Goal: Information Seeking & Learning: Learn about a topic

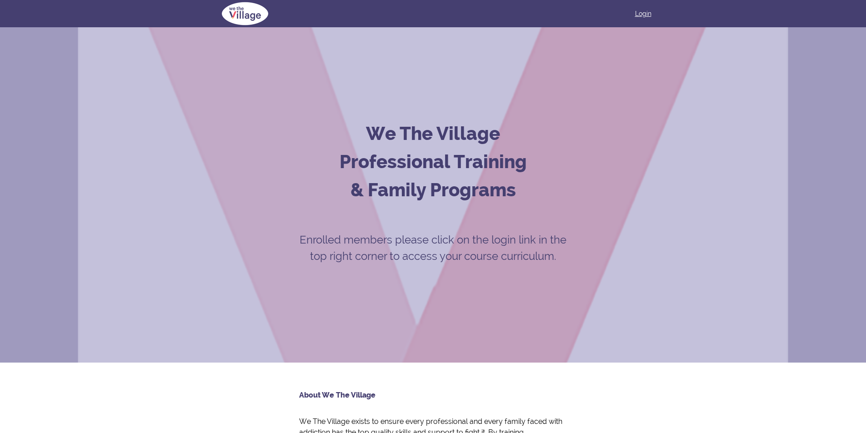
click at [647, 14] on link "Login" at bounding box center [643, 13] width 16 height 9
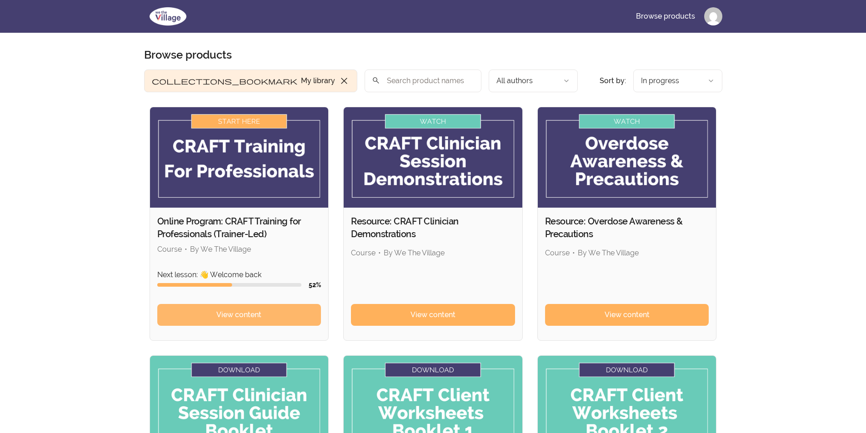
click at [246, 314] on span "View content" at bounding box center [238, 315] width 45 height 11
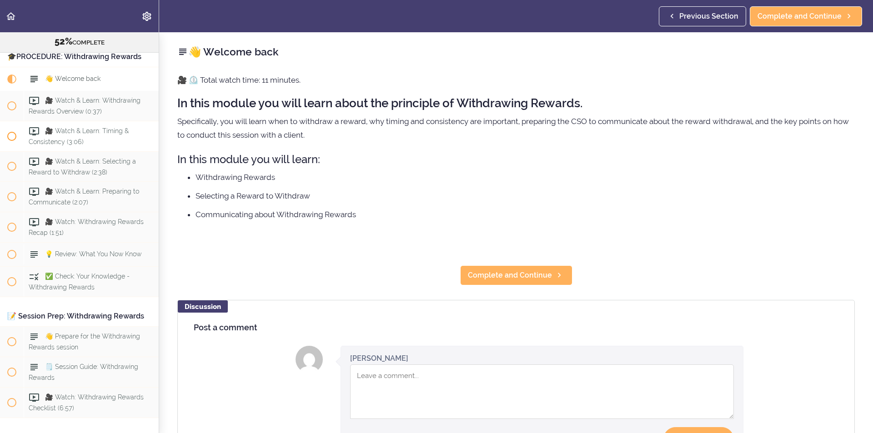
scroll to position [3715, 0]
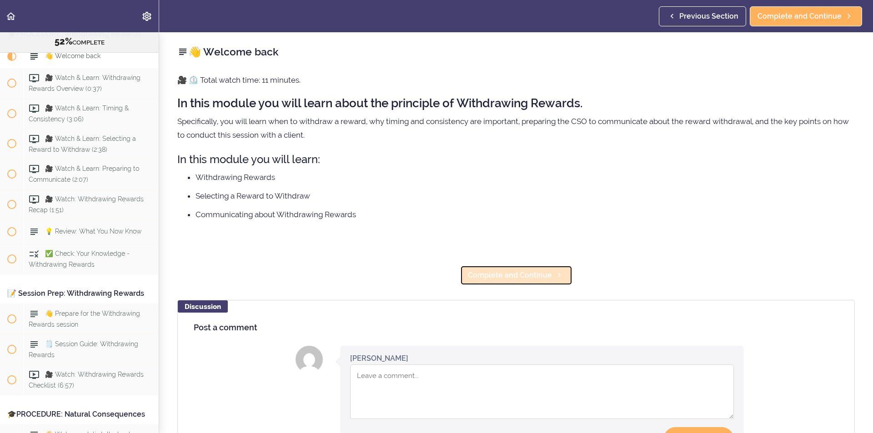
click at [491, 271] on span "Complete and Continue" at bounding box center [510, 275] width 84 height 11
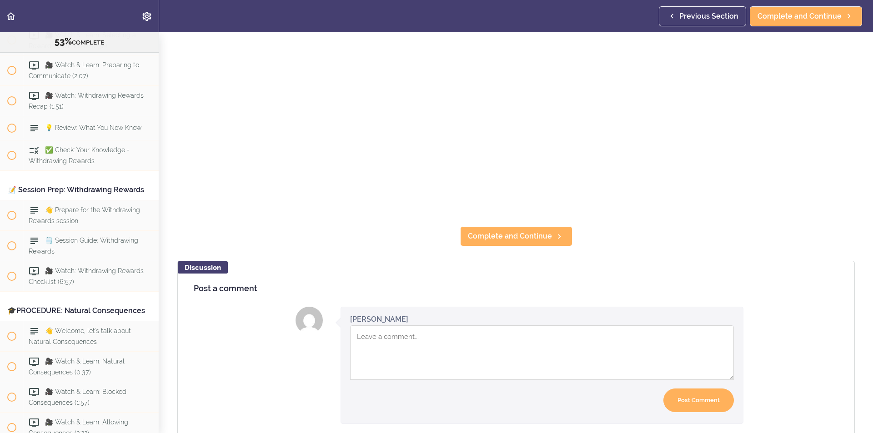
scroll to position [273, 0]
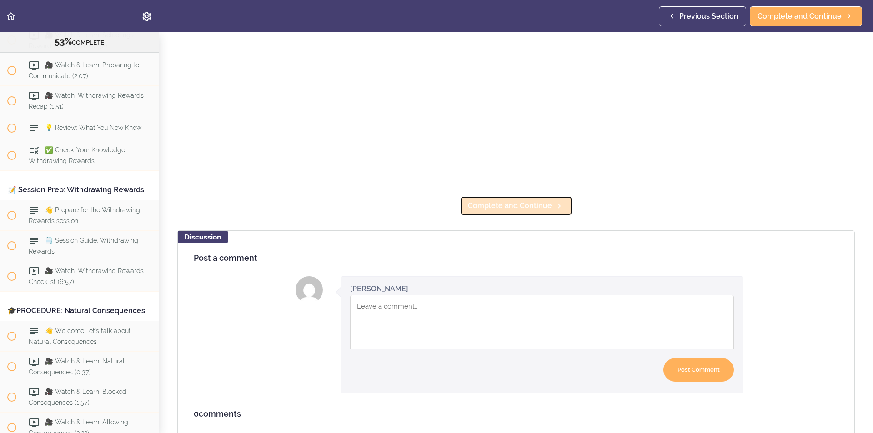
click at [515, 205] on span "Complete and Continue" at bounding box center [510, 206] width 84 height 11
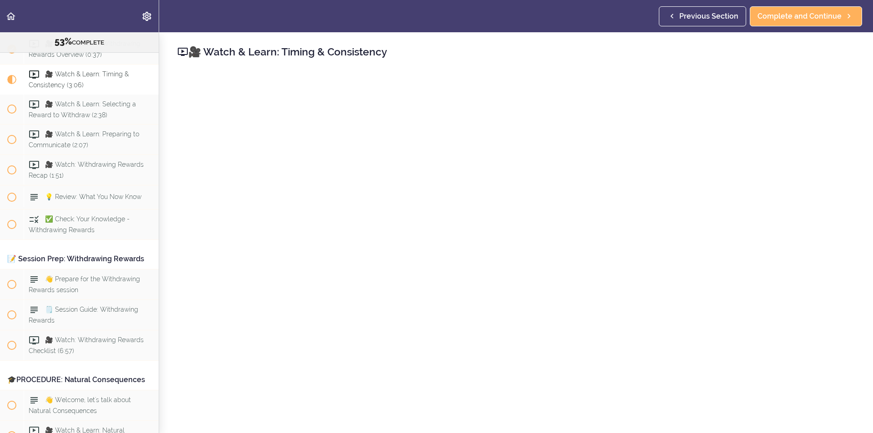
scroll to position [3804, 0]
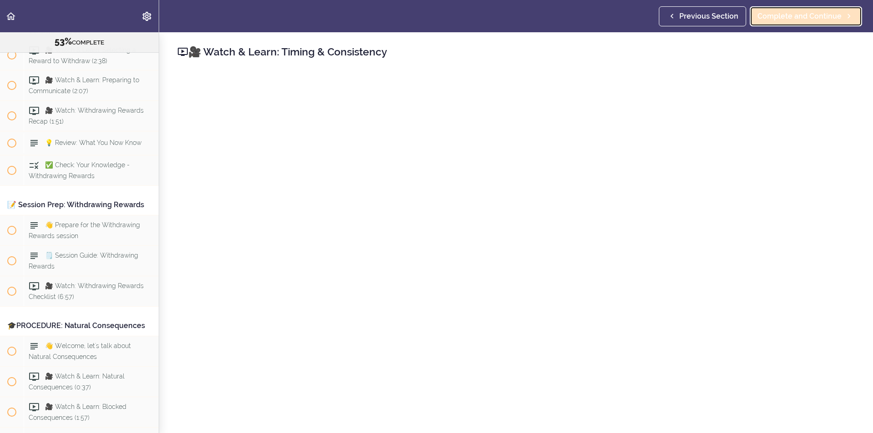
click at [791, 11] on span "Complete and Continue" at bounding box center [799, 16] width 84 height 11
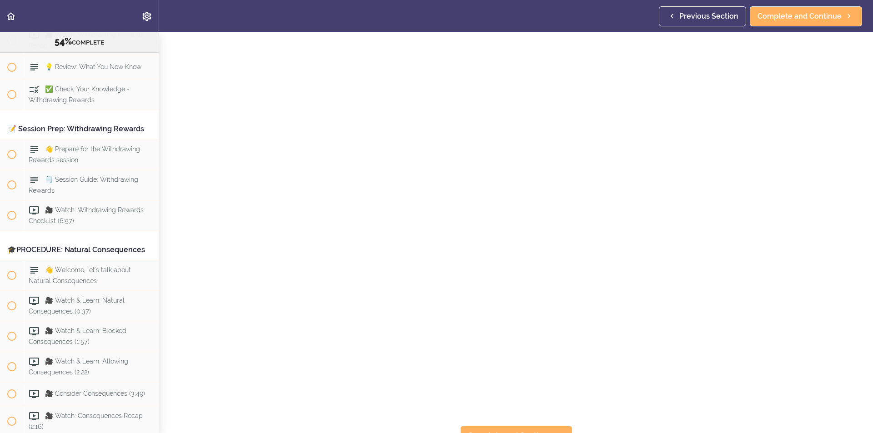
scroll to position [59, 0]
click at [511, 418] on span "Complete and Continue" at bounding box center [510, 423] width 84 height 11
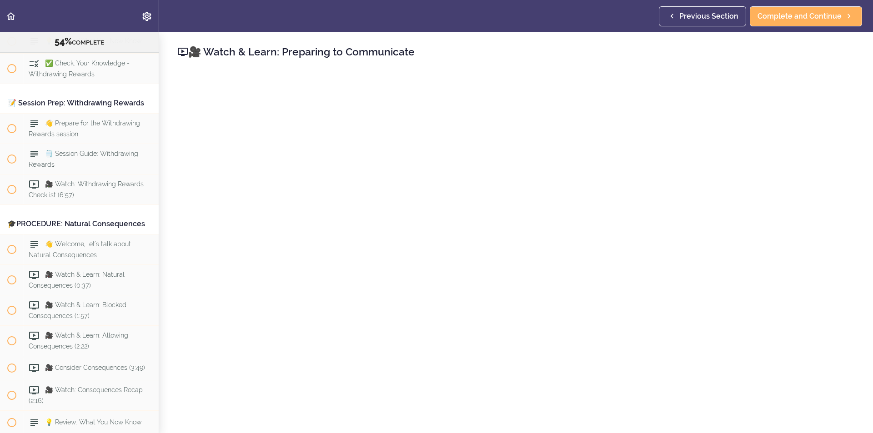
scroll to position [3911, 0]
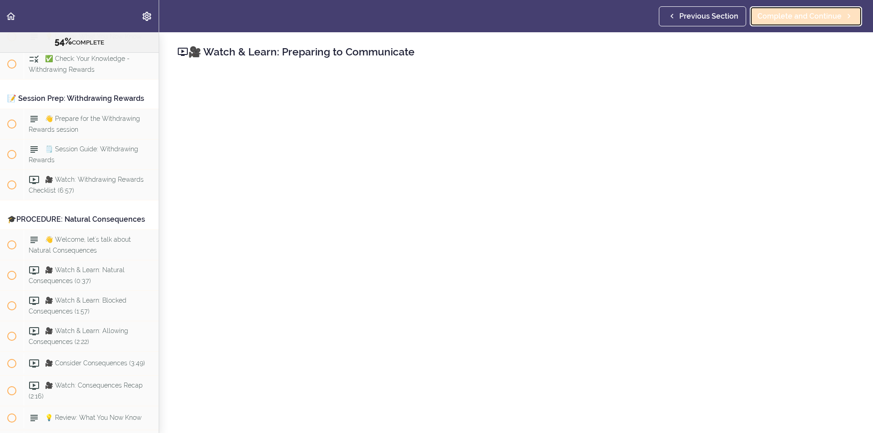
click at [818, 11] on span "Complete and Continue" at bounding box center [799, 16] width 84 height 11
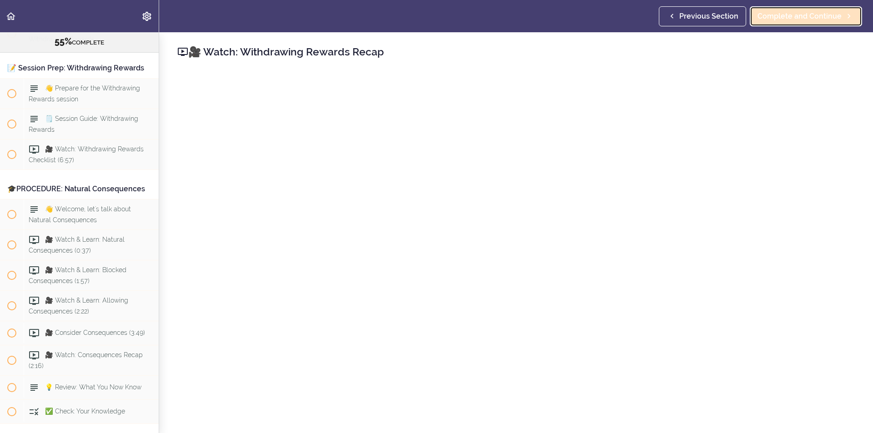
click at [809, 11] on span "Complete and Continue" at bounding box center [799, 16] width 84 height 11
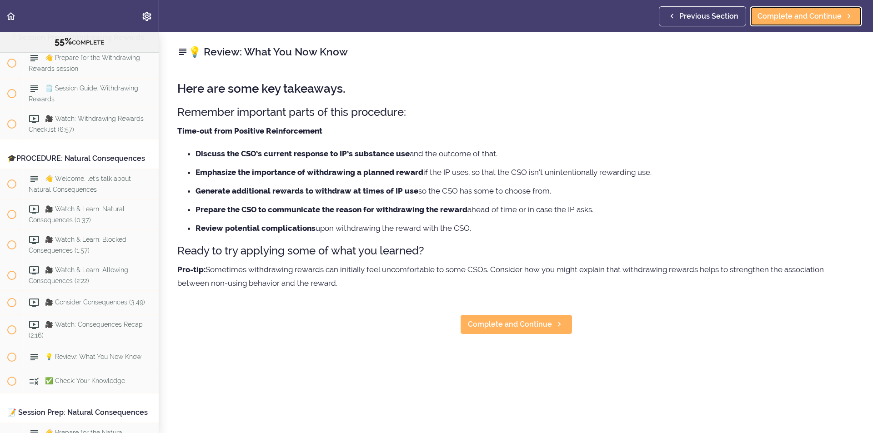
scroll to position [3926, 0]
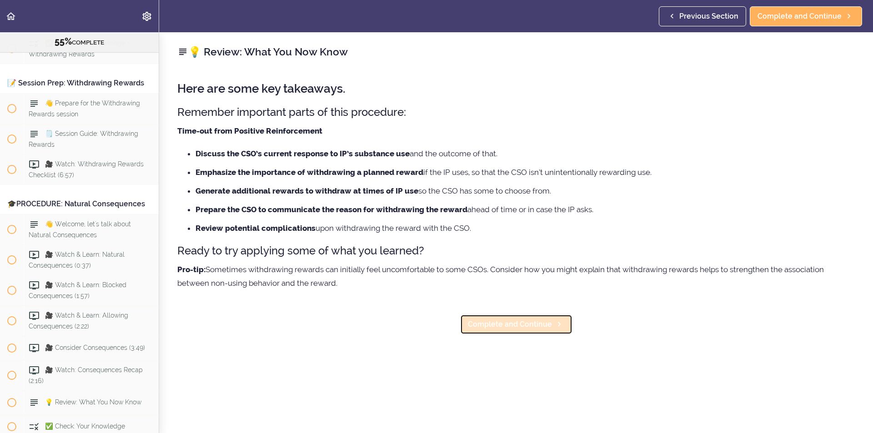
click at [493, 317] on link "Complete and Continue" at bounding box center [516, 325] width 112 height 20
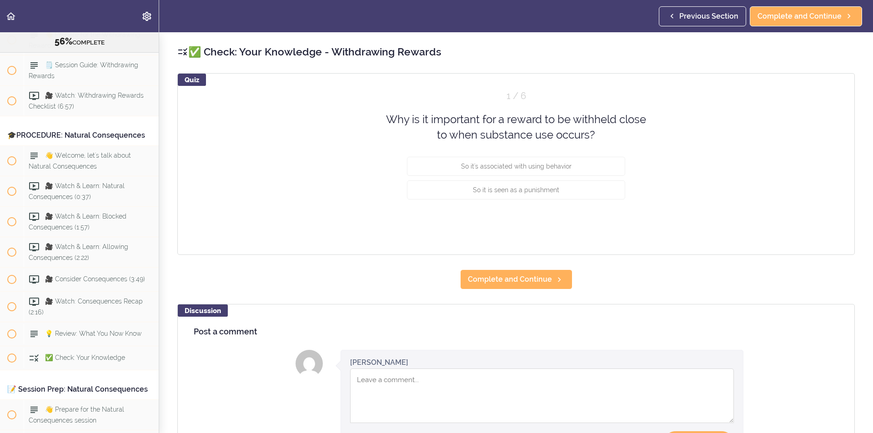
scroll to position [3996, 0]
click at [504, 165] on span "So it's associated with using behavior" at bounding box center [516, 165] width 110 height 7
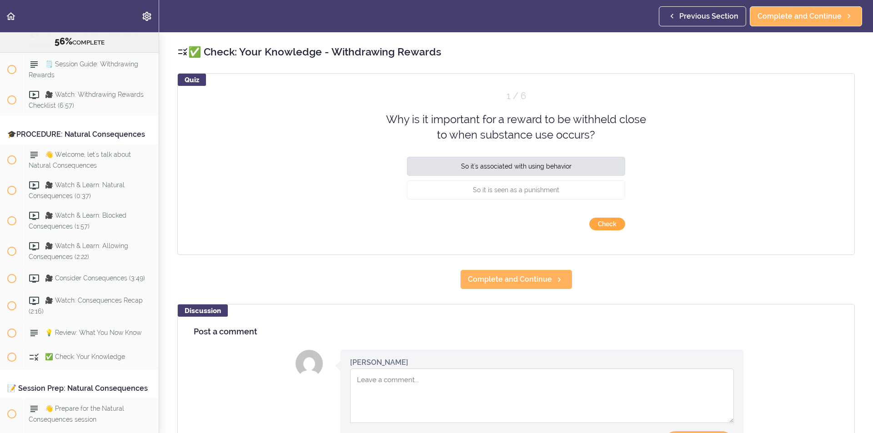
click at [602, 224] on button "Check" at bounding box center [607, 224] width 36 height 13
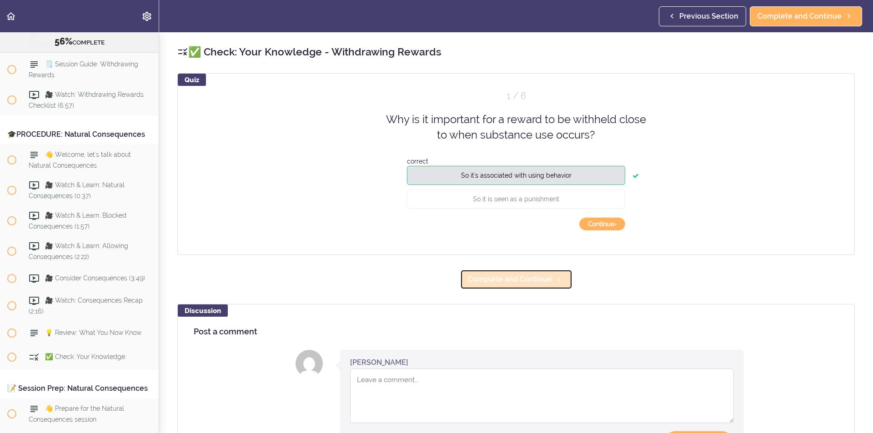
click at [533, 276] on span "Complete and Continue" at bounding box center [510, 279] width 84 height 11
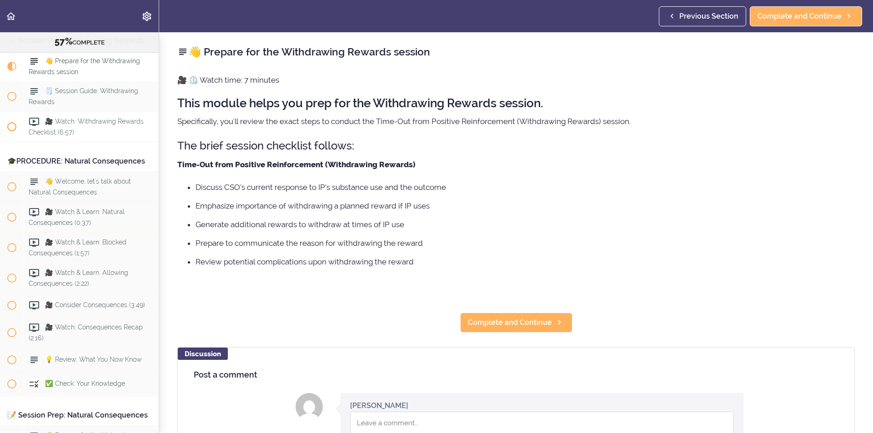
scroll to position [3919, 0]
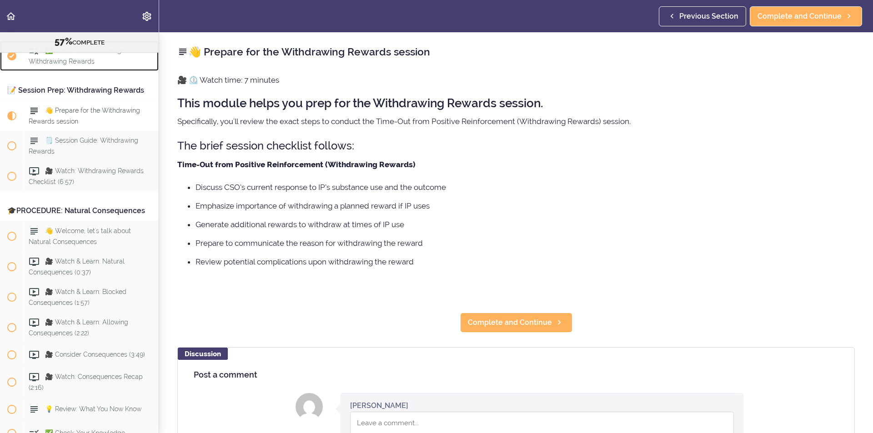
click at [79, 65] on span "✅ Check: Your Knowledge - Withdrawing Rewards" at bounding box center [79, 56] width 101 height 18
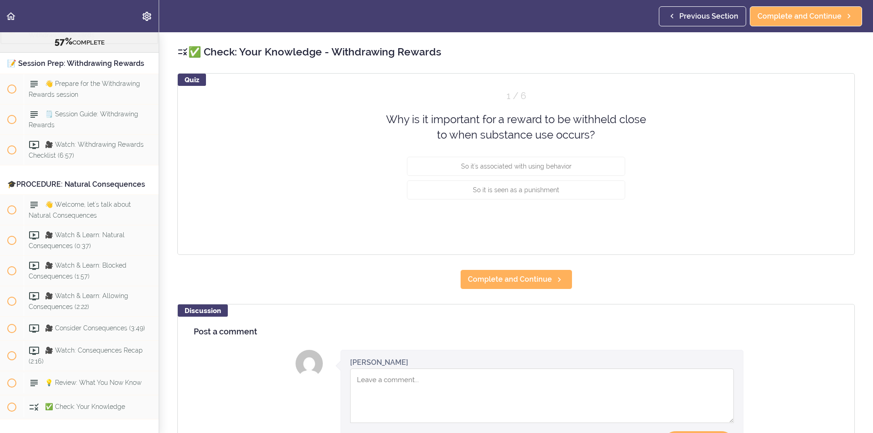
scroll to position [3996, 0]
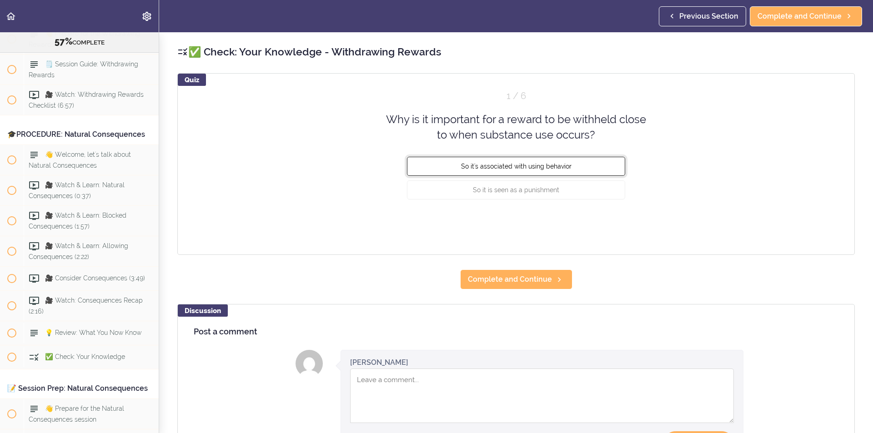
click at [502, 160] on button "So it's associated with using behavior" at bounding box center [516, 165] width 218 height 19
click at [607, 223] on button "Check" at bounding box center [607, 224] width 36 height 13
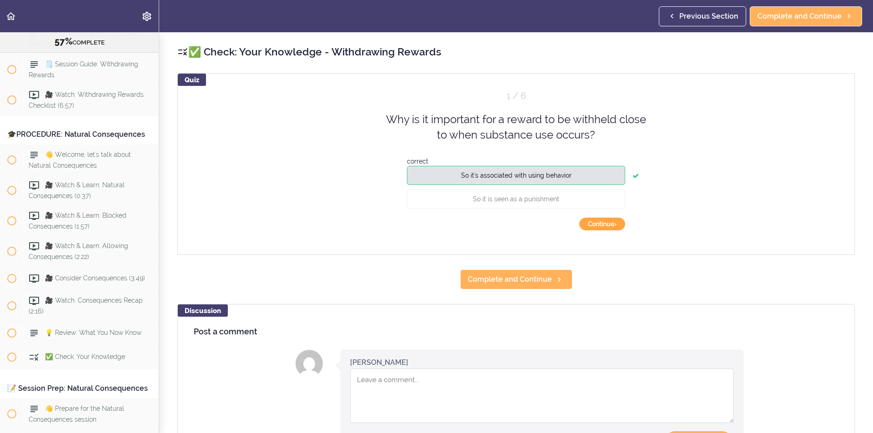
click at [605, 223] on button "Continue ›" at bounding box center [602, 224] width 46 height 13
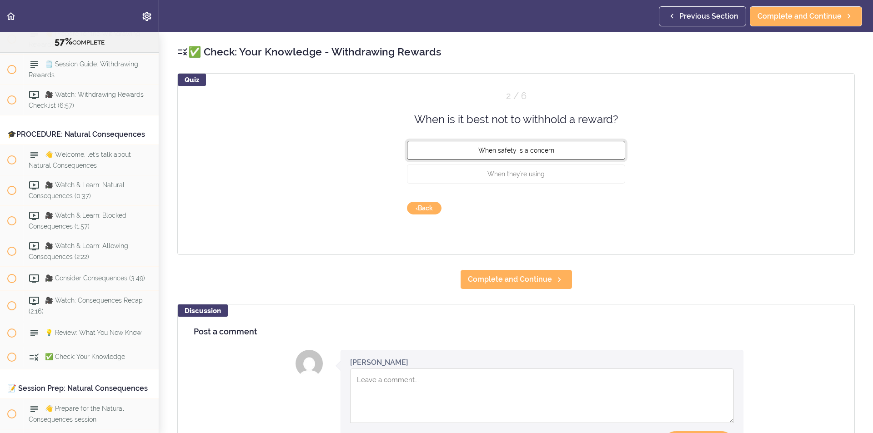
click at [509, 149] on span "When safety is a concern" at bounding box center [516, 150] width 76 height 7
click at [602, 206] on button "Check" at bounding box center [607, 208] width 36 height 13
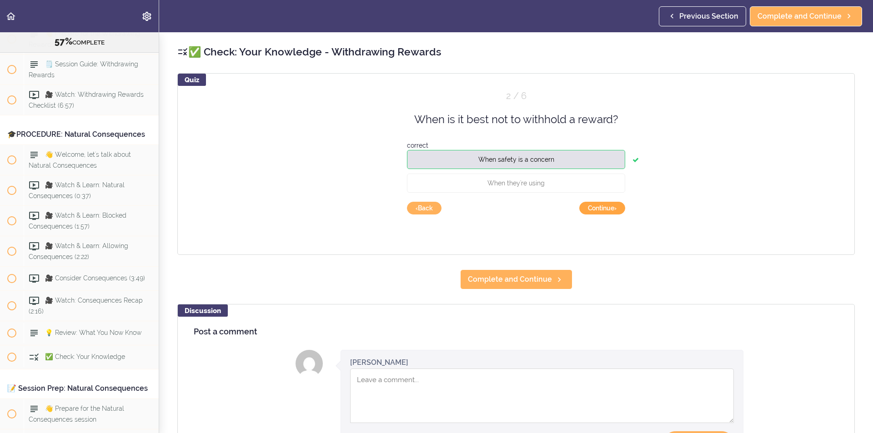
click at [605, 207] on button "Continue ›" at bounding box center [602, 208] width 46 height 13
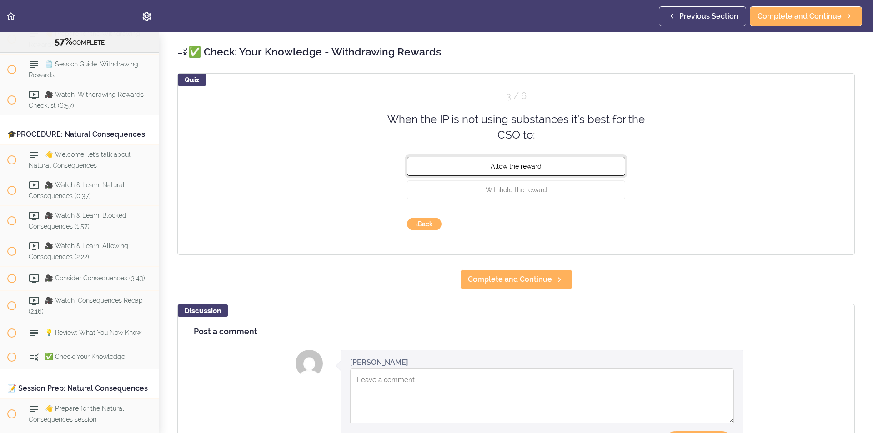
click at [511, 163] on span "Allow the reward" at bounding box center [516, 165] width 51 height 7
click at [591, 221] on button "Check" at bounding box center [607, 224] width 36 height 13
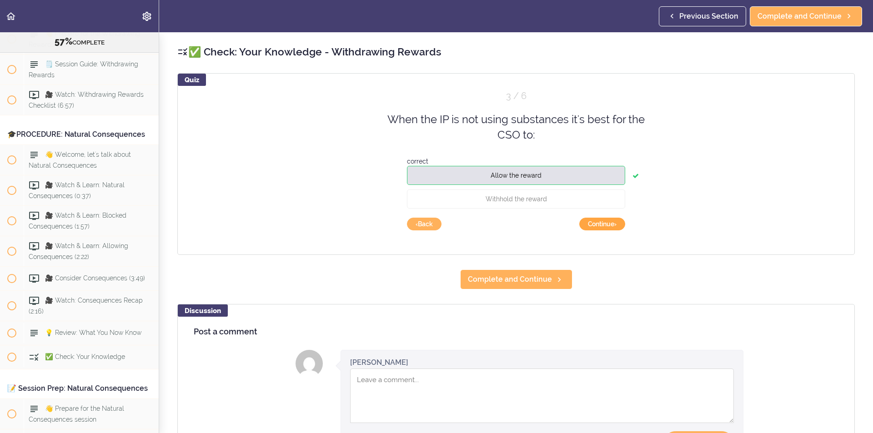
click at [590, 221] on button "Continue ›" at bounding box center [602, 224] width 46 height 13
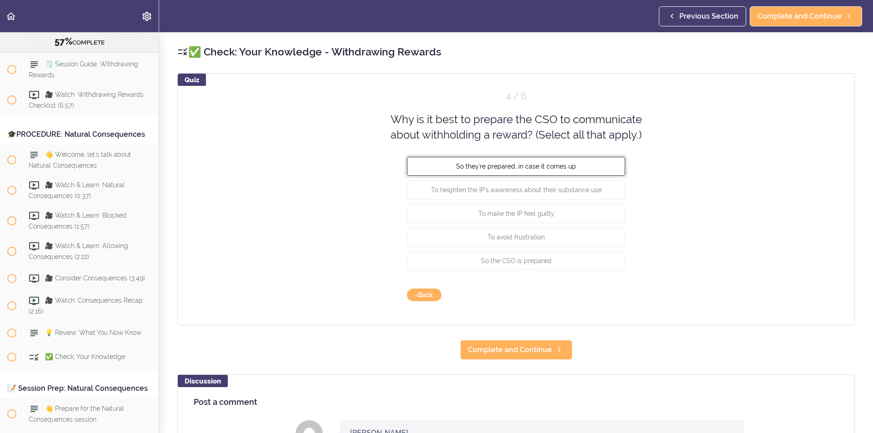
click at [606, 157] on button "So they're prepared, in case it comes up" at bounding box center [516, 165] width 218 height 19
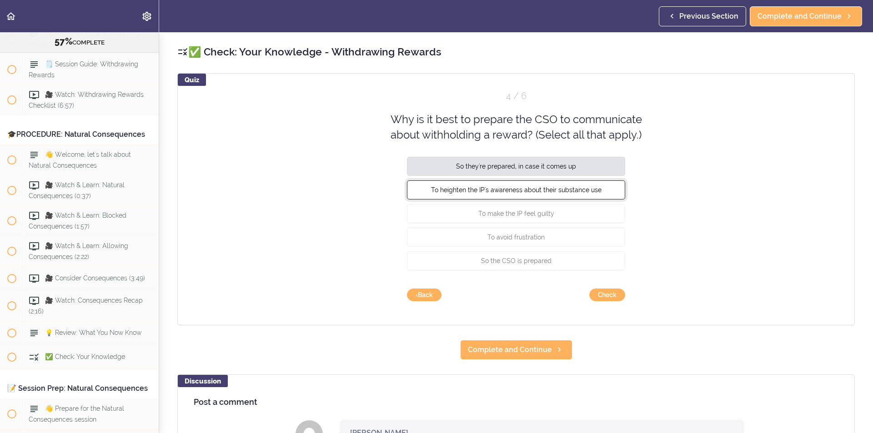
click at [541, 196] on button "To heighten the IP's awareness about their substance use" at bounding box center [516, 189] width 218 height 19
drag, startPoint x: 554, startPoint y: 183, endPoint x: 557, endPoint y: 176, distance: 7.1
click at [554, 183] on button "To heighten the IP's awareness about their substance use" at bounding box center [516, 189] width 218 height 19
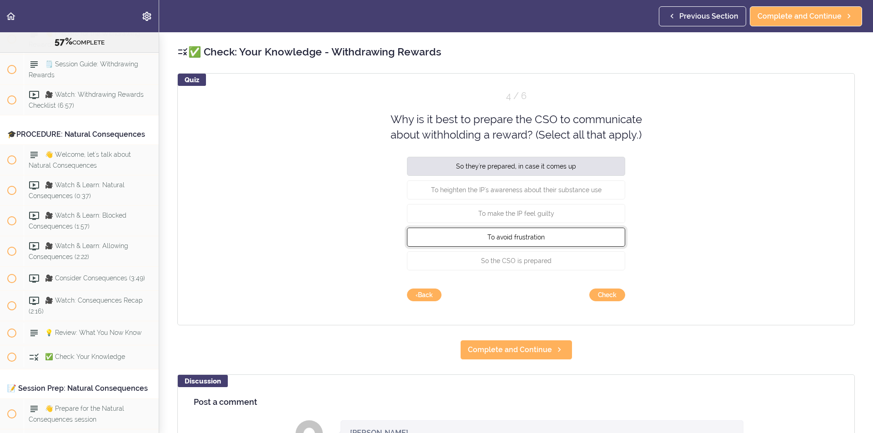
click at [525, 237] on span "To avoid frustration" at bounding box center [515, 236] width 57 height 7
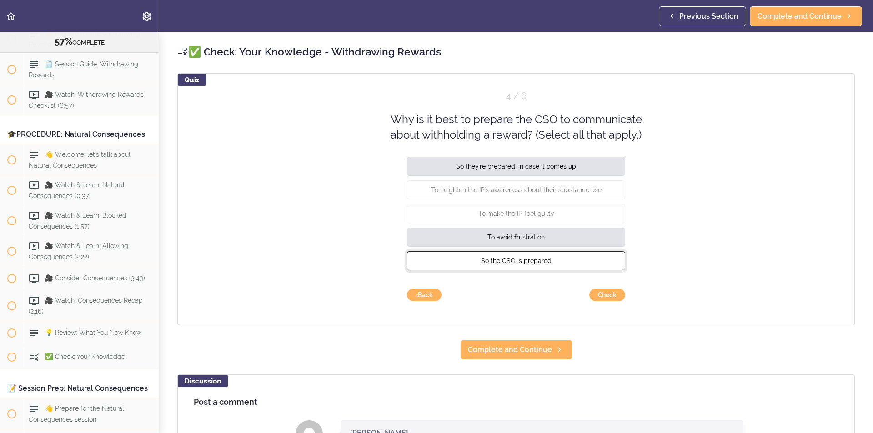
click at [527, 258] on span "So the CSO is prepared" at bounding box center [516, 260] width 70 height 7
click at [612, 296] on button "Check" at bounding box center [607, 295] width 36 height 13
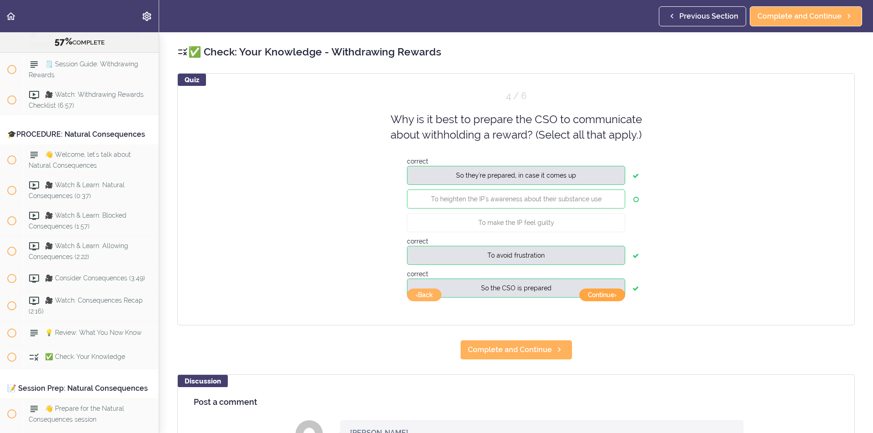
click at [608, 295] on button "Continue ›" at bounding box center [602, 295] width 46 height 13
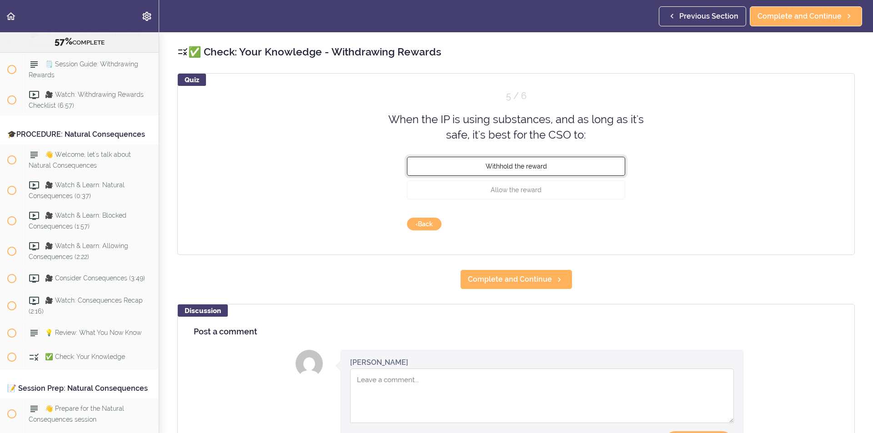
click at [504, 168] on span "Withhold the reward" at bounding box center [516, 165] width 61 height 7
click at [603, 226] on button "Check" at bounding box center [607, 224] width 36 height 13
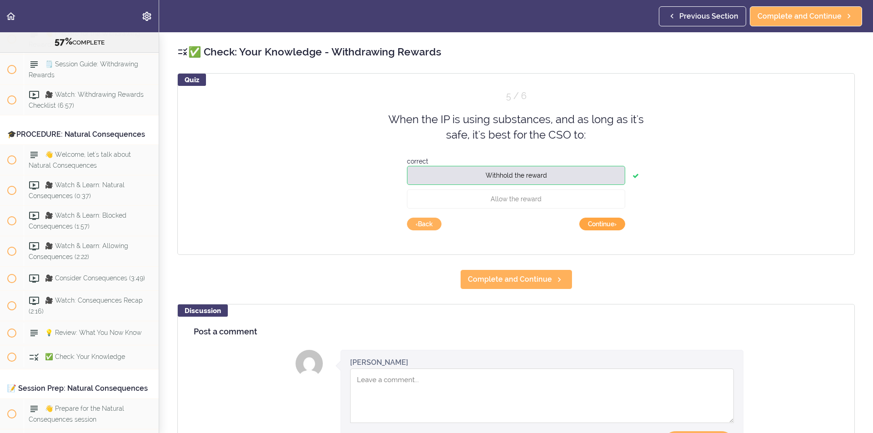
click at [602, 227] on button "Continue ›" at bounding box center [602, 224] width 46 height 13
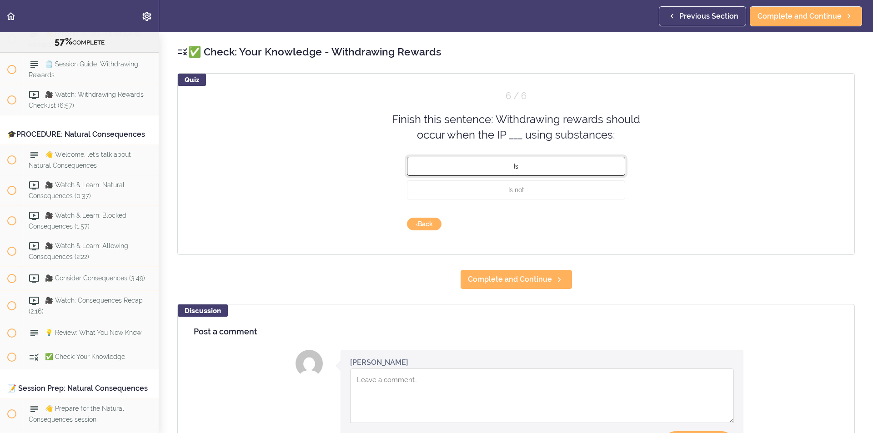
click at [533, 167] on button "Is" at bounding box center [516, 165] width 218 height 19
click at [607, 225] on button "Check" at bounding box center [607, 224] width 36 height 13
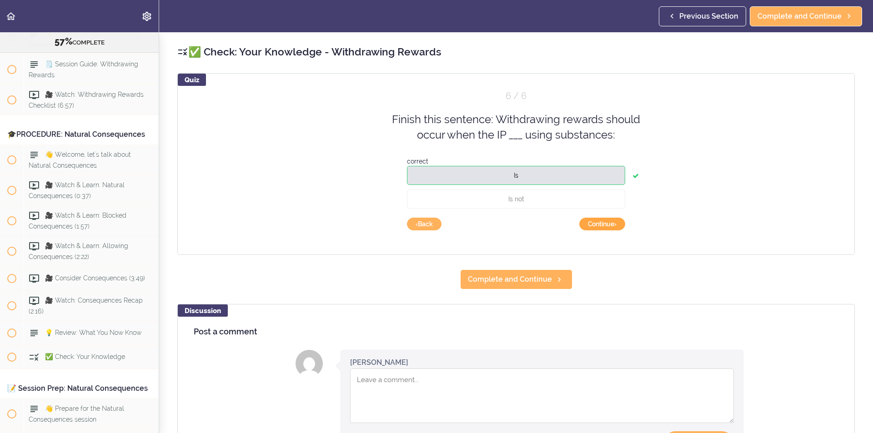
click at [606, 227] on button "Continue ›" at bounding box center [602, 224] width 46 height 13
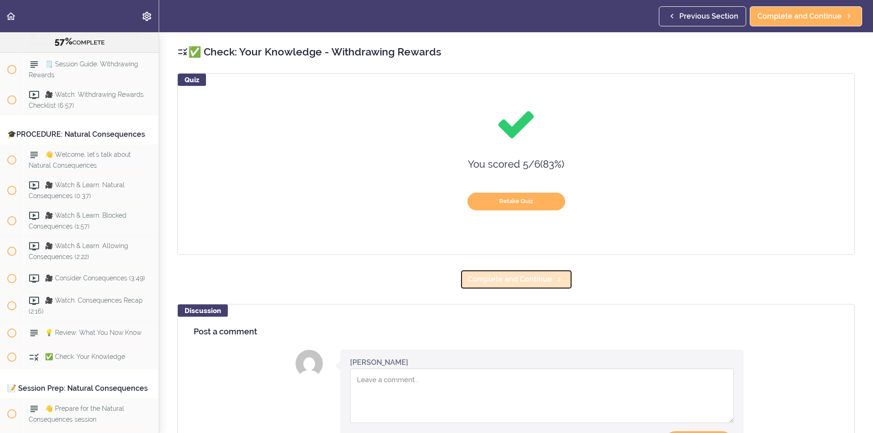
click at [534, 285] on span "Complete and Continue" at bounding box center [510, 279] width 84 height 11
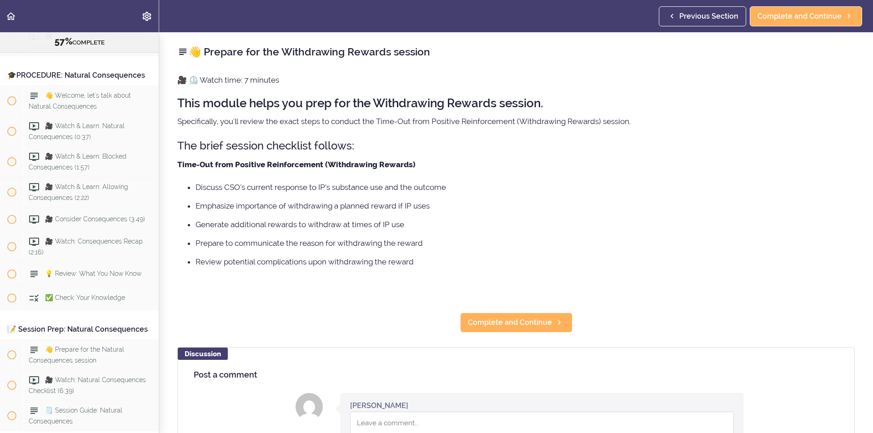
scroll to position [4056, 0]
click at [531, 308] on div "👋 Prepare for the Withdrawing Rewards session 🎥 ⏲️ Watch time: 7 minutes This m…" at bounding box center [516, 232] width 714 height 401
click at [527, 321] on span "Complete and Continue" at bounding box center [510, 322] width 84 height 11
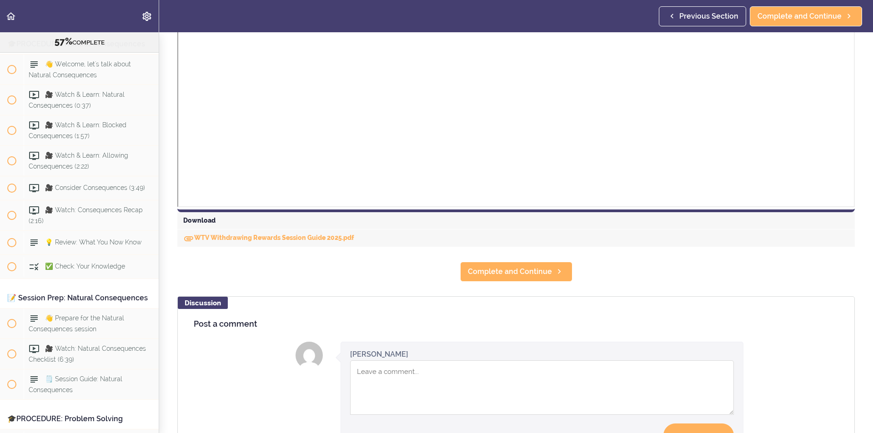
scroll to position [318, 0]
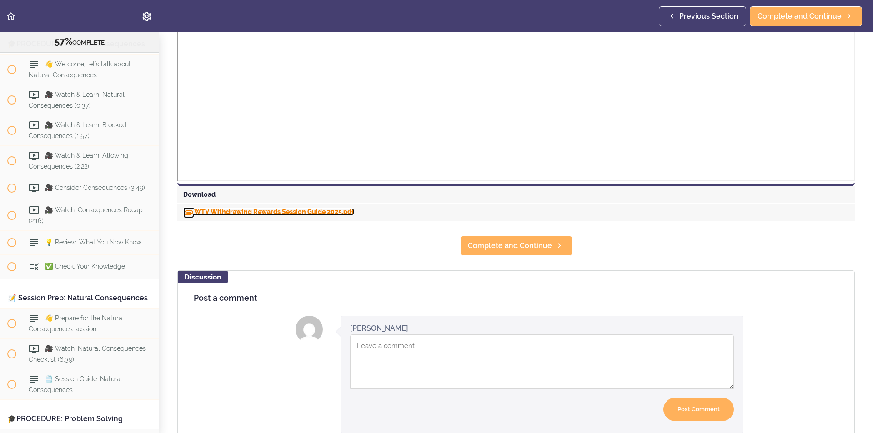
click at [323, 212] on link "WTV Withdrawing Rewards Session Guide 2025.pdf" at bounding box center [268, 211] width 171 height 7
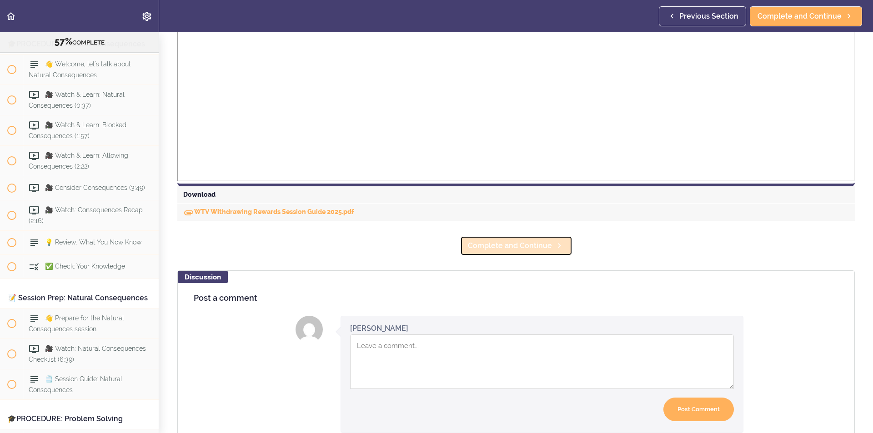
click at [491, 248] on span "Complete and Continue" at bounding box center [510, 246] width 84 height 11
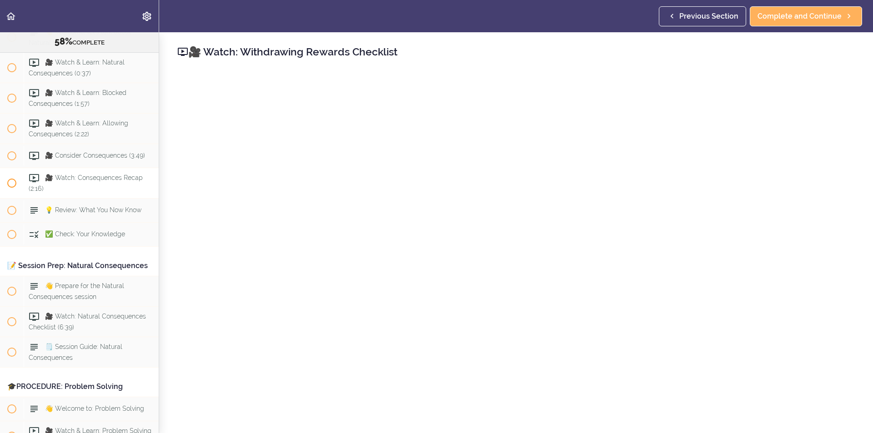
scroll to position [4071, 0]
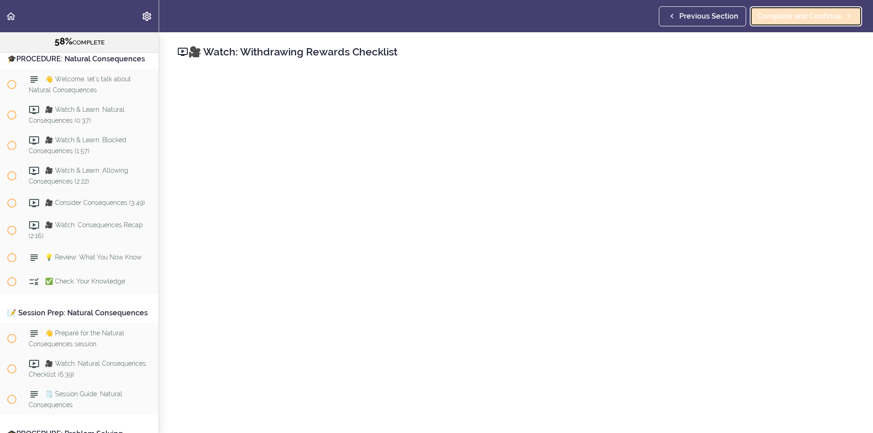
click at [831, 18] on span "Complete and Continue" at bounding box center [799, 16] width 84 height 11
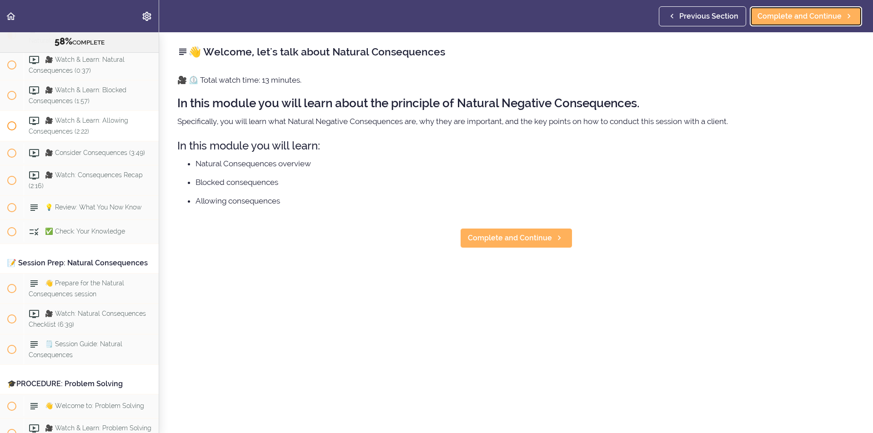
scroll to position [4177, 0]
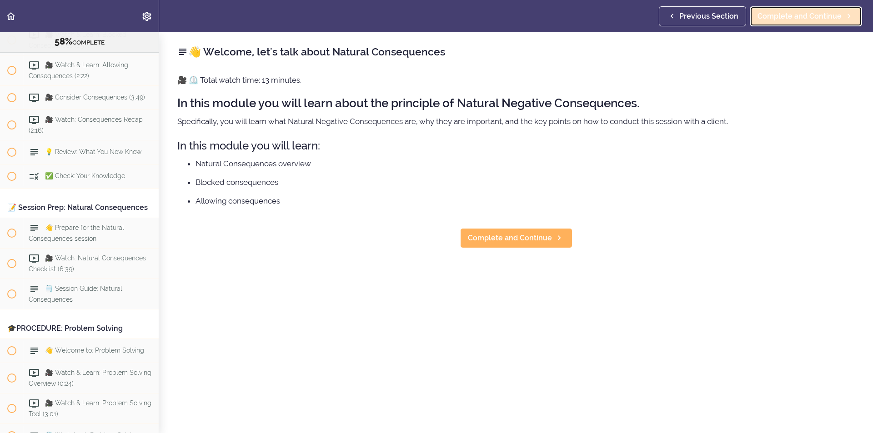
click at [798, 21] on span "Complete and Continue" at bounding box center [799, 16] width 84 height 11
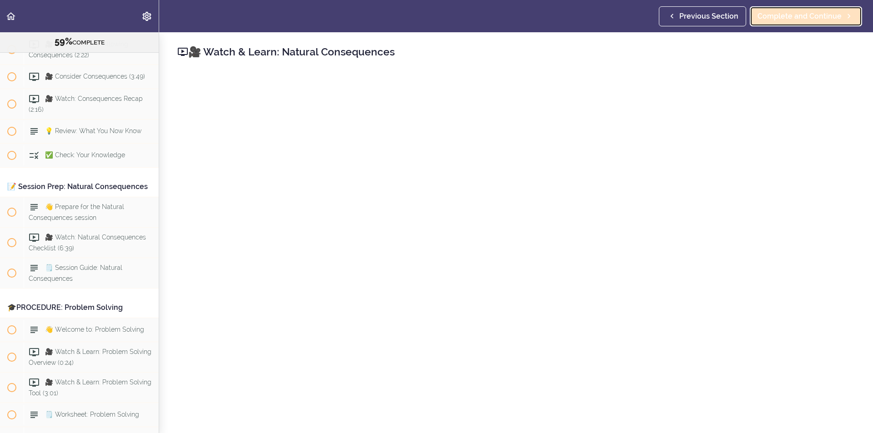
scroll to position [4207, 0]
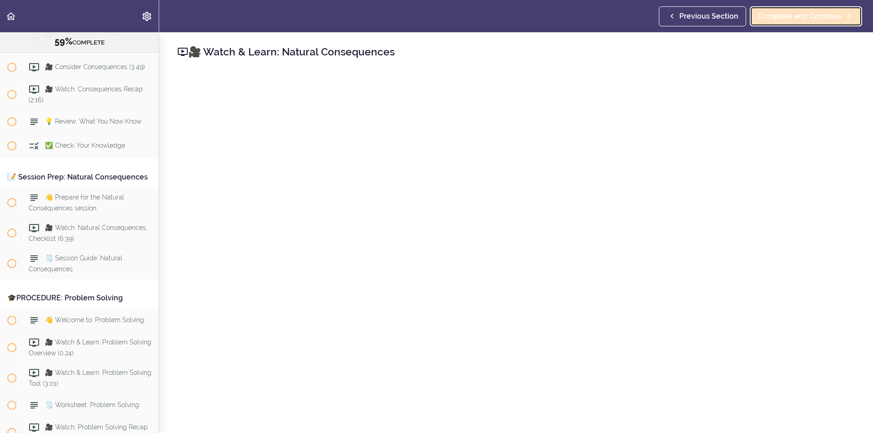
click at [819, 17] on span "Complete and Continue" at bounding box center [799, 16] width 84 height 11
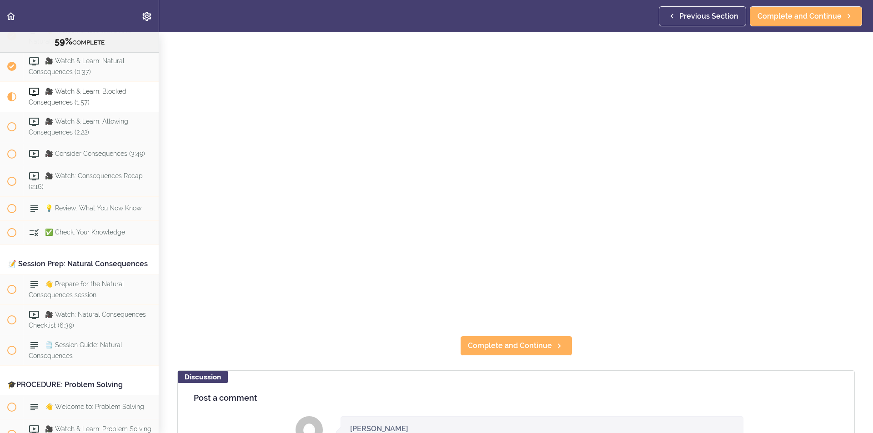
scroll to position [136, 0]
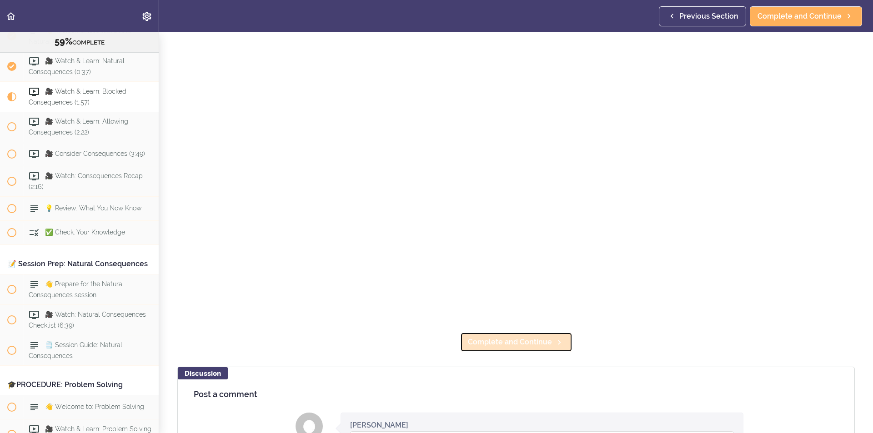
click at [512, 340] on span "Complete and Continue" at bounding box center [510, 342] width 84 height 11
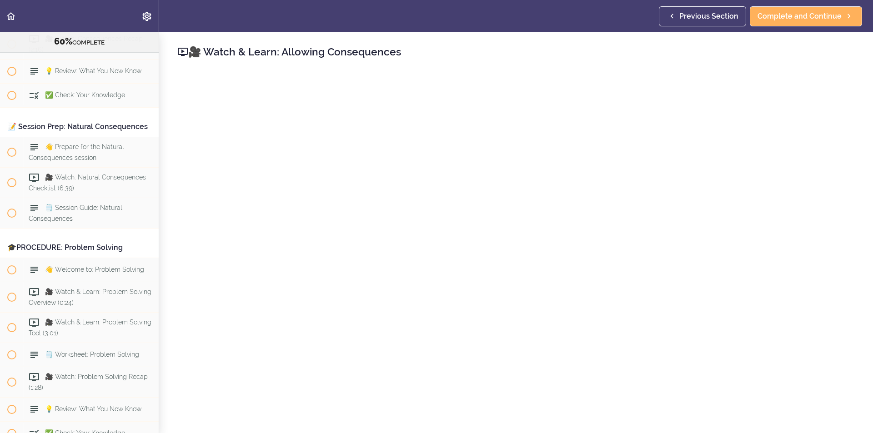
scroll to position [4268, 0]
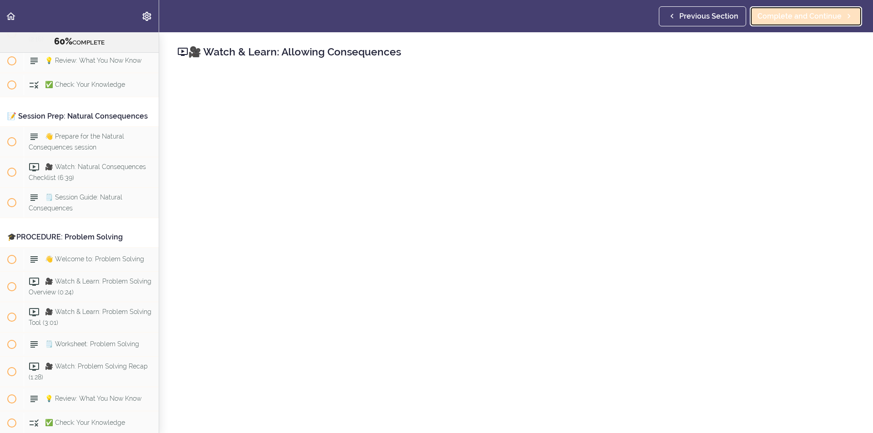
click at [804, 18] on span "Complete and Continue" at bounding box center [799, 16] width 84 height 11
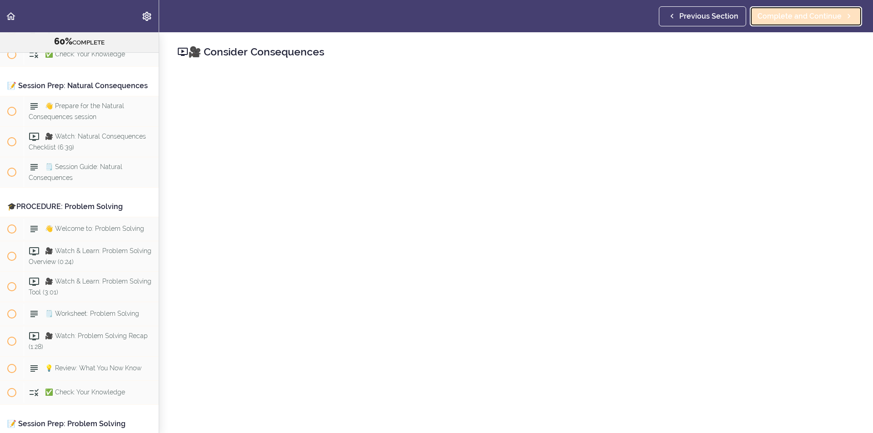
click at [778, 20] on span "Complete and Continue" at bounding box center [799, 16] width 84 height 11
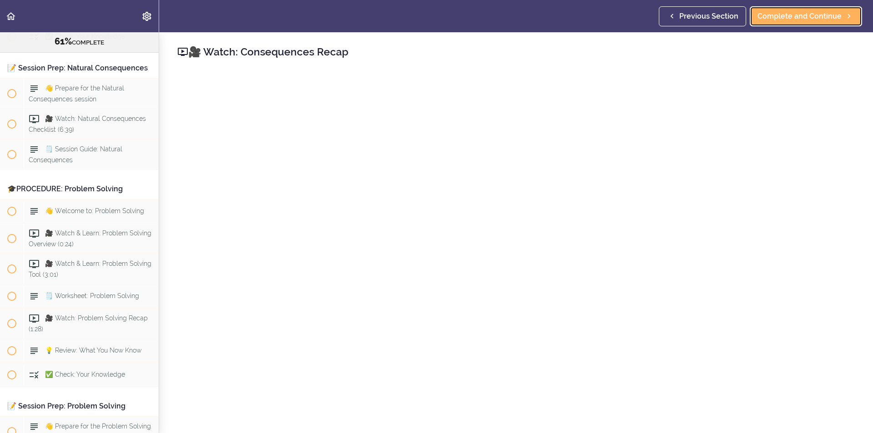
scroll to position [4322, 0]
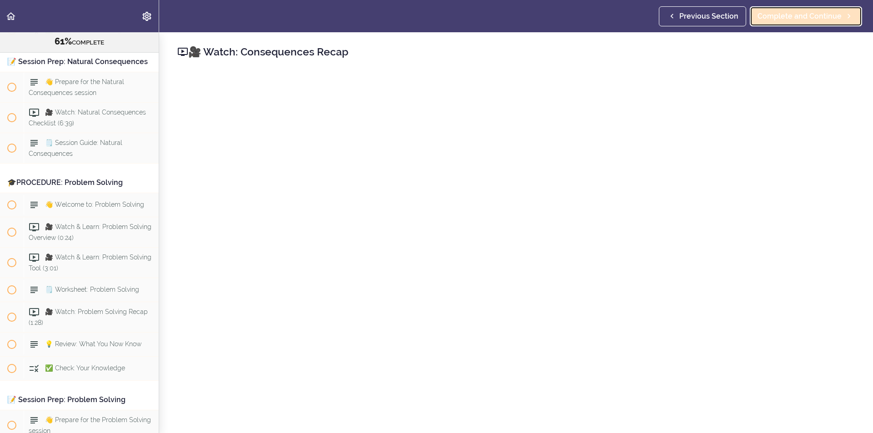
click at [815, 22] on link "Complete and Continue" at bounding box center [806, 16] width 112 height 20
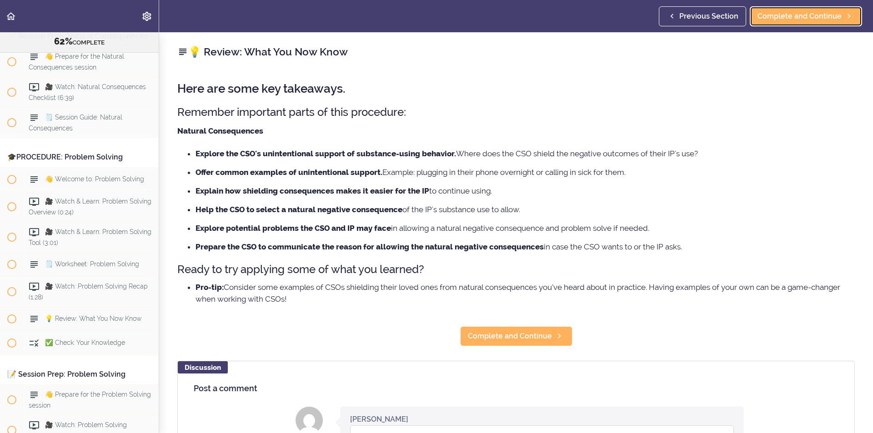
scroll to position [4353, 0]
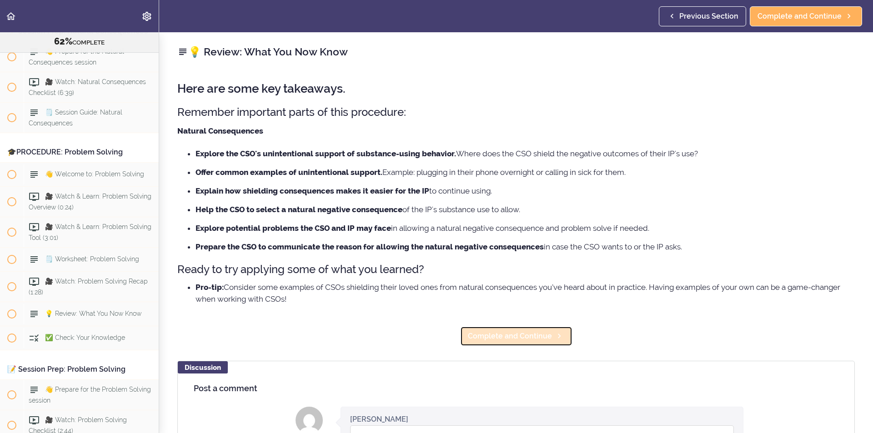
click at [493, 346] on link "Complete and Continue" at bounding box center [516, 336] width 112 height 20
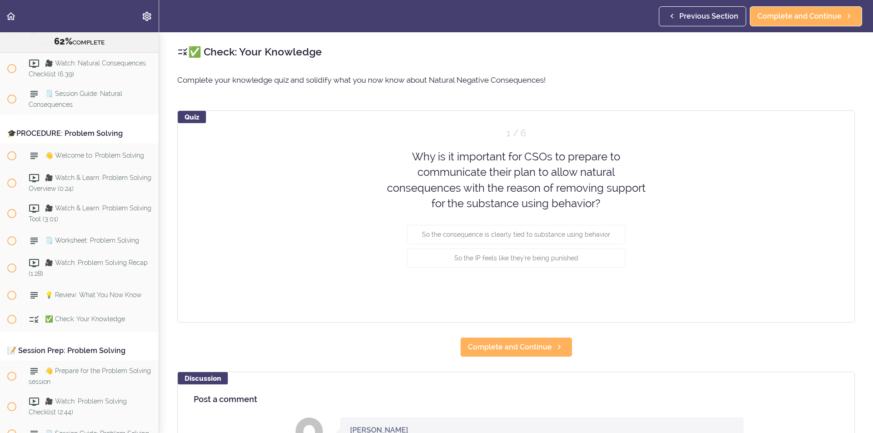
scroll to position [4377, 0]
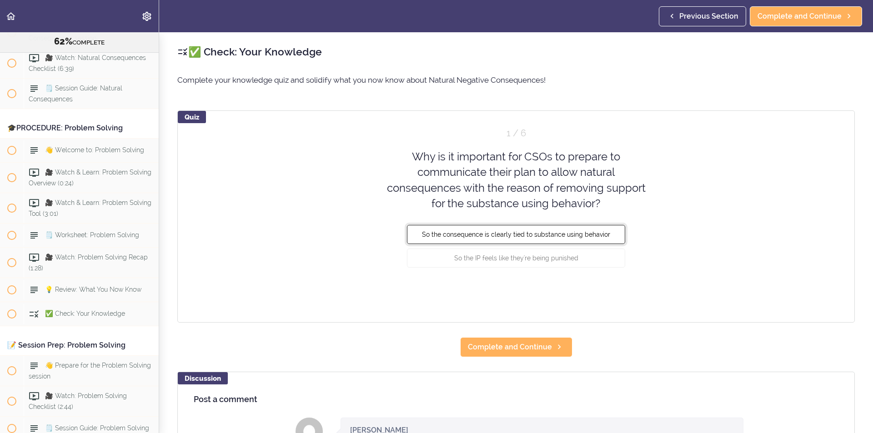
click at [491, 231] on button "So the consequence is clearly tied to substance using behavior" at bounding box center [516, 234] width 218 height 19
click at [597, 290] on button "Check" at bounding box center [607, 292] width 36 height 13
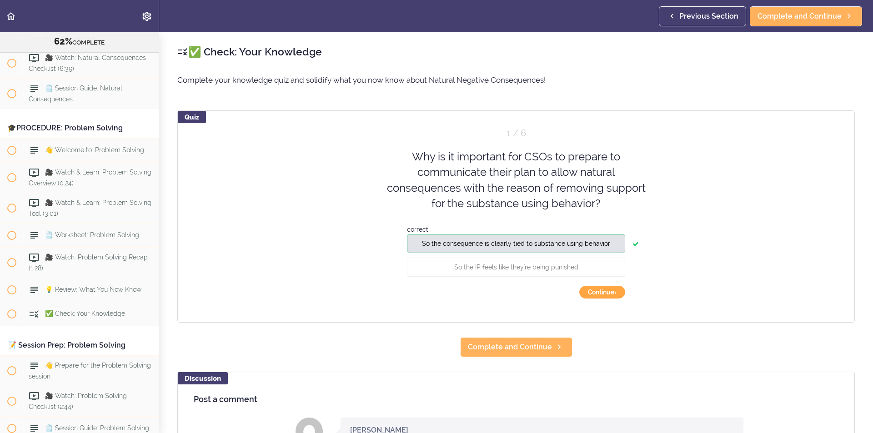
click at [598, 294] on button "Continue ›" at bounding box center [602, 292] width 46 height 13
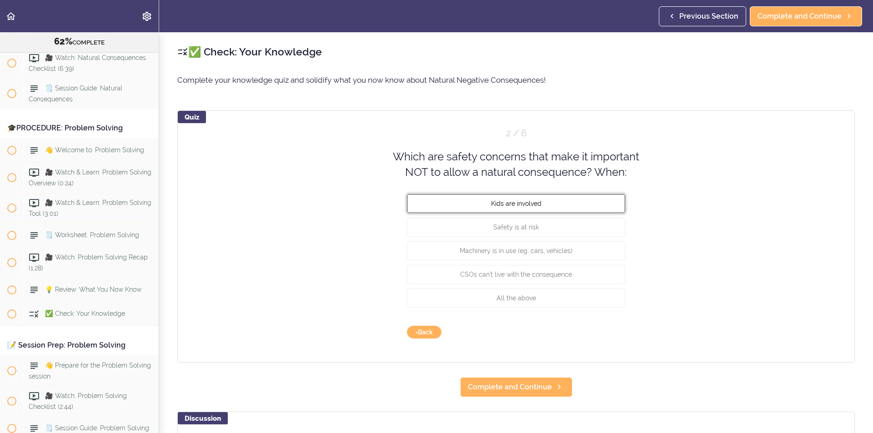
click at [510, 212] on button "Kids are involved" at bounding box center [516, 203] width 218 height 19
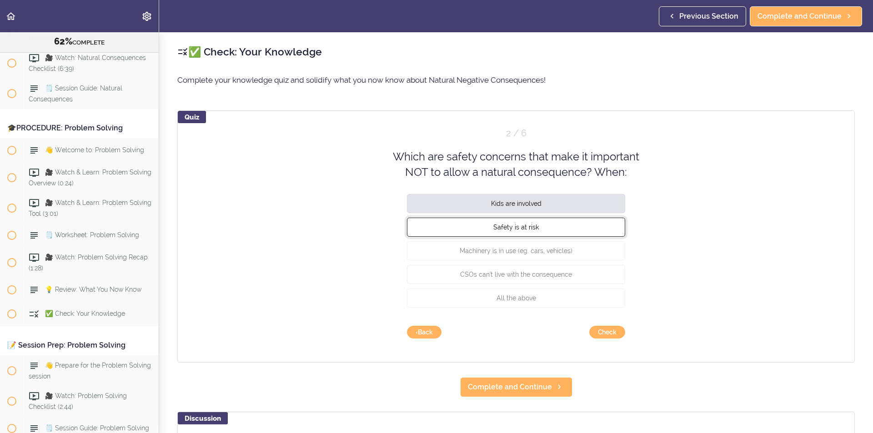
click at [514, 229] on span "Safety is at risk" at bounding box center [515, 226] width 45 height 7
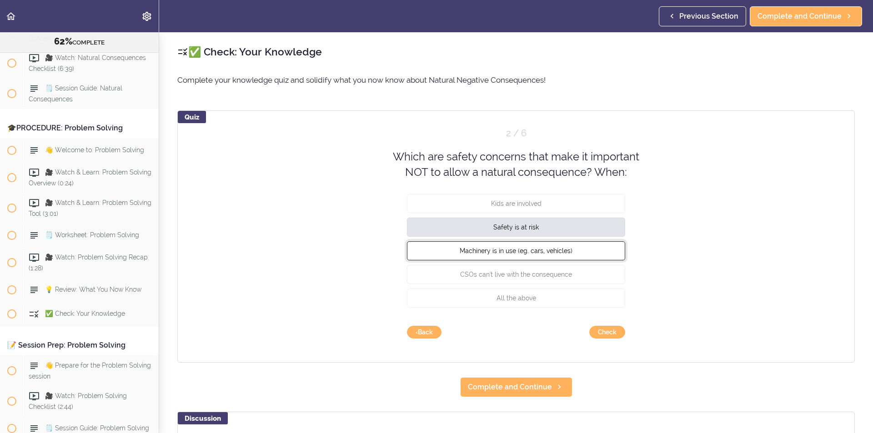
click at [548, 256] on button "Machinery is in use (eg. cars, vehicles)" at bounding box center [516, 250] width 218 height 19
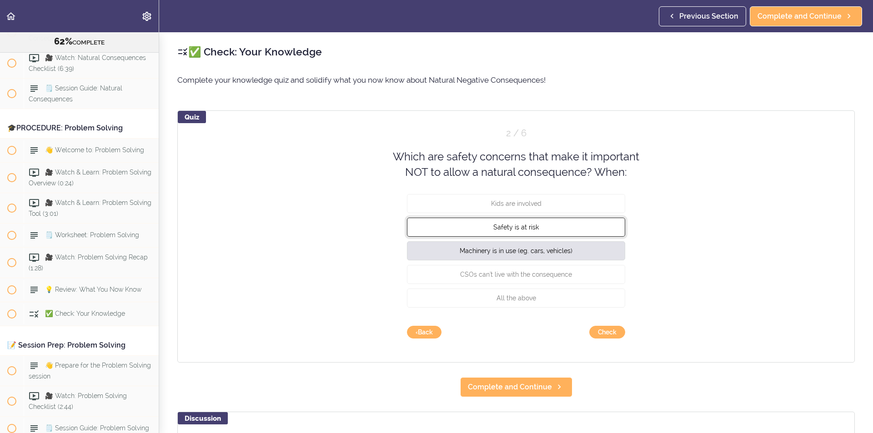
click at [526, 226] on span "Safety is at risk" at bounding box center [515, 226] width 45 height 7
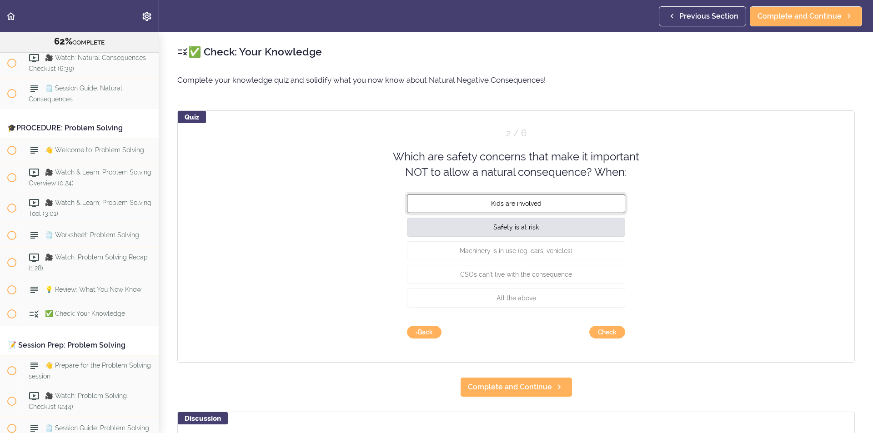
click at [566, 198] on button "Kids are involved" at bounding box center [516, 203] width 218 height 19
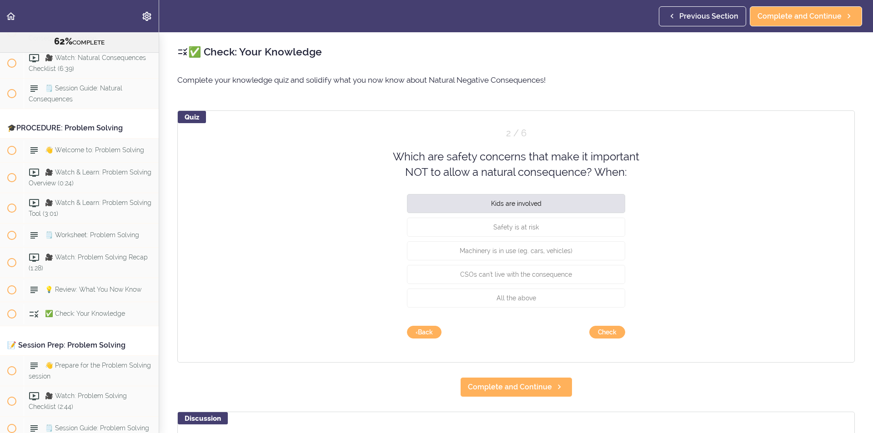
click at [699, 263] on div "Quiz 2 / 6 Which are safety concerns that make it important NOT to allow a natu…" at bounding box center [515, 236] width 677 height 252
click at [548, 299] on button "All the above" at bounding box center [516, 297] width 218 height 19
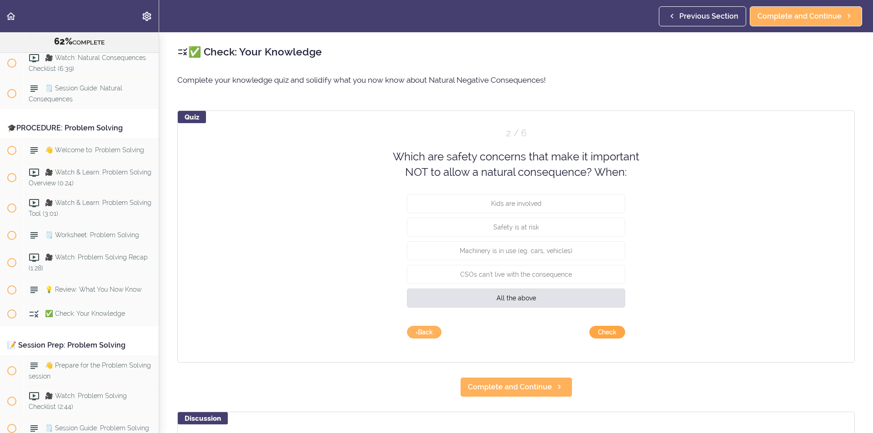
click at [613, 333] on button "Check" at bounding box center [607, 332] width 36 height 13
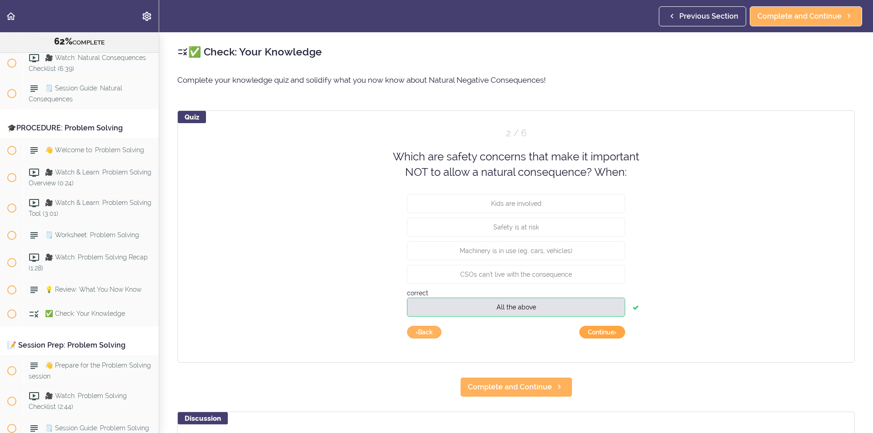
click at [607, 335] on button "Continue ›" at bounding box center [602, 332] width 46 height 13
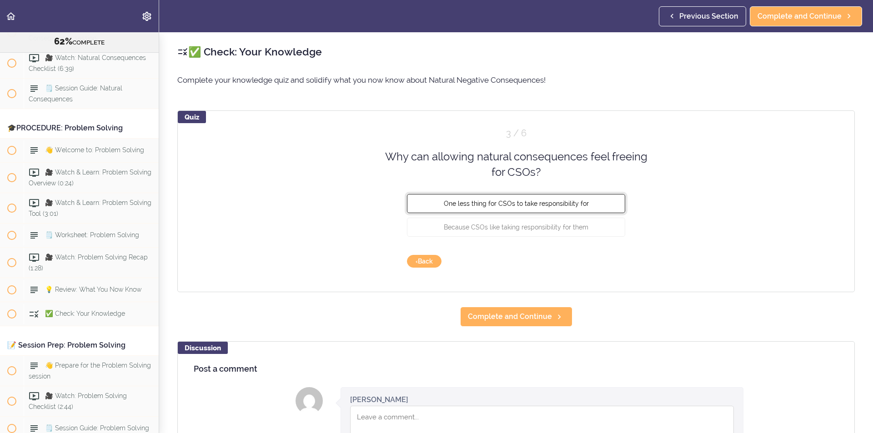
click at [489, 208] on button "One less thing for CSOs to take responsibility for" at bounding box center [516, 203] width 218 height 19
click at [608, 263] on button "Check" at bounding box center [607, 261] width 36 height 13
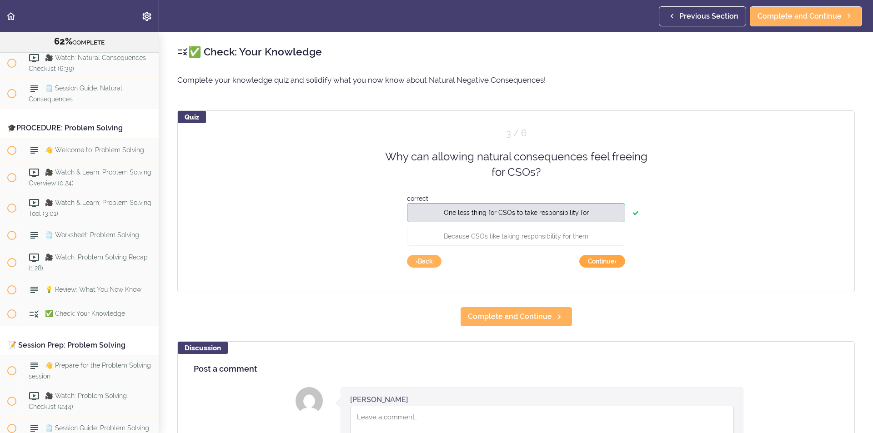
click at [608, 263] on button "Continue ›" at bounding box center [602, 261] width 46 height 13
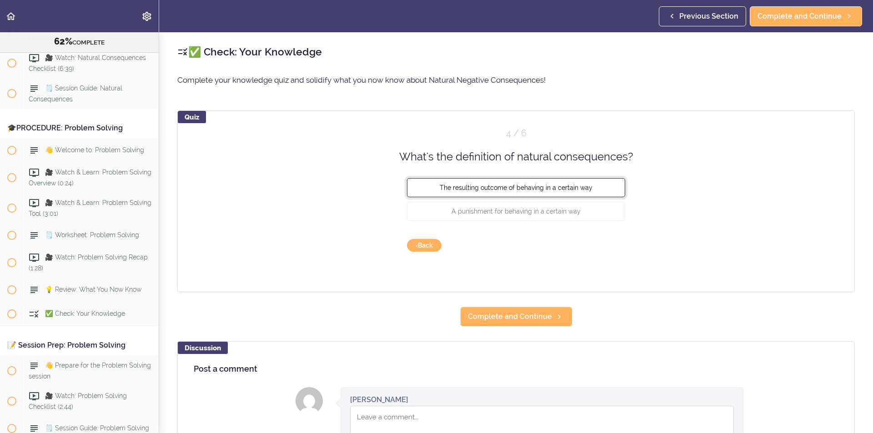
click at [504, 191] on span "The resulting outcome of behaving in a certain way" at bounding box center [516, 187] width 153 height 7
click at [606, 244] on button "Check" at bounding box center [607, 245] width 36 height 13
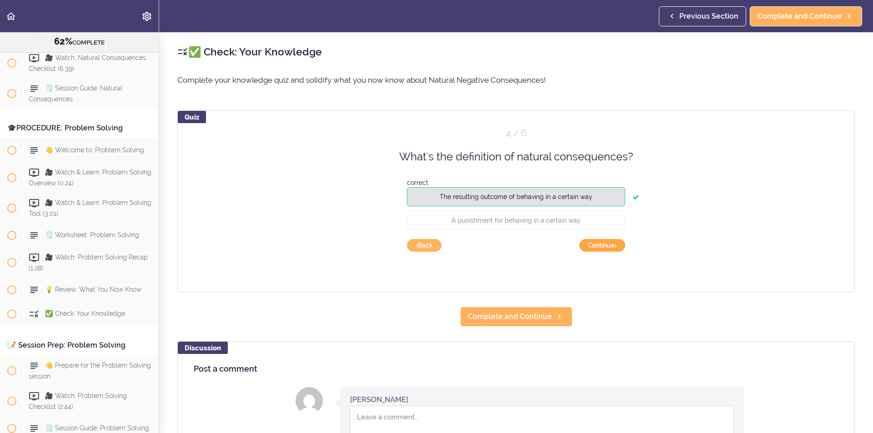
click at [606, 245] on button "Continue ›" at bounding box center [602, 245] width 46 height 13
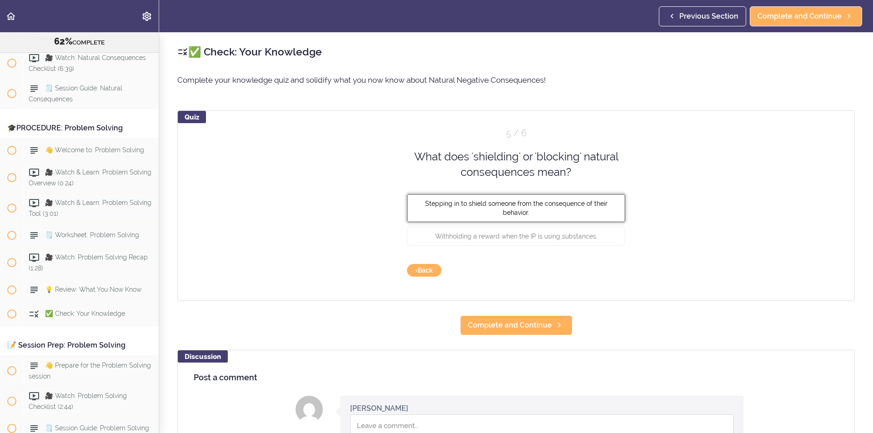
click at [473, 208] on button "Stepping in to shield someone from the consequence of their behavior." at bounding box center [516, 208] width 218 height 28
click at [604, 266] on button "Check" at bounding box center [607, 270] width 36 height 13
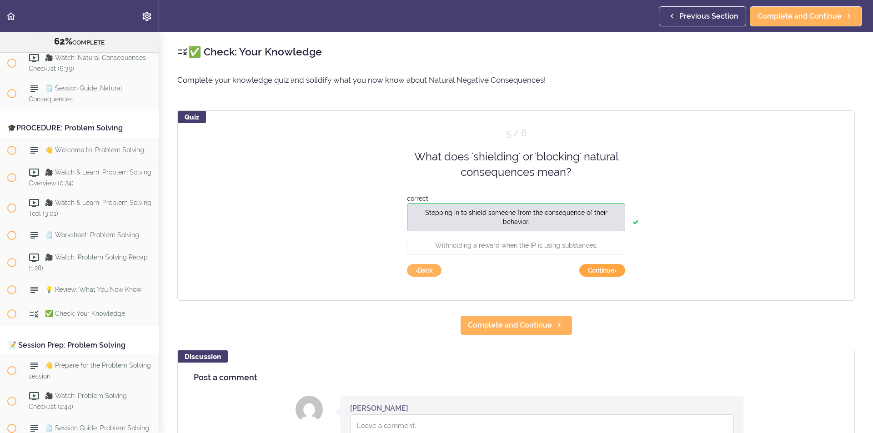
click at [606, 274] on button "Continue ›" at bounding box center [602, 270] width 46 height 13
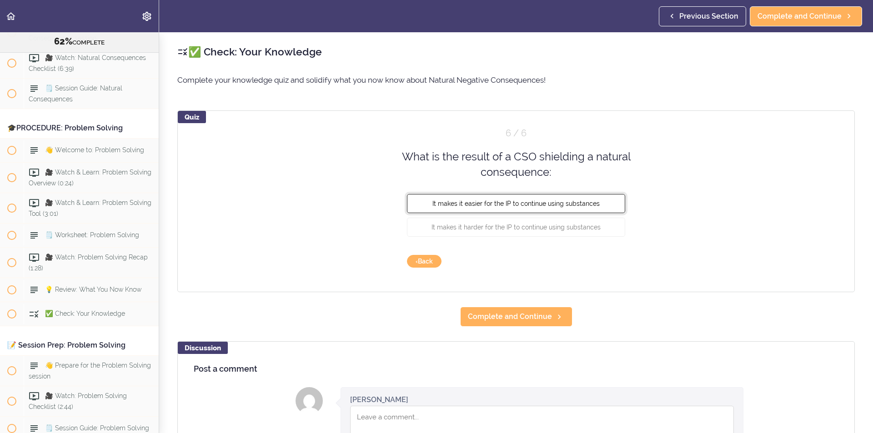
click at [479, 202] on span "It makes it easier for the IP to continue using substances" at bounding box center [515, 203] width 167 height 7
click at [599, 260] on button "Check" at bounding box center [607, 261] width 36 height 13
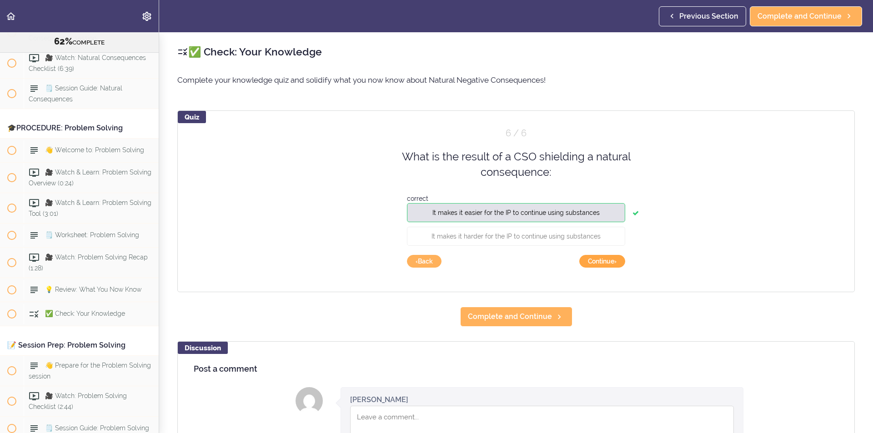
click at [601, 263] on button "Continue ›" at bounding box center [602, 261] width 46 height 13
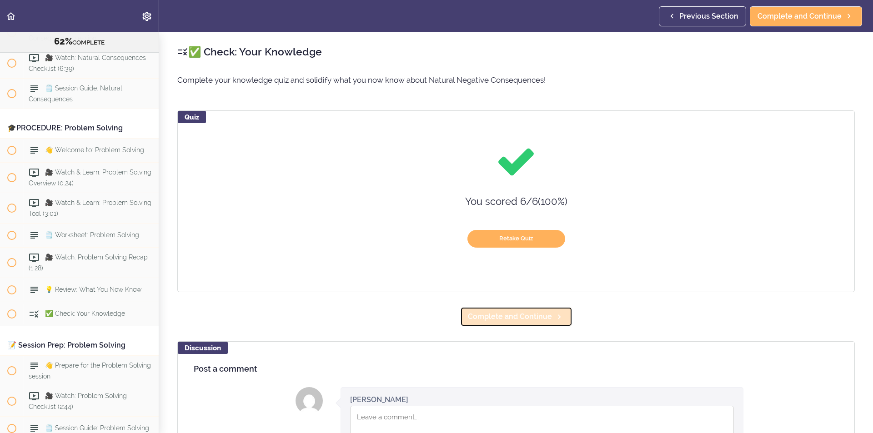
click at [526, 320] on span "Complete and Continue" at bounding box center [510, 316] width 84 height 11
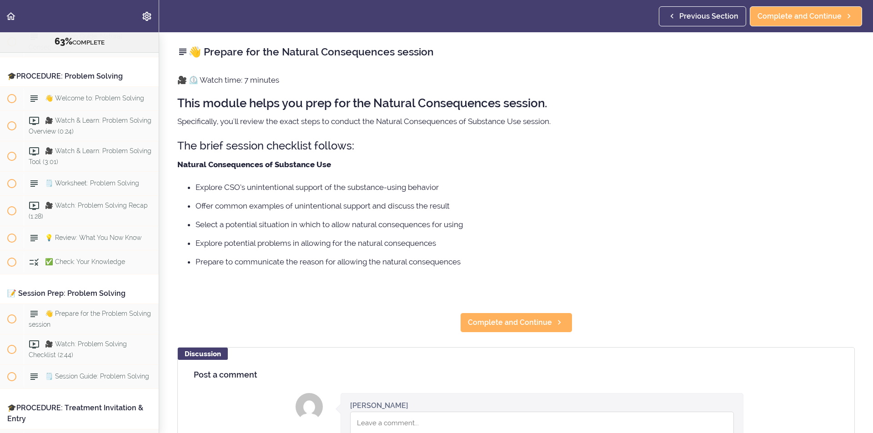
scroll to position [4442, 0]
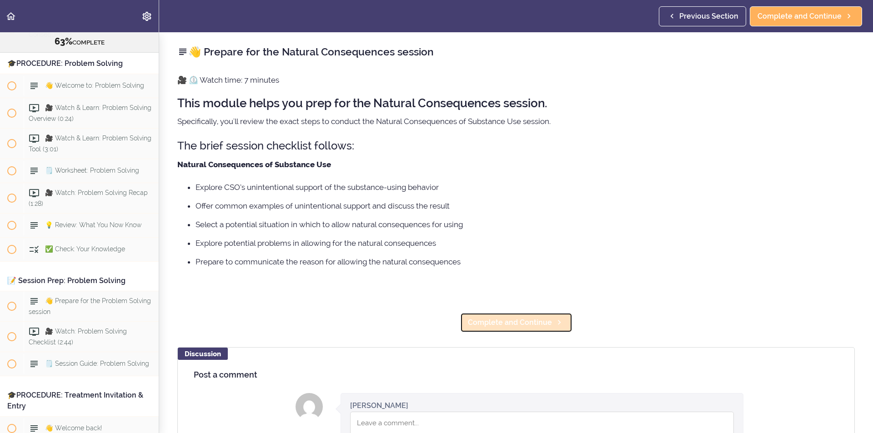
click at [530, 324] on span "Complete and Continue" at bounding box center [510, 322] width 84 height 11
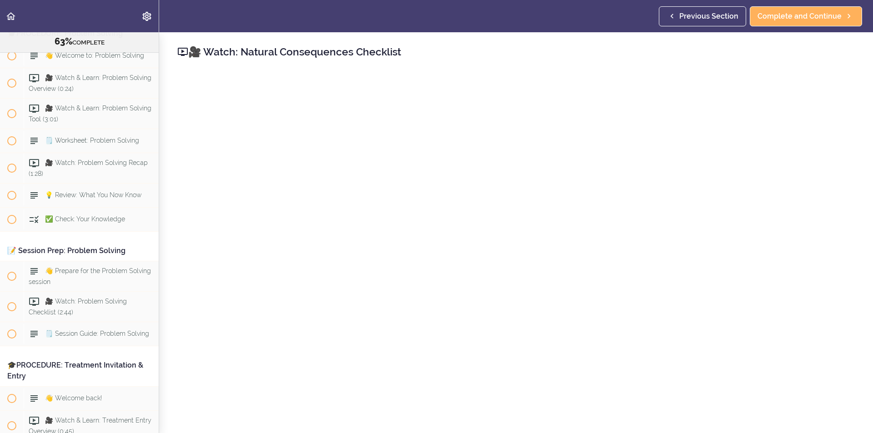
scroll to position [4472, 0]
click at [826, 20] on span "Complete and Continue" at bounding box center [799, 16] width 84 height 11
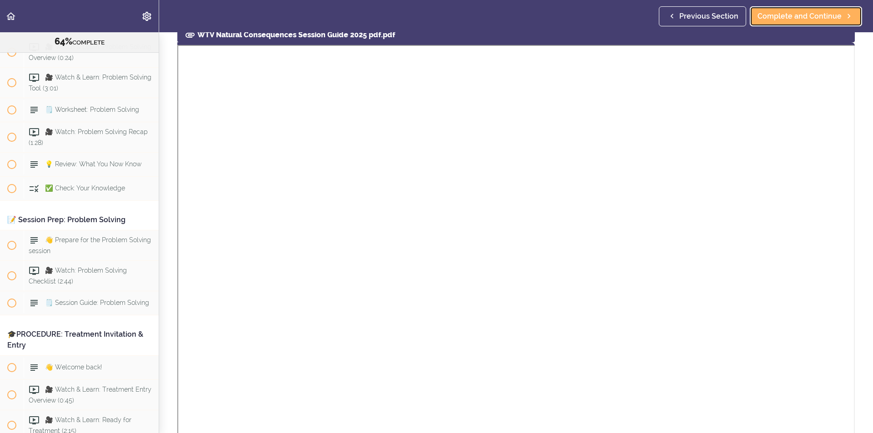
scroll to position [273, 0]
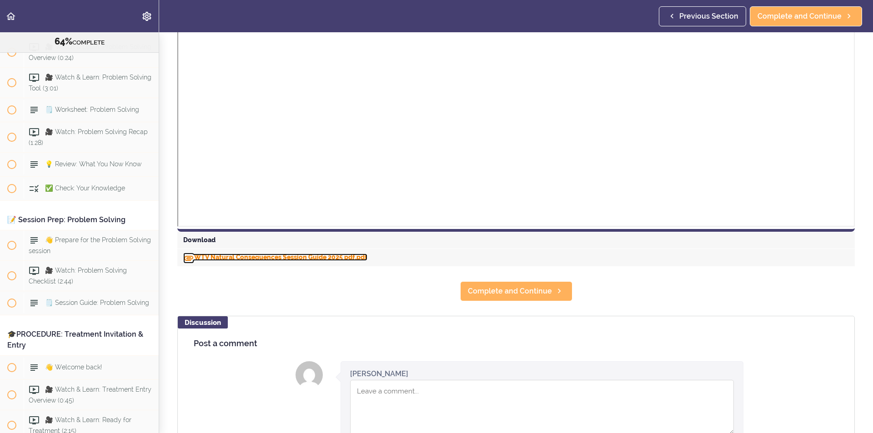
click at [236, 254] on link "WTV Natural Consequences Session Guide 2025 pdf.pdf" at bounding box center [275, 257] width 184 height 7
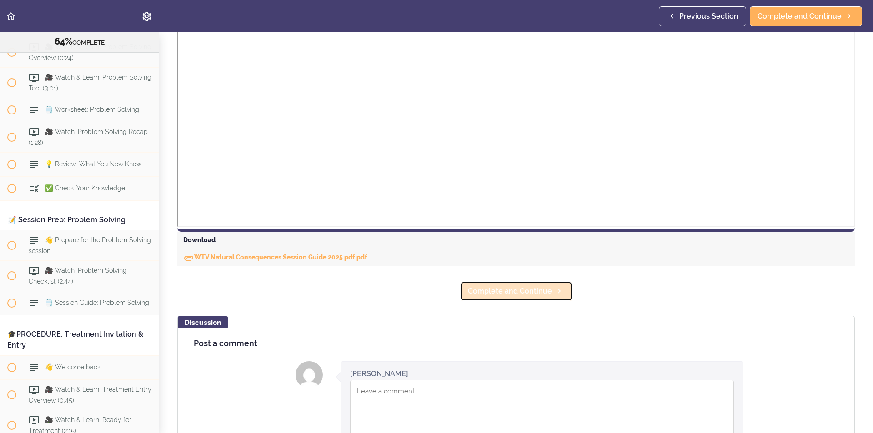
click at [525, 286] on span "Complete and Continue" at bounding box center [510, 291] width 84 height 11
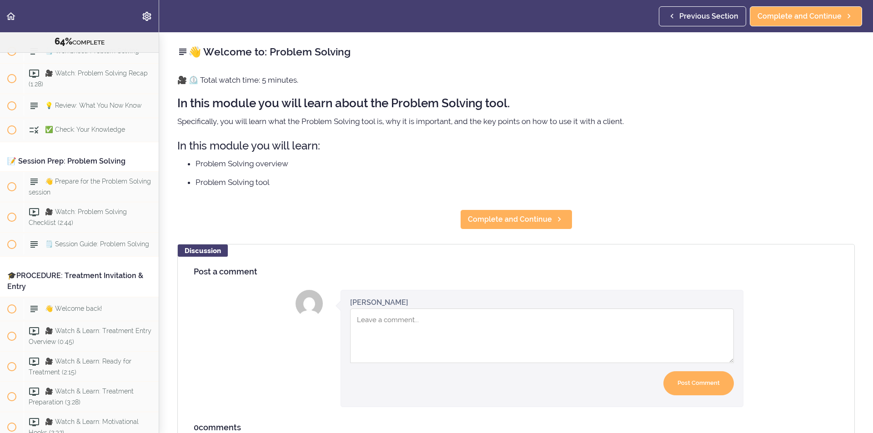
scroll to position [4563, 0]
click at [511, 217] on span "Complete and Continue" at bounding box center [510, 219] width 84 height 11
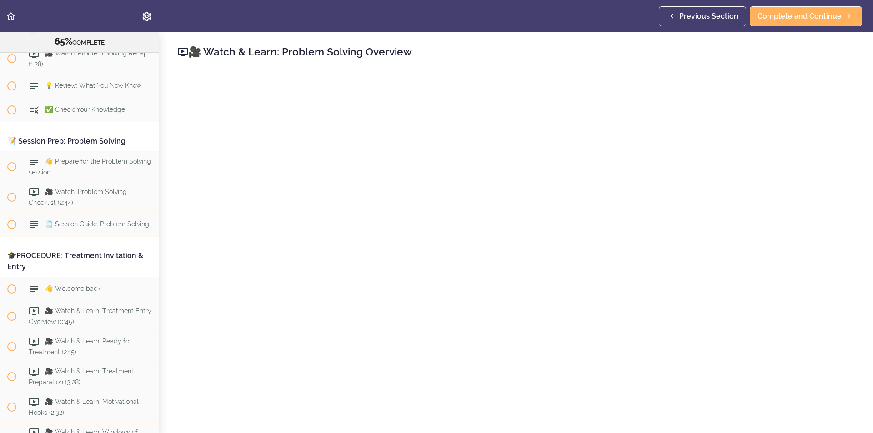
scroll to position [4587, 0]
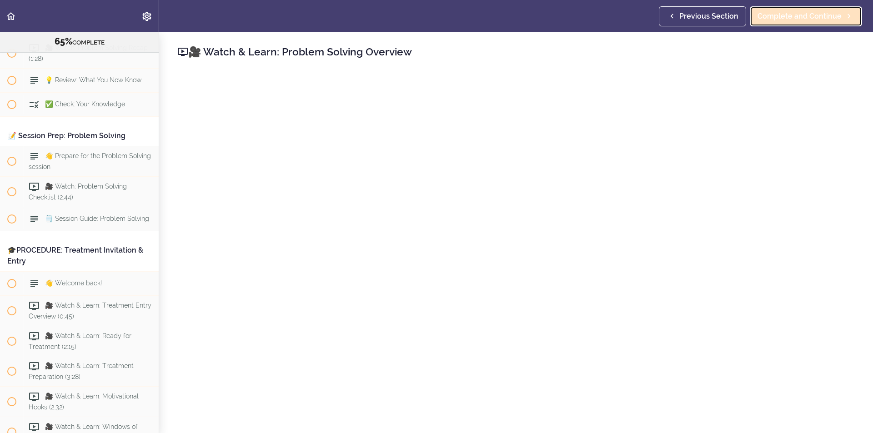
click at [824, 14] on span "Complete and Continue" at bounding box center [799, 16] width 84 height 11
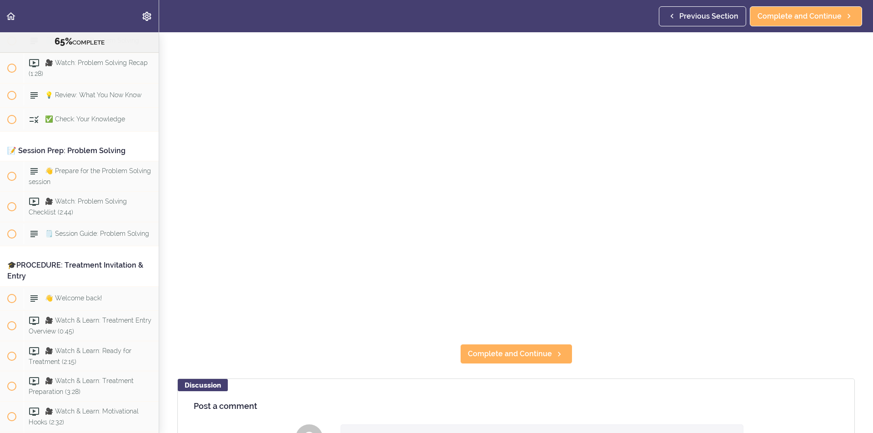
scroll to position [136, 0]
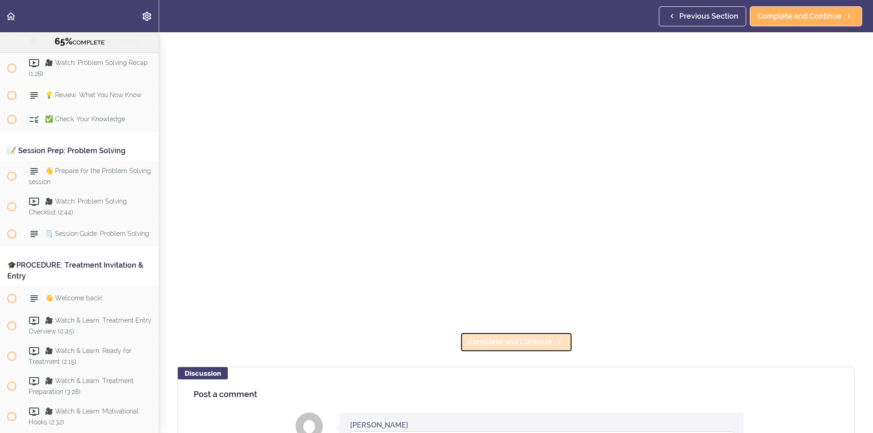
click at [536, 337] on span "Complete and Continue" at bounding box center [510, 342] width 84 height 11
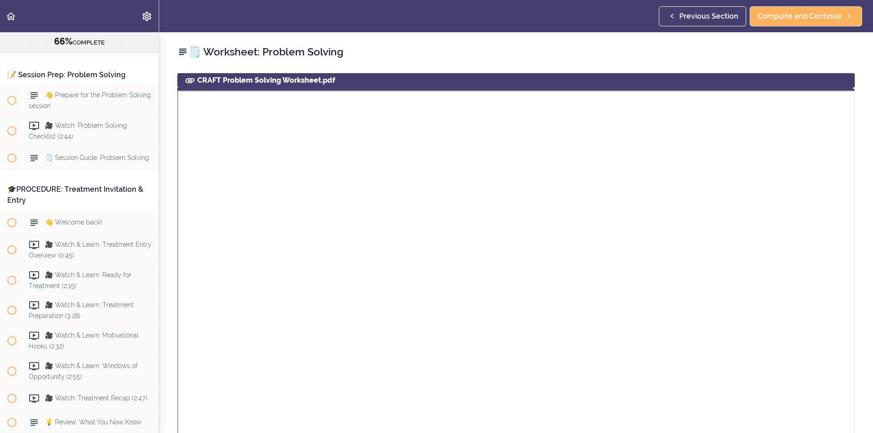
scroll to position [227, 0]
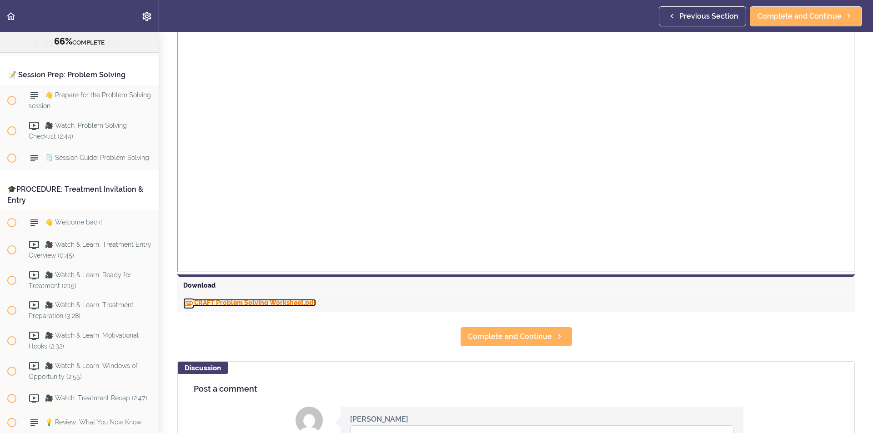
click at [260, 302] on link "CRAFT Problem Solving Worksheet.pdf" at bounding box center [249, 302] width 133 height 7
click at [516, 345] on link "Complete and Continue" at bounding box center [516, 337] width 112 height 20
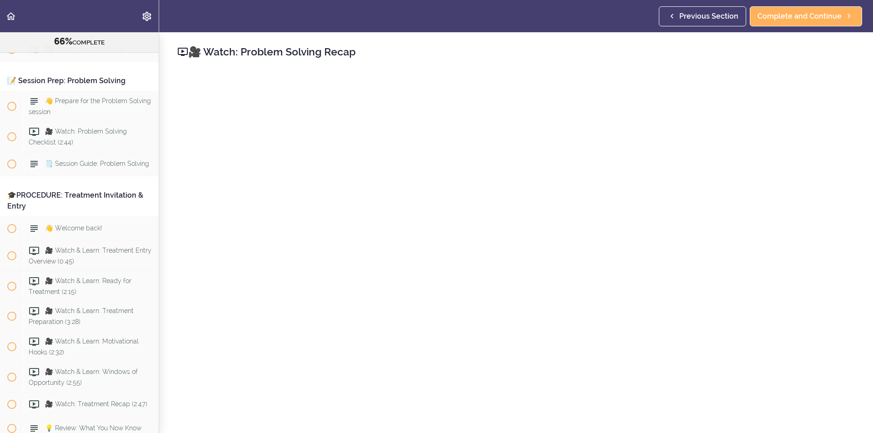
scroll to position [4626, 0]
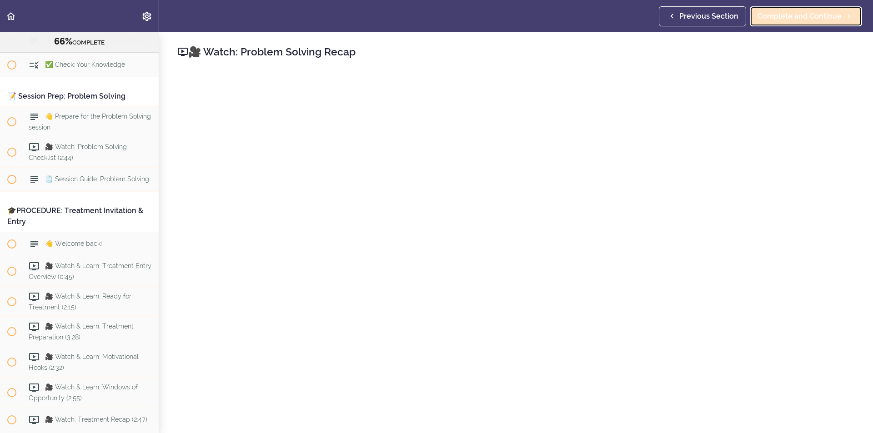
click at [817, 17] on span "Complete and Continue" at bounding box center [799, 16] width 84 height 11
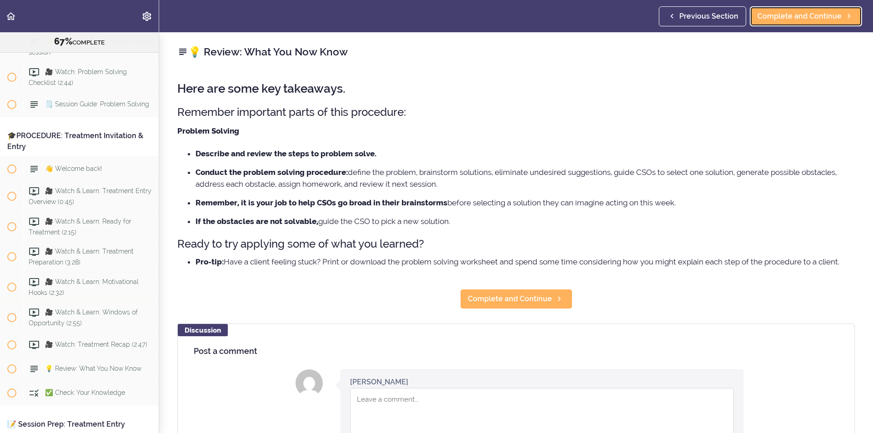
scroll to position [4702, 0]
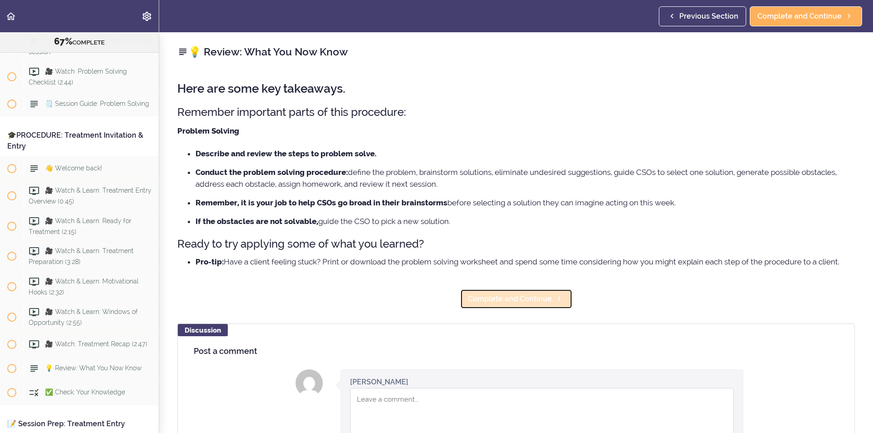
click at [539, 302] on span "Complete and Continue" at bounding box center [510, 299] width 84 height 11
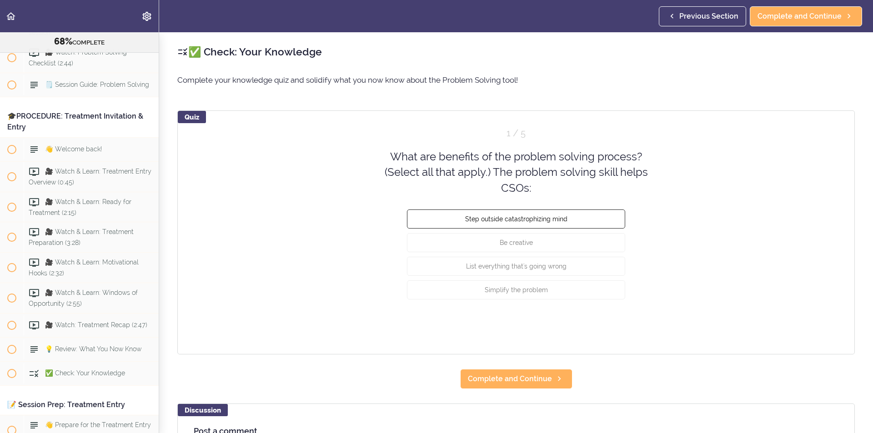
scroll to position [4726, 0]
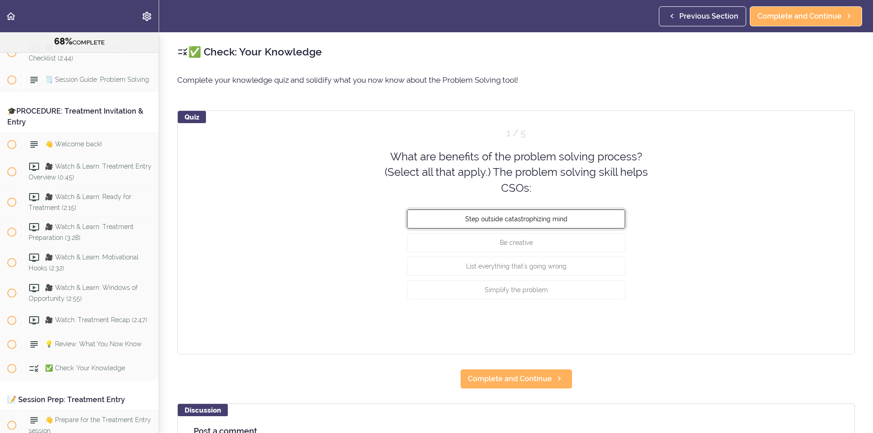
click at [553, 222] on span "Step outside catastrophizing mind" at bounding box center [516, 219] width 102 height 7
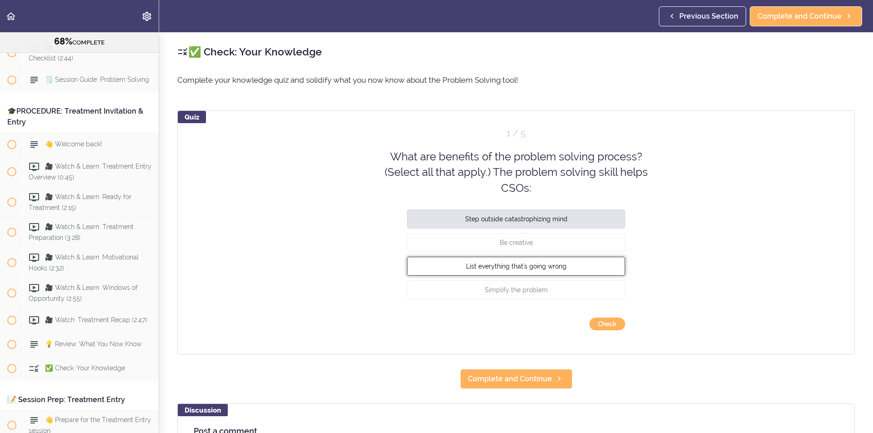
click at [565, 268] on button "List everything that's going wrong" at bounding box center [516, 266] width 218 height 19
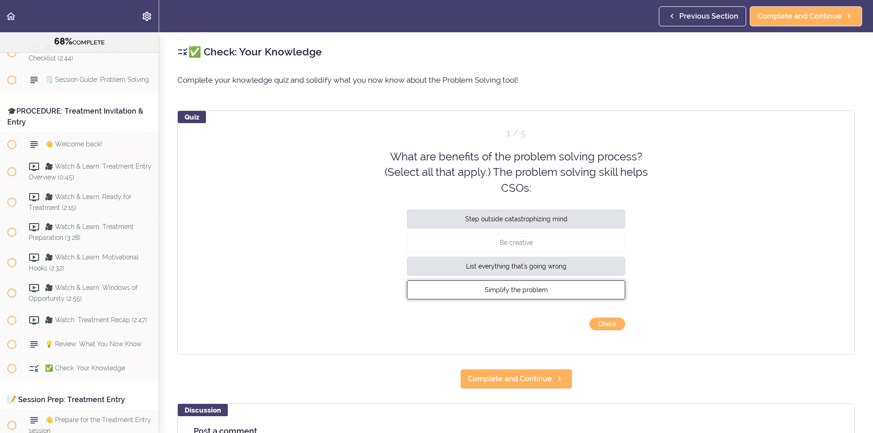
click at [569, 290] on button "Simplify the problem" at bounding box center [516, 290] width 218 height 19
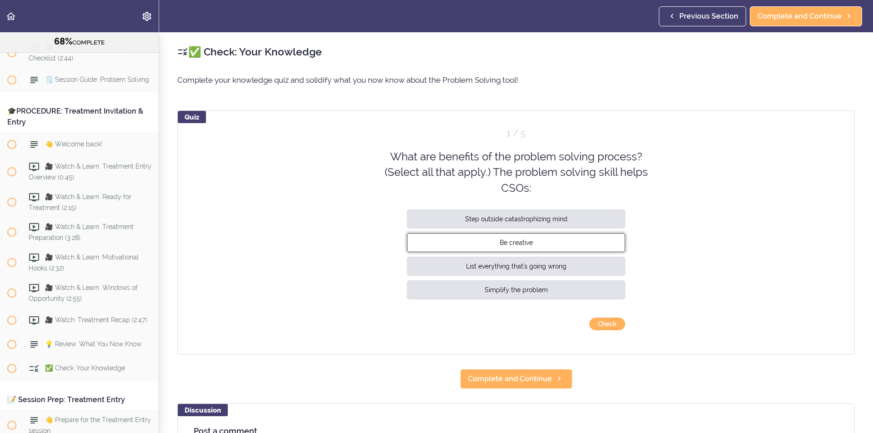
click at [553, 237] on button "Be creative" at bounding box center [516, 242] width 218 height 19
click at [619, 326] on button "Check" at bounding box center [607, 324] width 36 height 13
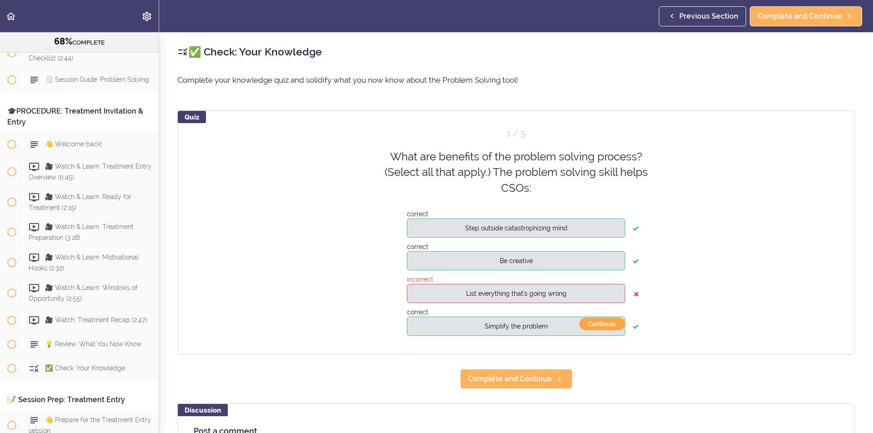
click at [607, 324] on button "Continue ›" at bounding box center [602, 324] width 46 height 13
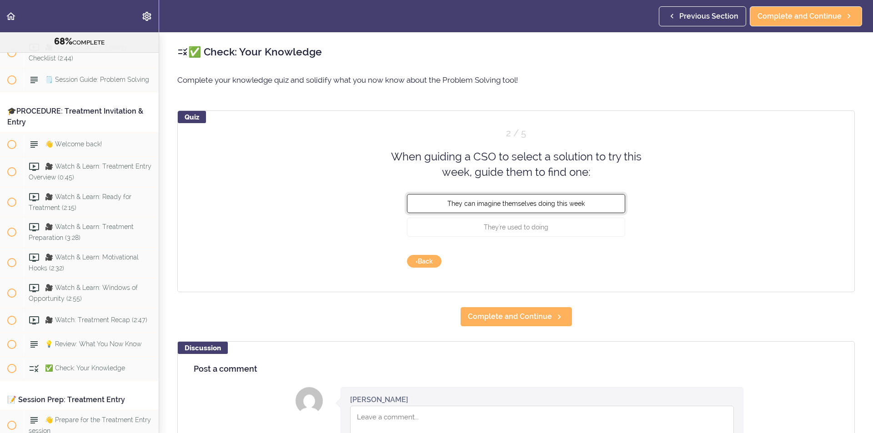
click at [593, 209] on button "They can imagine themselves doing this week" at bounding box center [516, 203] width 218 height 19
click at [597, 263] on button "Check" at bounding box center [607, 261] width 36 height 13
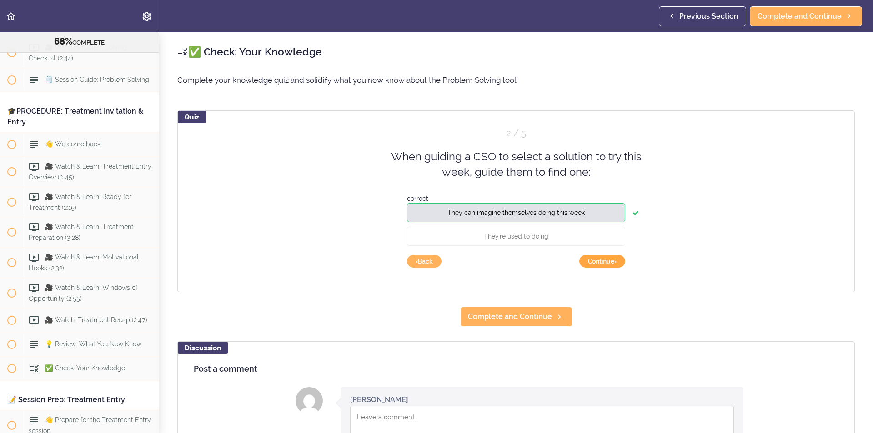
click at [605, 263] on button "Continue ›" at bounding box center [602, 261] width 46 height 13
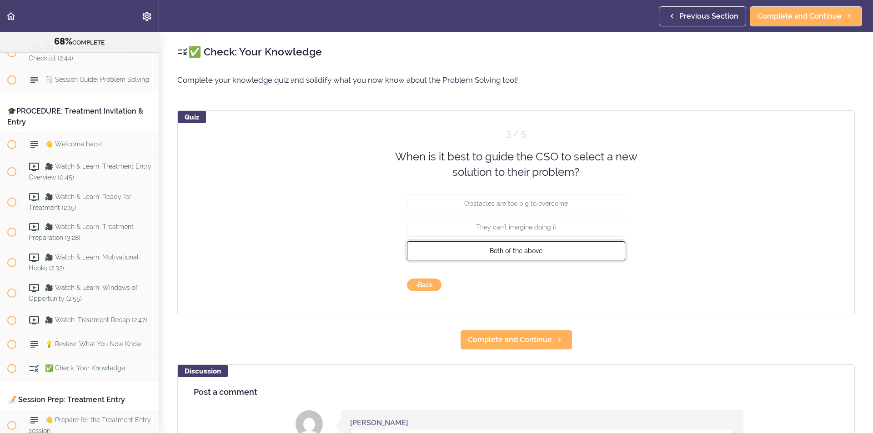
click at [573, 254] on button "Both of the above" at bounding box center [516, 250] width 218 height 19
click at [601, 283] on button "Check" at bounding box center [607, 285] width 36 height 13
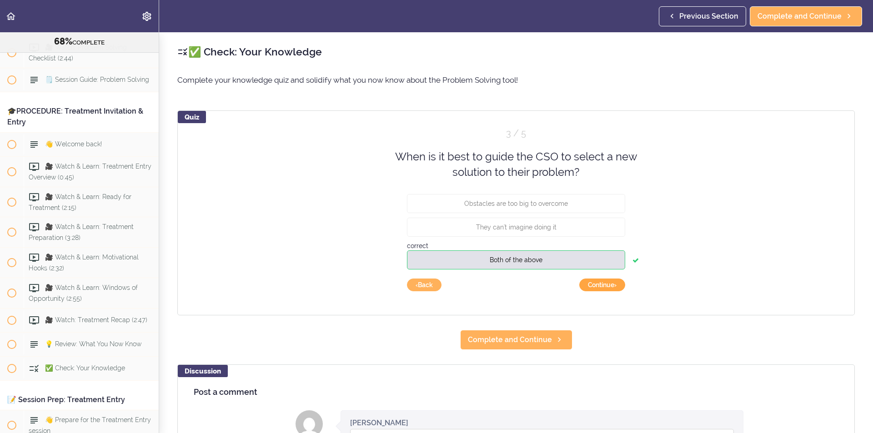
click at [603, 284] on button "Continue ›" at bounding box center [602, 285] width 46 height 13
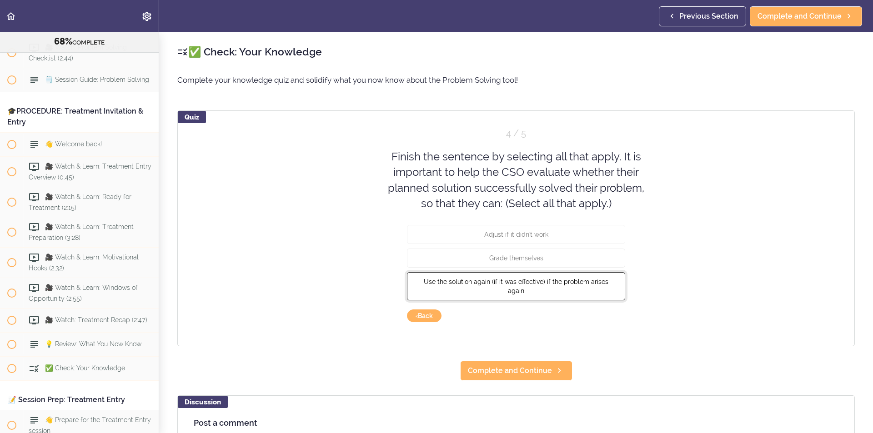
click at [549, 287] on button "Use the solution again (if it was effective) if the problem arises again" at bounding box center [516, 286] width 218 height 28
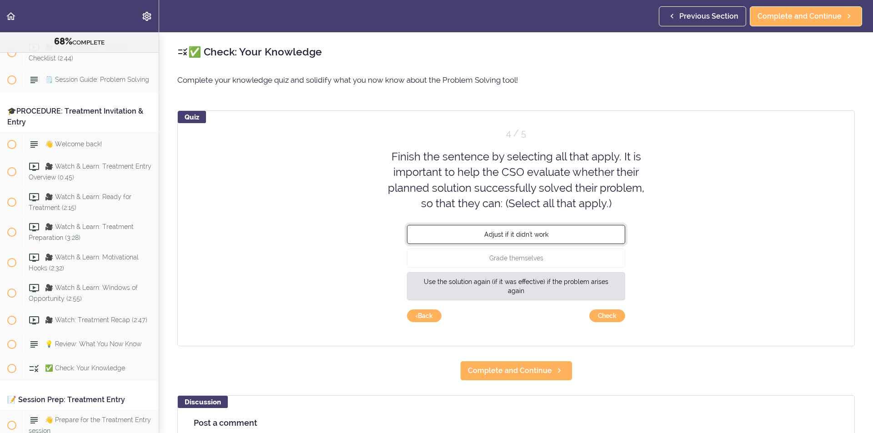
click at [559, 239] on button "Adjust if it didn't work" at bounding box center [516, 234] width 218 height 19
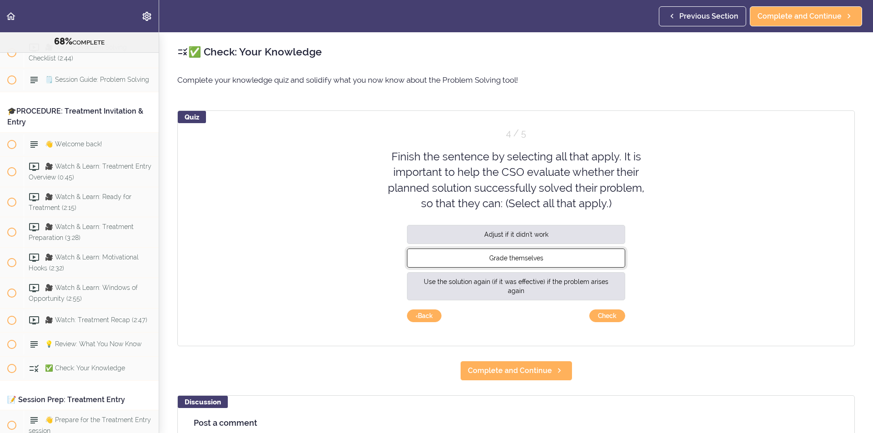
click at [584, 263] on button "Grade themselves" at bounding box center [516, 258] width 218 height 19
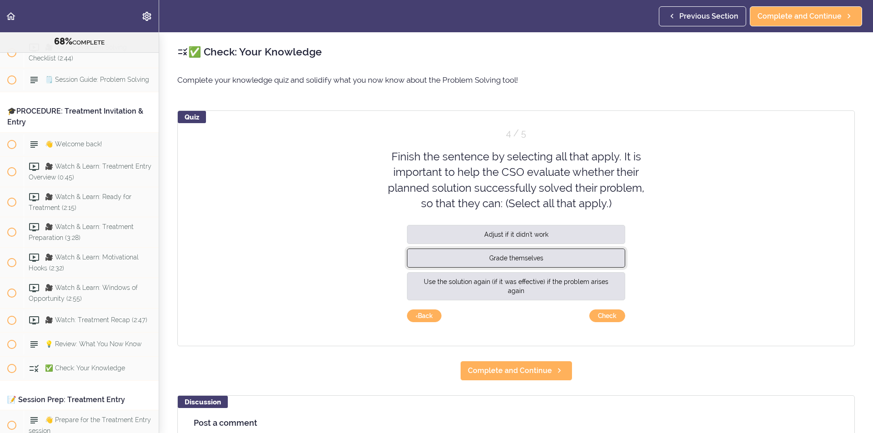
click at [587, 263] on button "Grade themselves" at bounding box center [516, 258] width 218 height 19
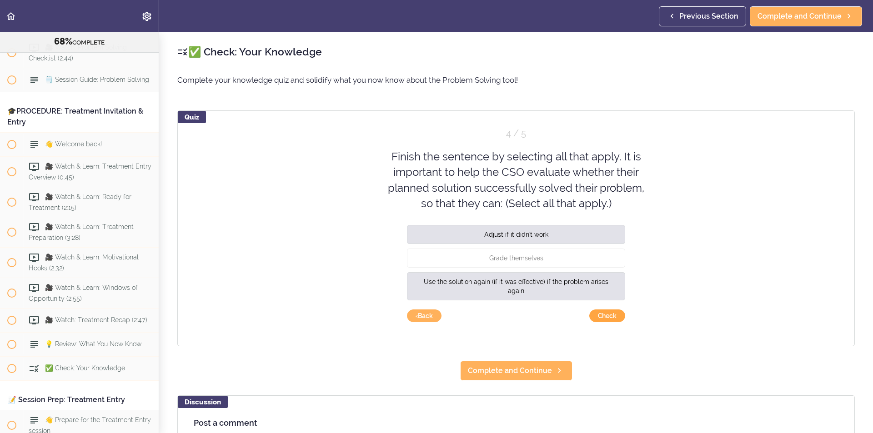
click at [616, 315] on button "Check" at bounding box center [607, 316] width 36 height 13
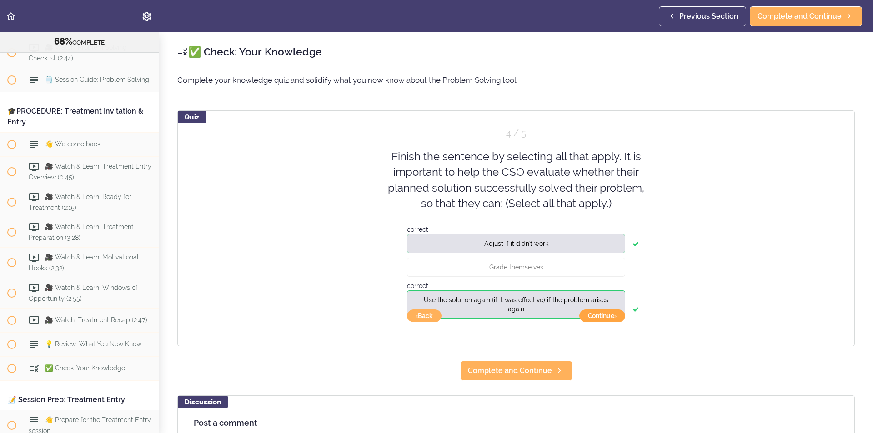
click at [614, 318] on button "Continue ›" at bounding box center [602, 316] width 46 height 13
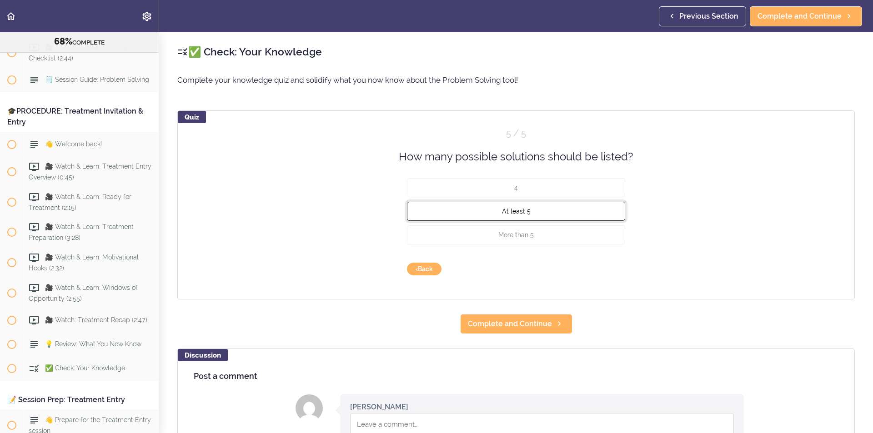
click at [557, 211] on button "At least 5" at bounding box center [516, 211] width 218 height 19
click at [617, 271] on button "Check" at bounding box center [607, 269] width 36 height 13
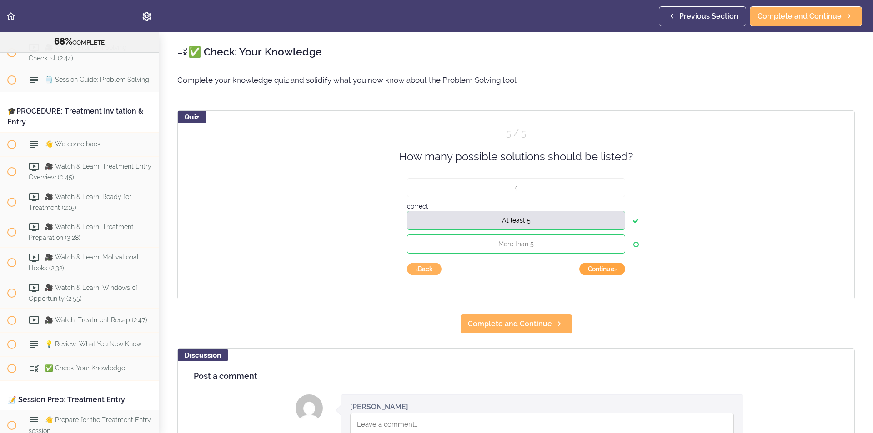
click at [616, 269] on button "Continue ›" at bounding box center [602, 269] width 46 height 13
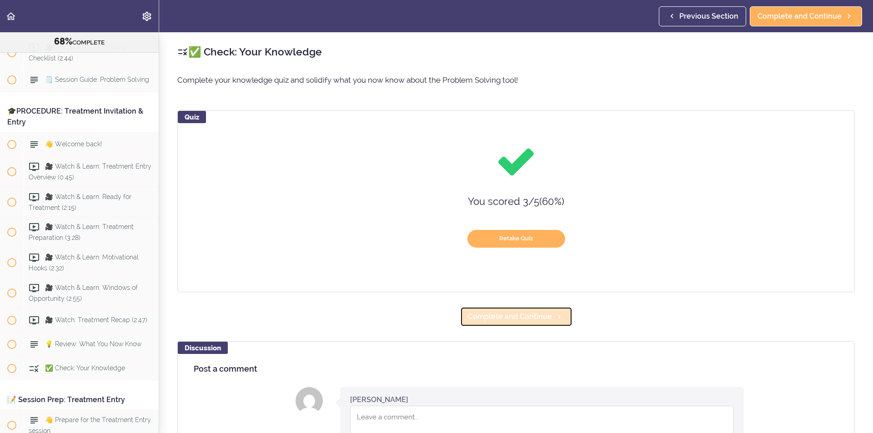
click at [542, 317] on span "Complete and Continue" at bounding box center [510, 316] width 84 height 11
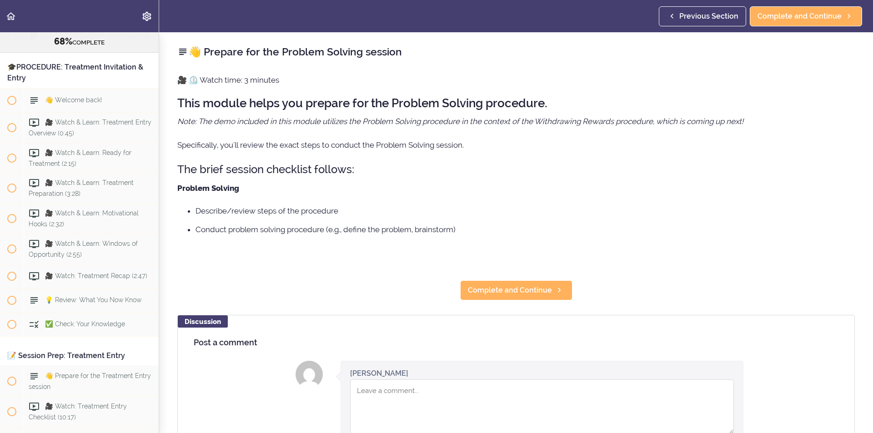
scroll to position [4779, 0]
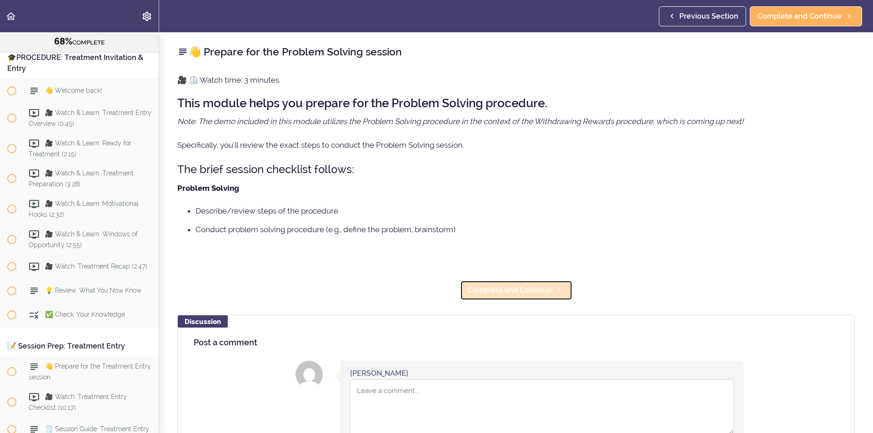
click at [531, 296] on link "Complete and Continue" at bounding box center [516, 291] width 112 height 20
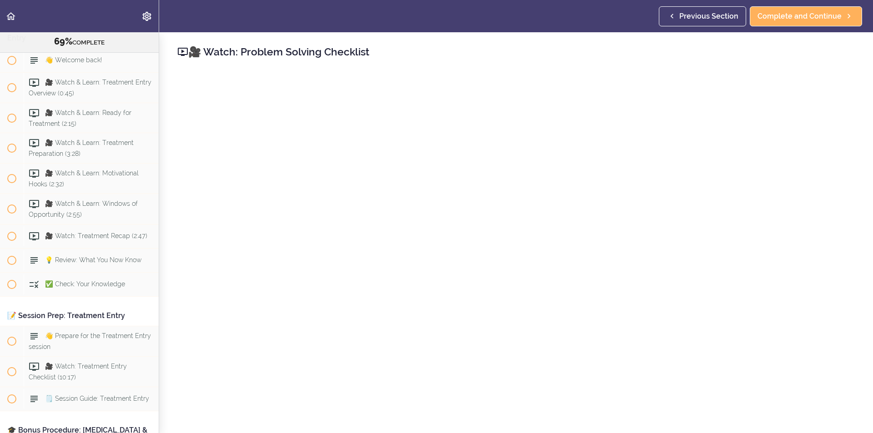
scroll to position [4810, 0]
click at [797, 20] on span "Complete and Continue" at bounding box center [799, 16] width 84 height 11
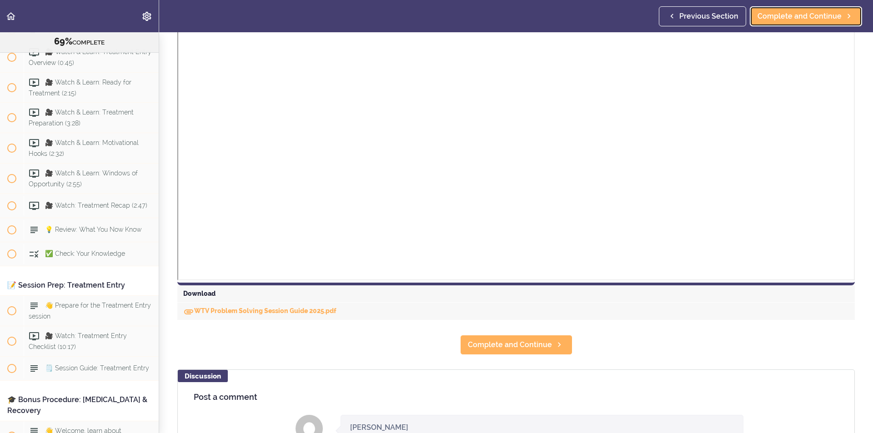
scroll to position [273, 0]
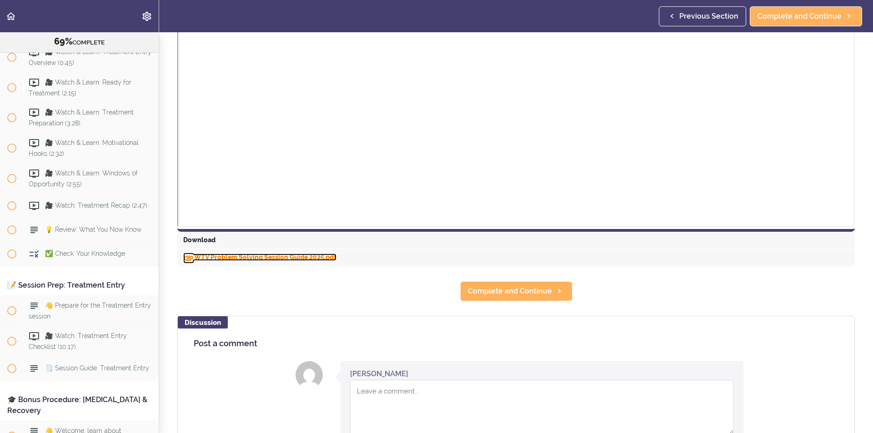
click at [303, 257] on link "WTV Problem Solving Session Guide 2025.pdf" at bounding box center [259, 257] width 153 height 7
click at [521, 296] on span "Complete and Continue" at bounding box center [510, 291] width 84 height 11
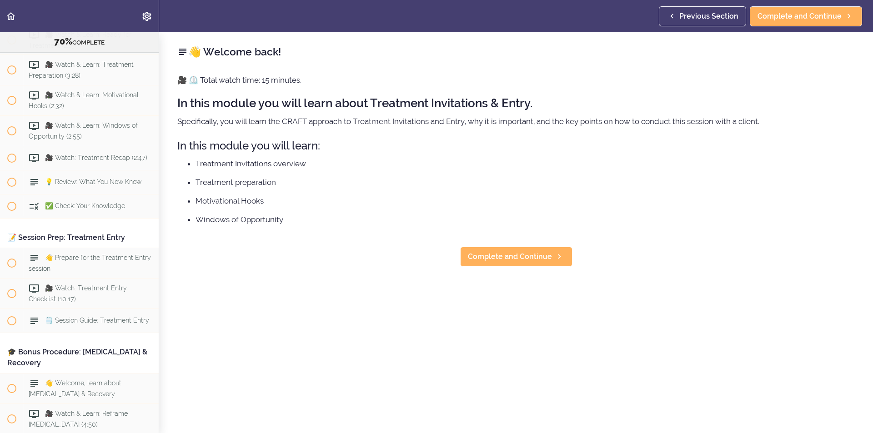
scroll to position [4905, 0]
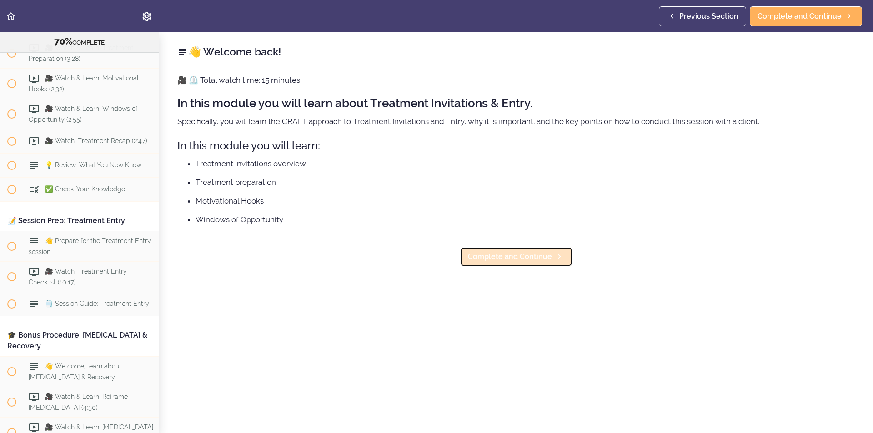
click at [525, 259] on span "Complete and Continue" at bounding box center [510, 256] width 84 height 11
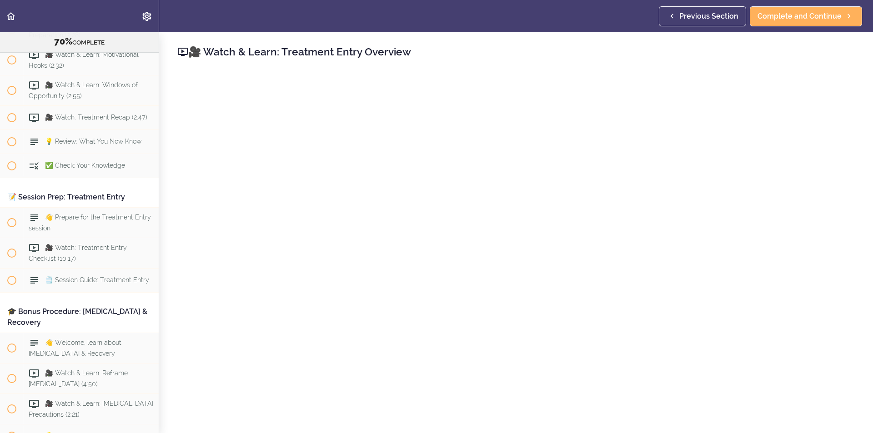
scroll to position [4929, 0]
click at [834, 12] on span "Complete and Continue" at bounding box center [799, 16] width 84 height 11
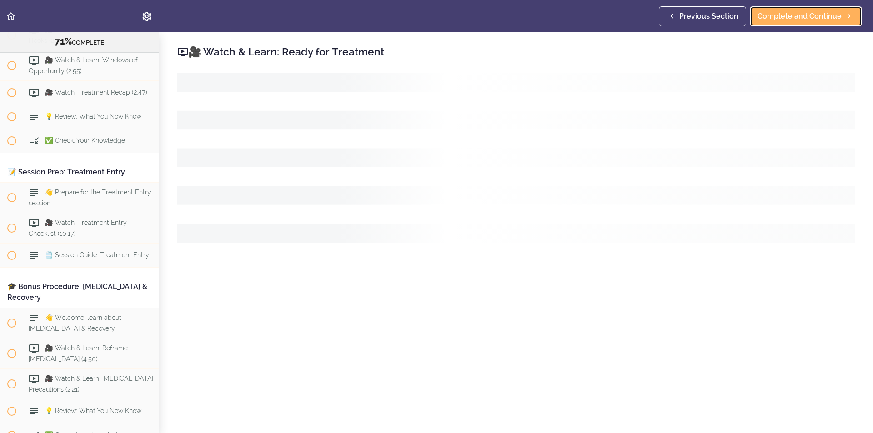
scroll to position [4959, 0]
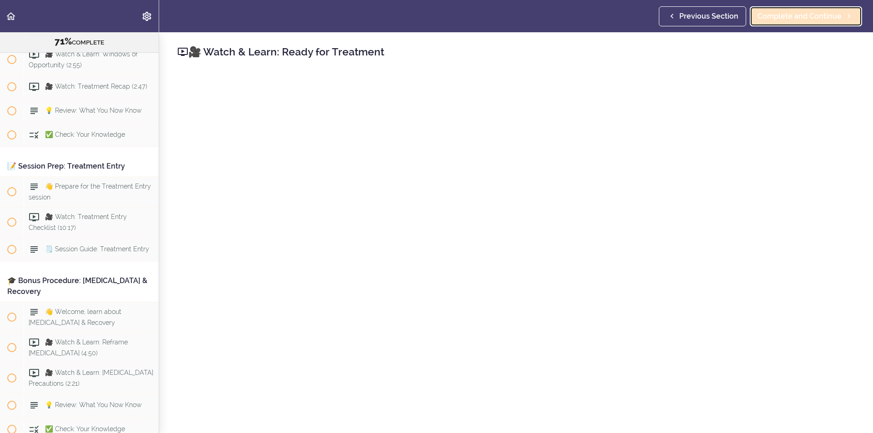
click at [816, 19] on span "Complete and Continue" at bounding box center [799, 16] width 84 height 11
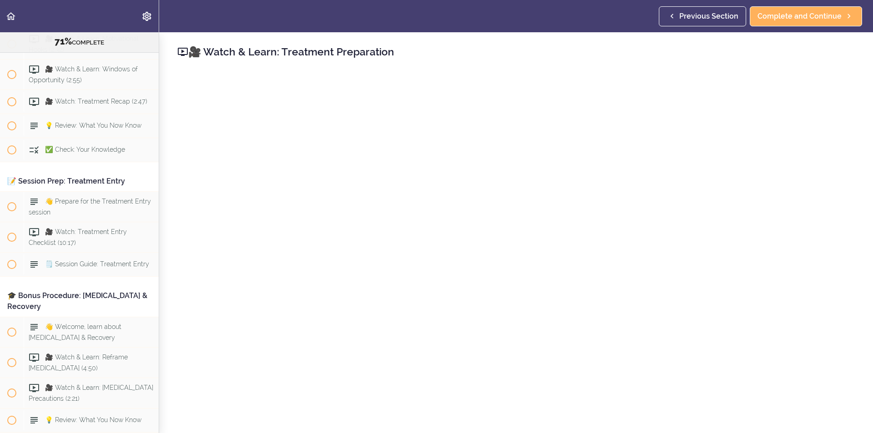
scroll to position [4990, 0]
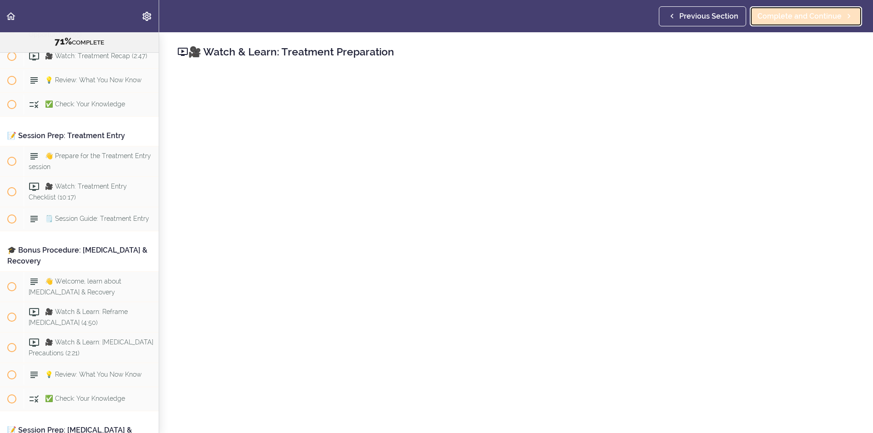
click at [810, 9] on link "Complete and Continue" at bounding box center [806, 16] width 112 height 20
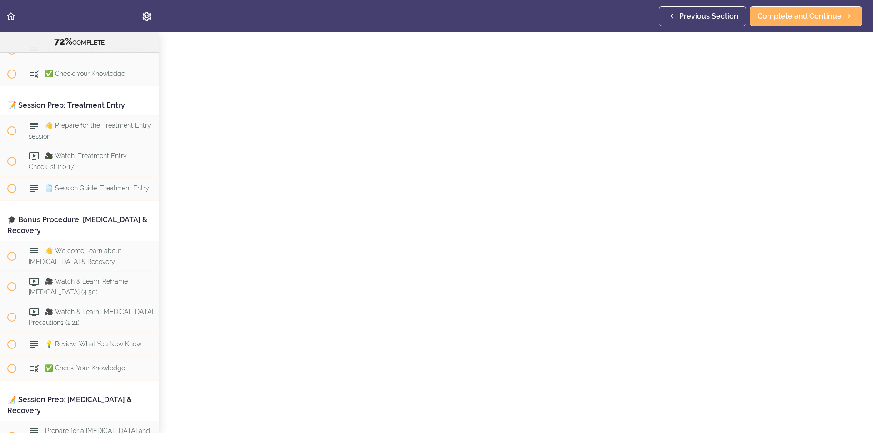
scroll to position [45, 0]
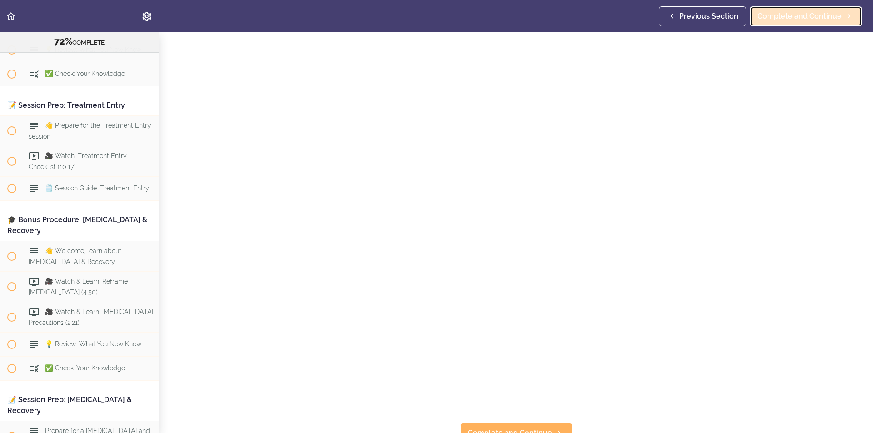
click at [789, 18] on span "Complete and Continue" at bounding box center [799, 16] width 84 height 11
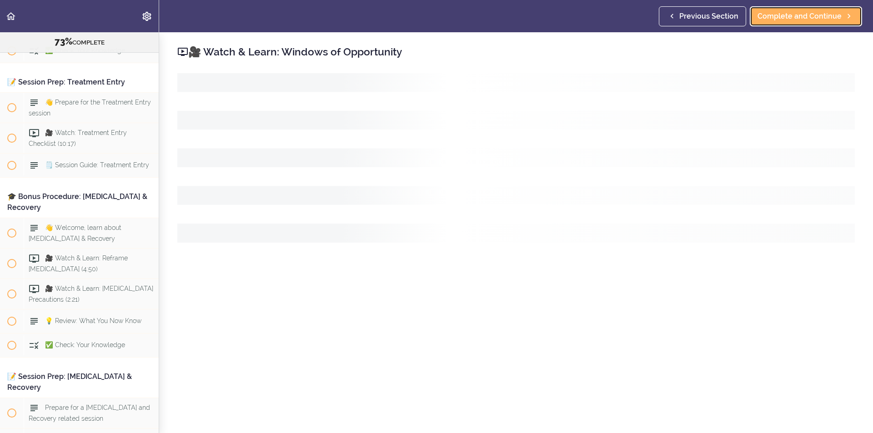
scroll to position [5051, 0]
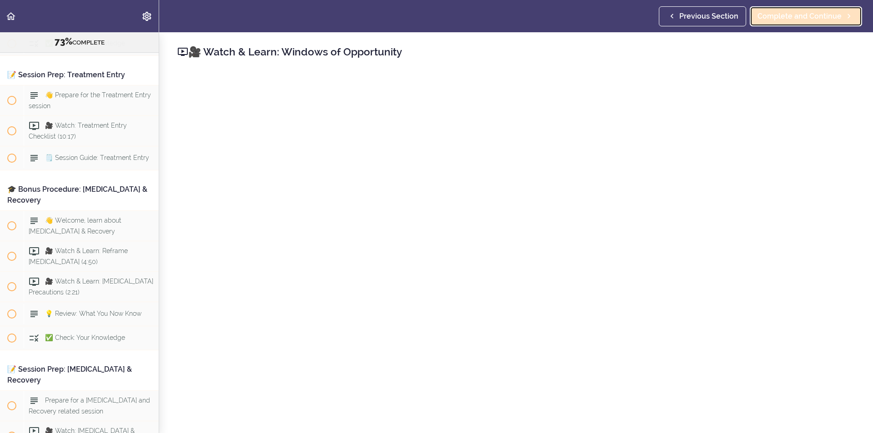
click at [842, 9] on link "Complete and Continue" at bounding box center [806, 16] width 112 height 20
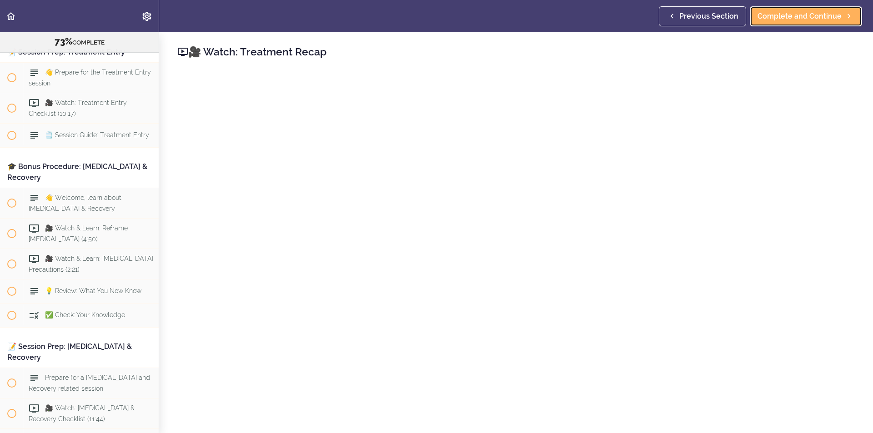
scroll to position [5081, 0]
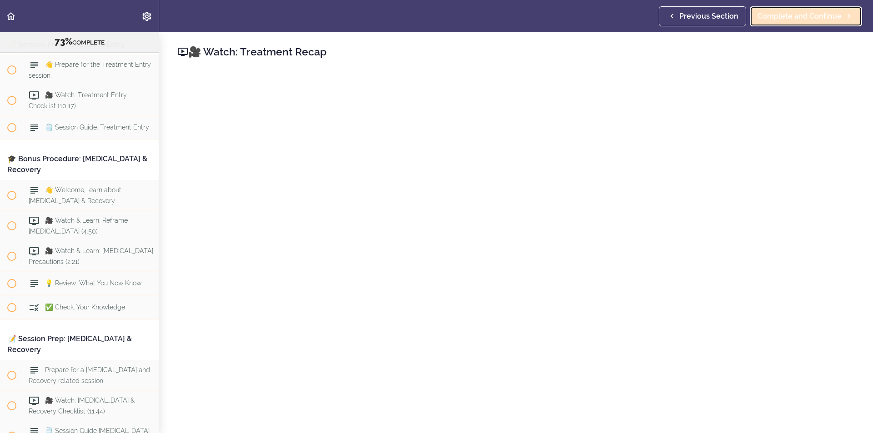
click at [804, 20] on span "Complete and Continue" at bounding box center [799, 16] width 84 height 11
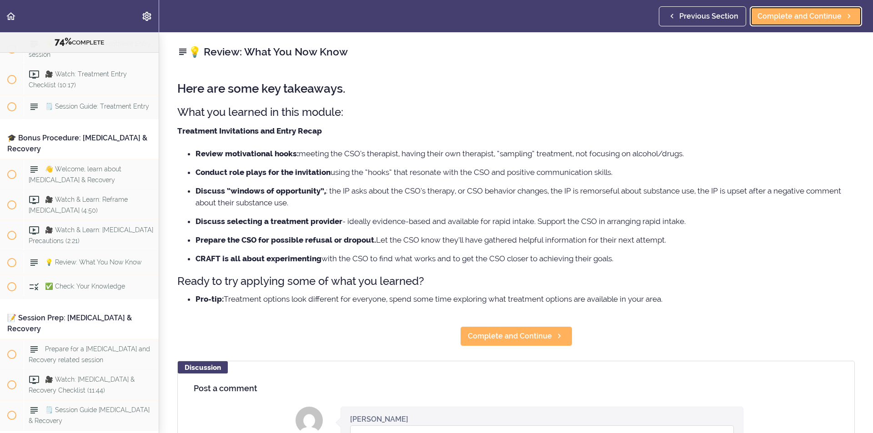
scroll to position [5105, 0]
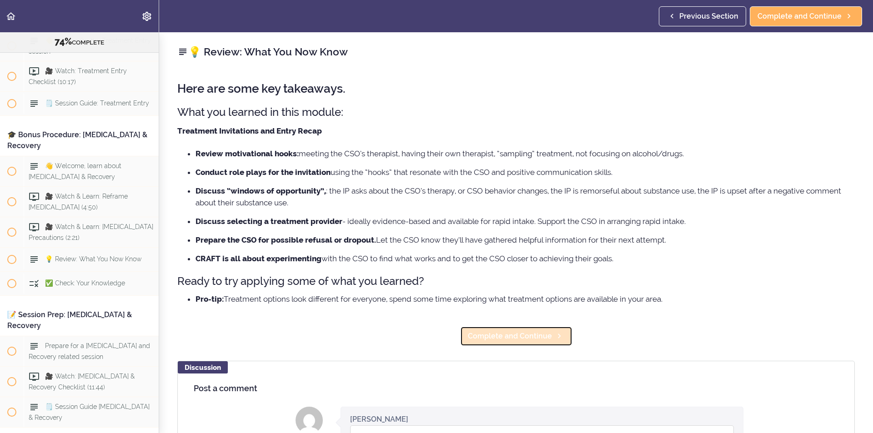
click at [508, 330] on link "Complete and Continue" at bounding box center [516, 336] width 112 height 20
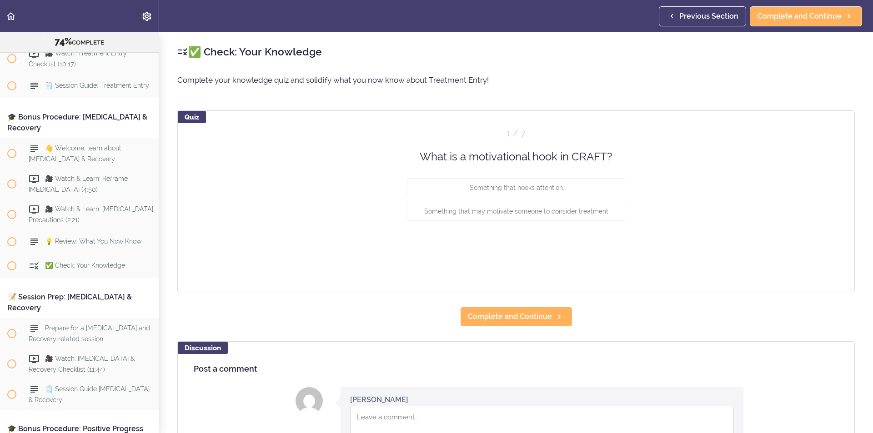
scroll to position [5129, 0]
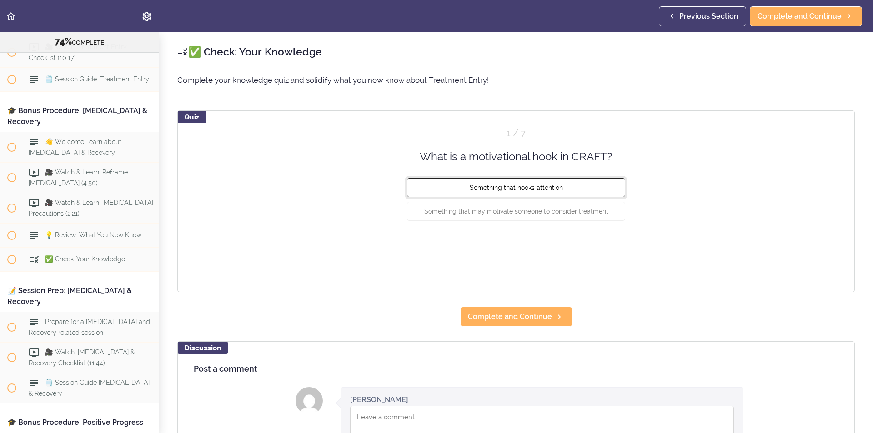
click at [556, 186] on span "Something that hooks attention" at bounding box center [516, 187] width 93 height 7
click at [609, 239] on button "Check" at bounding box center [607, 245] width 36 height 13
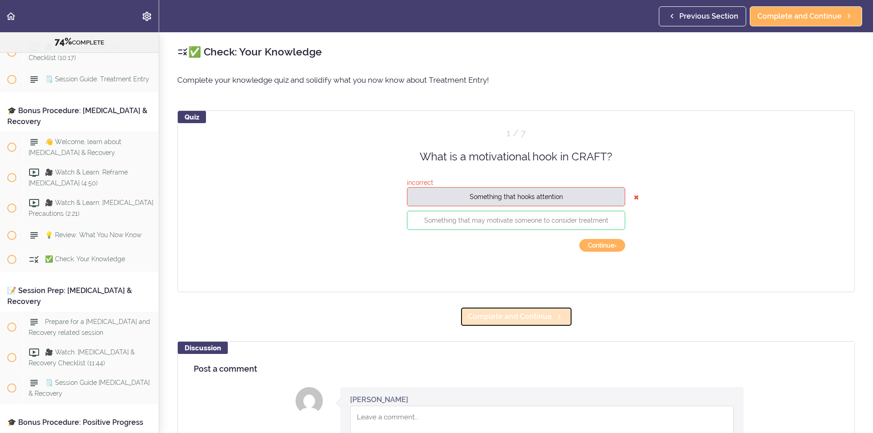
click at [499, 313] on span "Complete and Continue" at bounding box center [510, 316] width 84 height 11
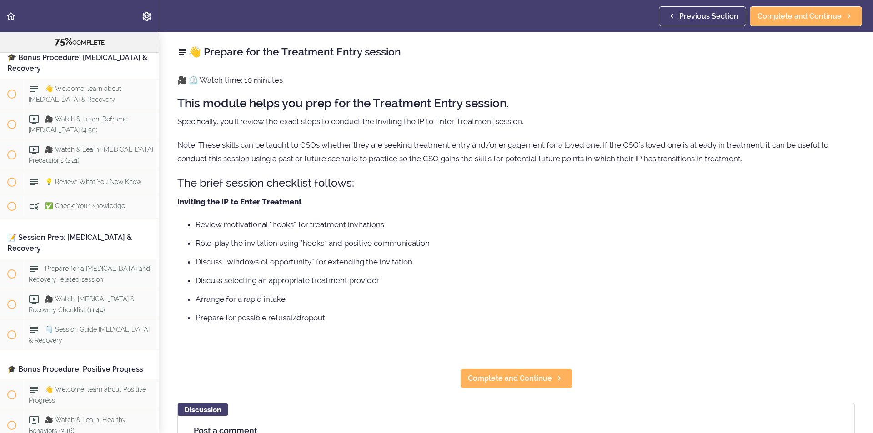
scroll to position [5183, 0]
click at [689, 9] on link "Previous Section" at bounding box center [702, 16] width 87 height 20
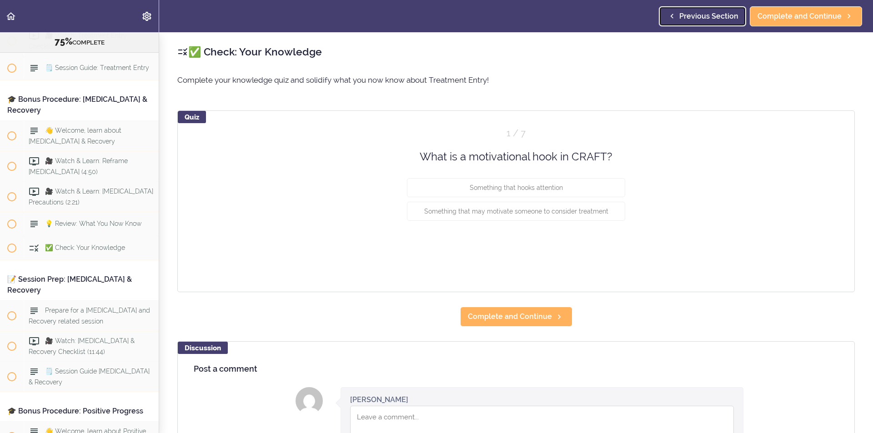
scroll to position [5129, 0]
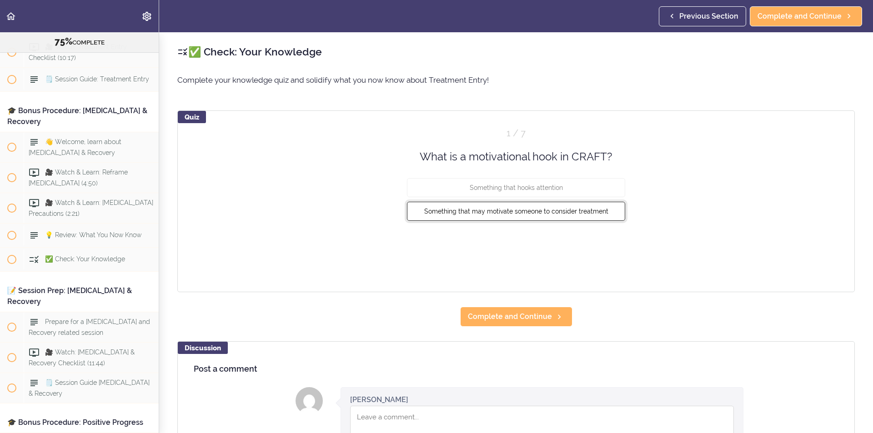
click at [532, 214] on span "Something that may motivate someone to consider treatment" at bounding box center [516, 211] width 184 height 7
click at [607, 243] on button "Check" at bounding box center [607, 245] width 36 height 13
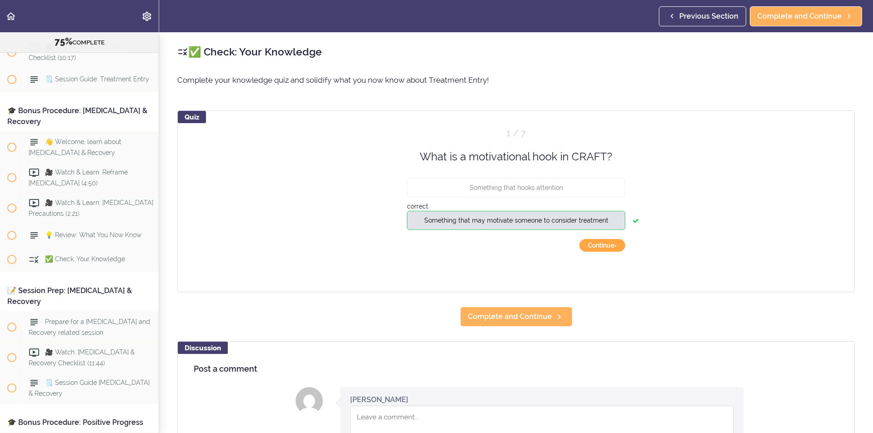
click at [607, 243] on button "Continue ›" at bounding box center [602, 245] width 46 height 13
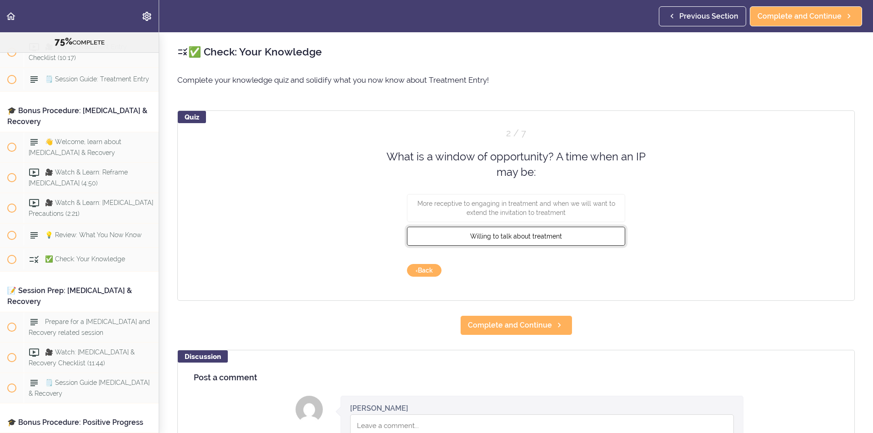
click at [521, 240] on button "Willing to talk about treatment" at bounding box center [516, 235] width 218 height 19
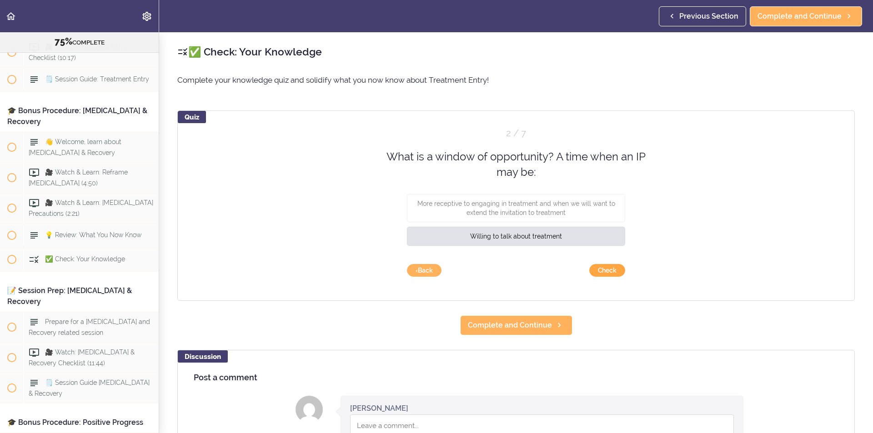
click at [616, 268] on button "Check" at bounding box center [607, 270] width 36 height 13
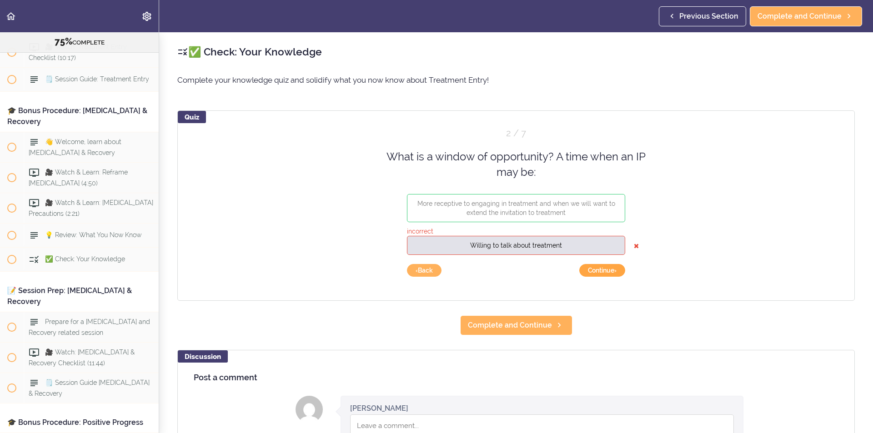
click at [611, 274] on button "Continue ›" at bounding box center [602, 270] width 46 height 13
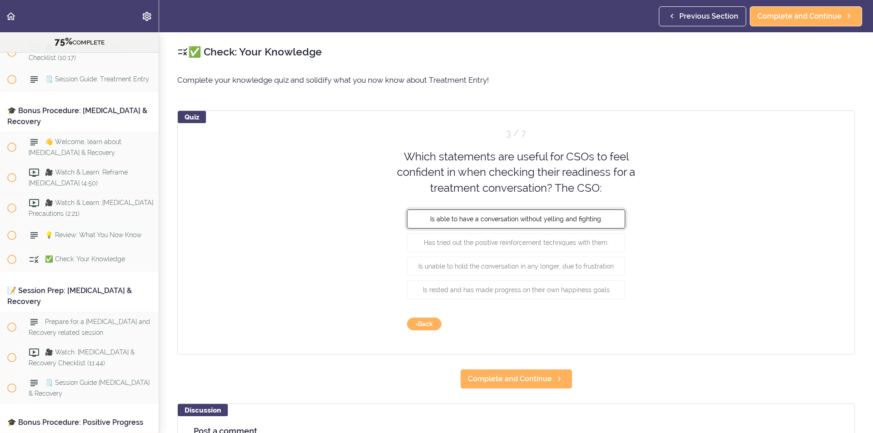
click at [500, 216] on span "Is able to have a conversation without yelling and fighting." at bounding box center [516, 219] width 172 height 7
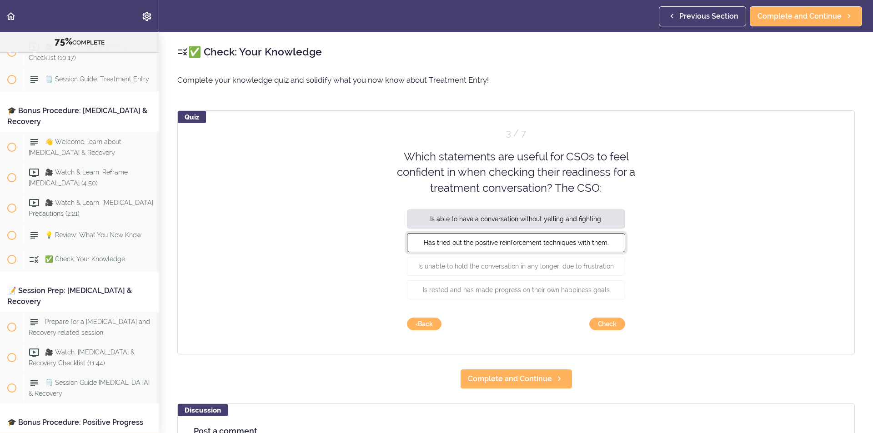
click at [497, 237] on button "Has tried out the positive reinforcement techniques with them." at bounding box center [516, 242] width 218 height 19
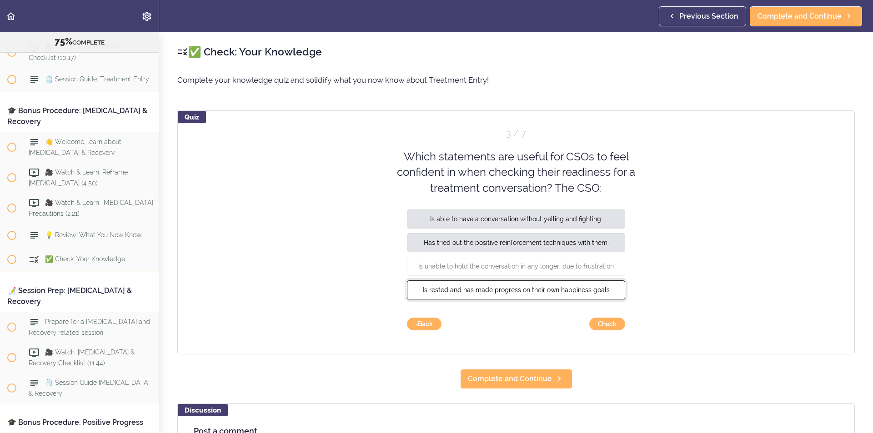
click at [500, 291] on span "Is rested and has made progress on their own happiness goals" at bounding box center [516, 289] width 187 height 7
click at [617, 323] on button "Check" at bounding box center [607, 324] width 36 height 13
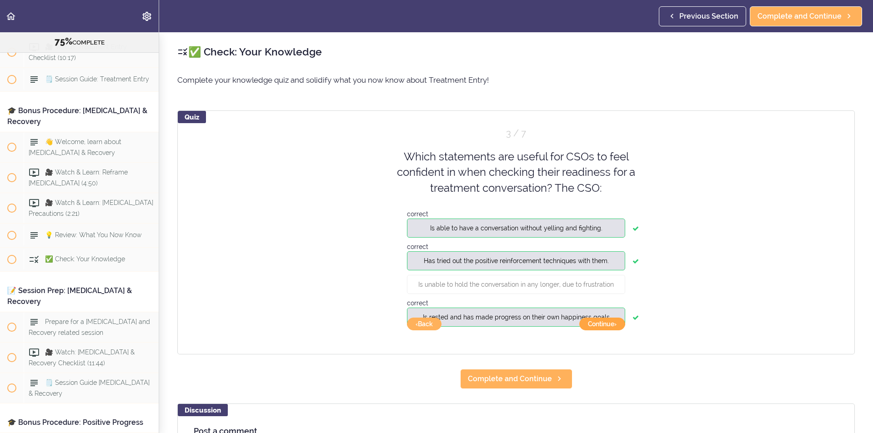
click at [596, 321] on button "Continue ›" at bounding box center [602, 324] width 46 height 13
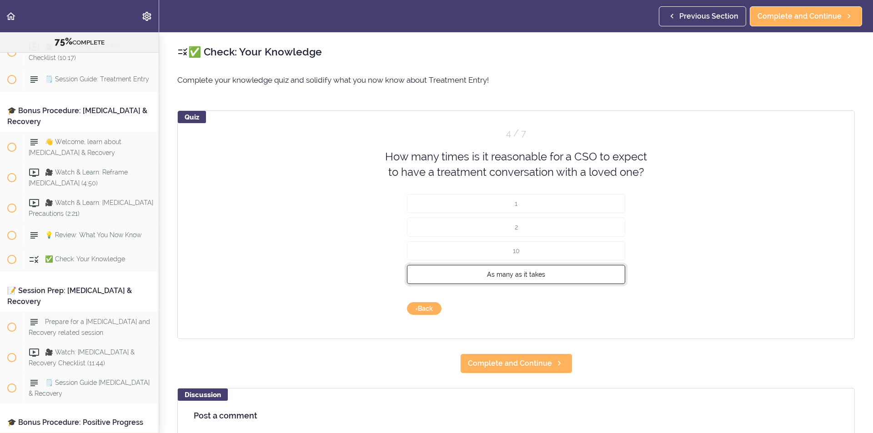
click at [513, 277] on span "As many as it takes" at bounding box center [516, 274] width 58 height 7
click at [619, 309] on button "Check" at bounding box center [607, 308] width 36 height 13
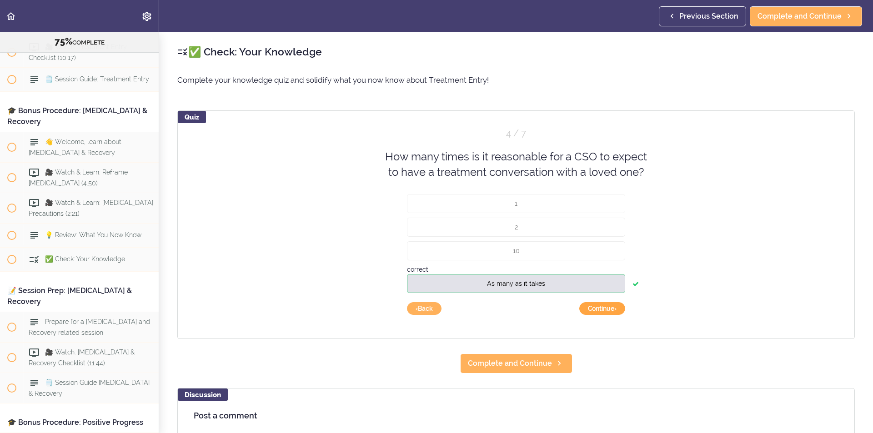
drag, startPoint x: 611, startPoint y: 307, endPoint x: 610, endPoint y: 301, distance: 6.0
click at [611, 307] on button "Continue ›" at bounding box center [602, 308] width 46 height 13
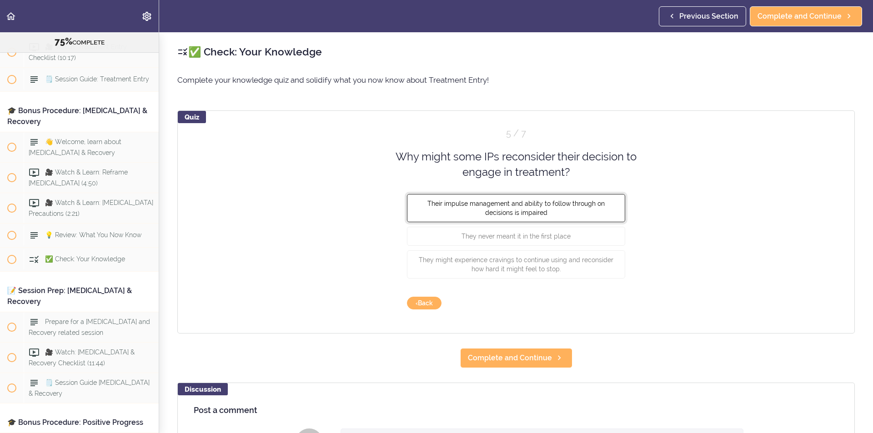
click at [475, 213] on button "Their impulse management and ability to follow through on decisions is impaired" at bounding box center [516, 208] width 218 height 28
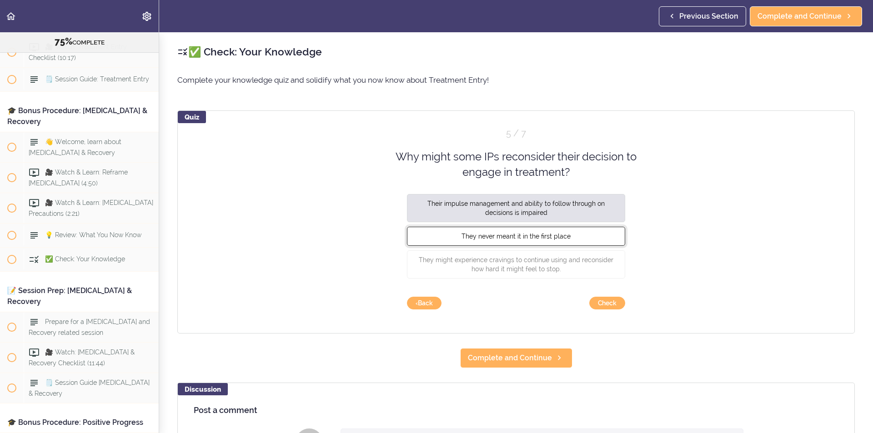
click at [574, 235] on button "They never meant it in the first place" at bounding box center [516, 235] width 218 height 19
click at [554, 237] on span "They never meant it in the first place" at bounding box center [515, 235] width 109 height 7
click at [508, 241] on button "They never meant it in the first place" at bounding box center [516, 235] width 218 height 19
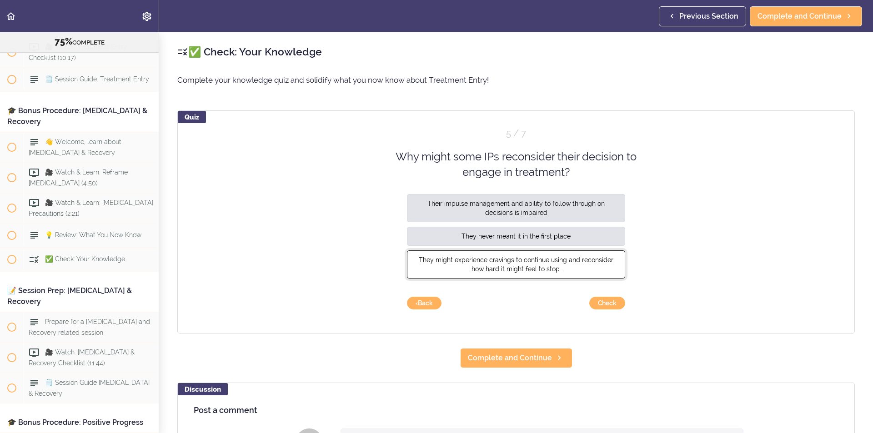
click at [507, 260] on span "They might experience cravings to continue using and reconsider how hard it mig…" at bounding box center [516, 264] width 195 height 16
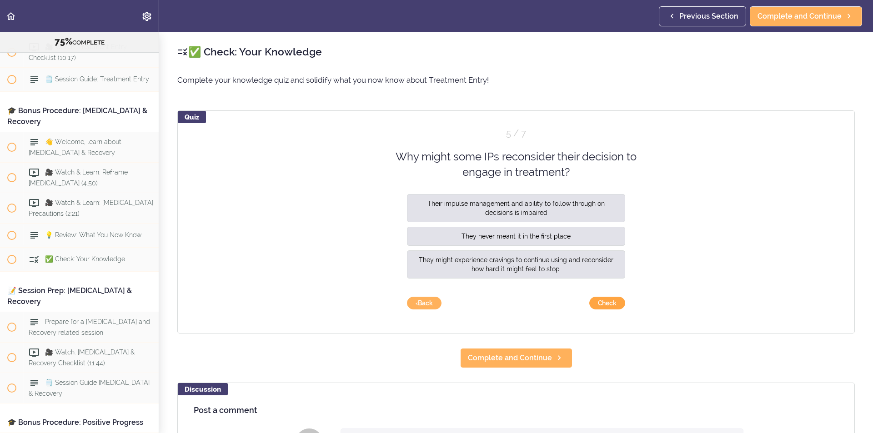
click at [595, 301] on button "Check" at bounding box center [607, 303] width 36 height 13
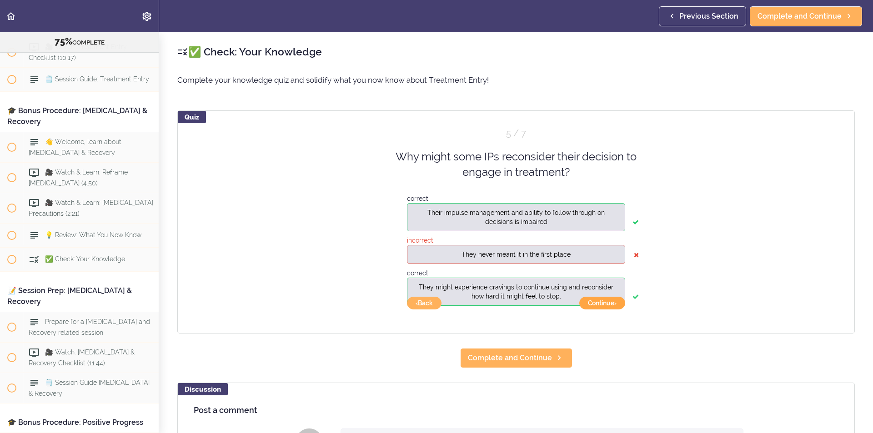
click at [607, 301] on button "Continue ›" at bounding box center [602, 303] width 46 height 13
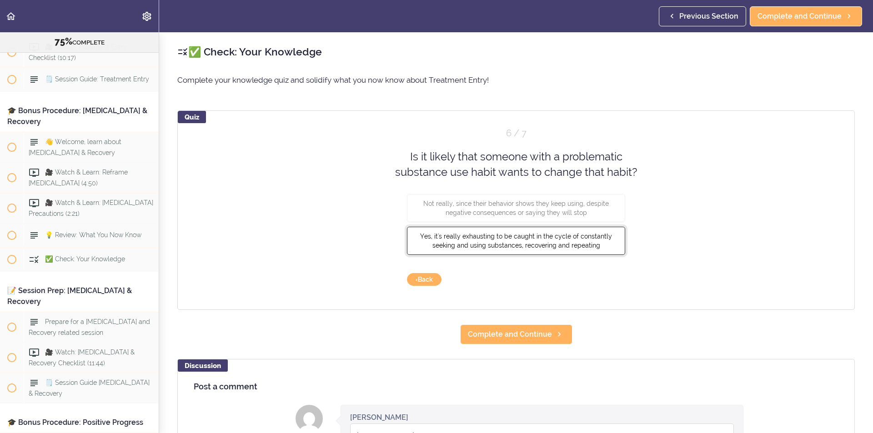
click at [445, 238] on span "Yes, it's really exhausting to be caught in the cycle of constantly seeking and…" at bounding box center [516, 240] width 192 height 16
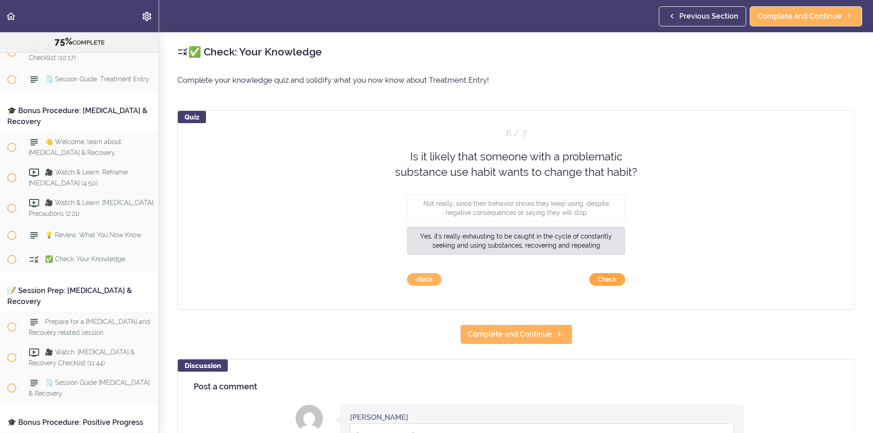
click at [597, 279] on button "Check" at bounding box center [607, 279] width 36 height 13
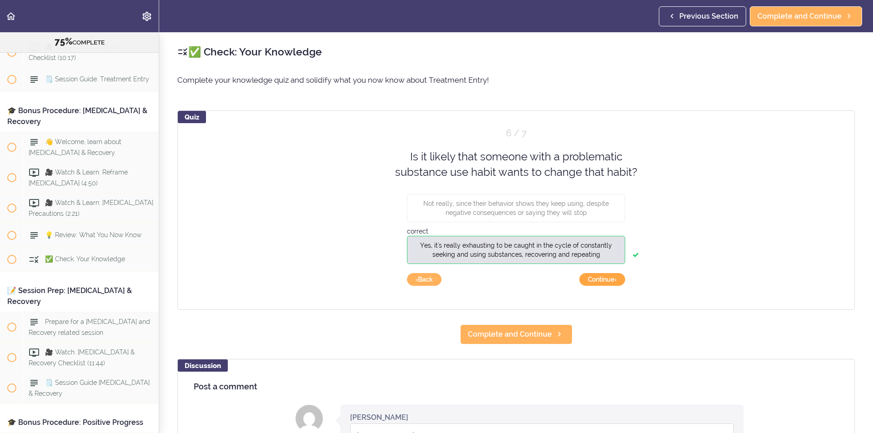
click at [598, 281] on button "Continue ›" at bounding box center [602, 279] width 46 height 13
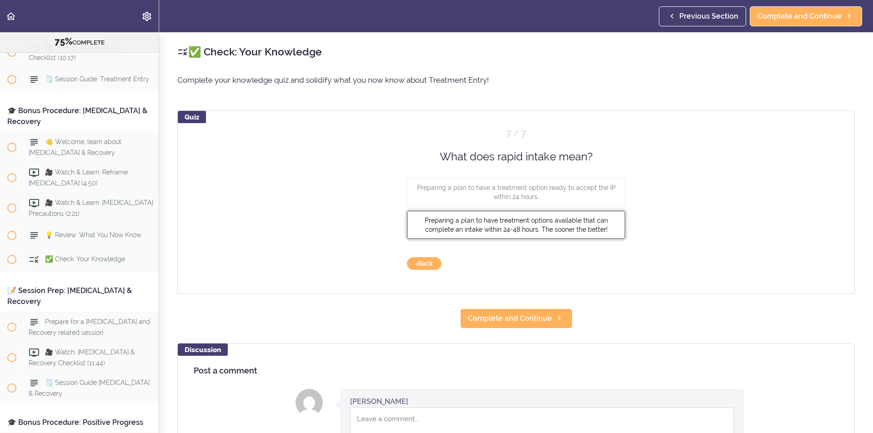
click at [549, 227] on span "Preparing a plan to have treatment options available that can complete an intak…" at bounding box center [516, 225] width 183 height 16
click at [601, 262] on button "Check" at bounding box center [607, 263] width 36 height 13
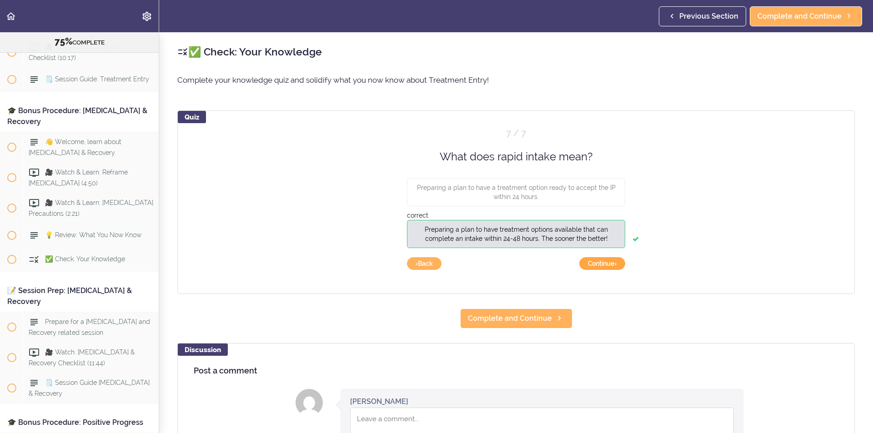
click at [601, 262] on button "Continue ›" at bounding box center [602, 263] width 46 height 13
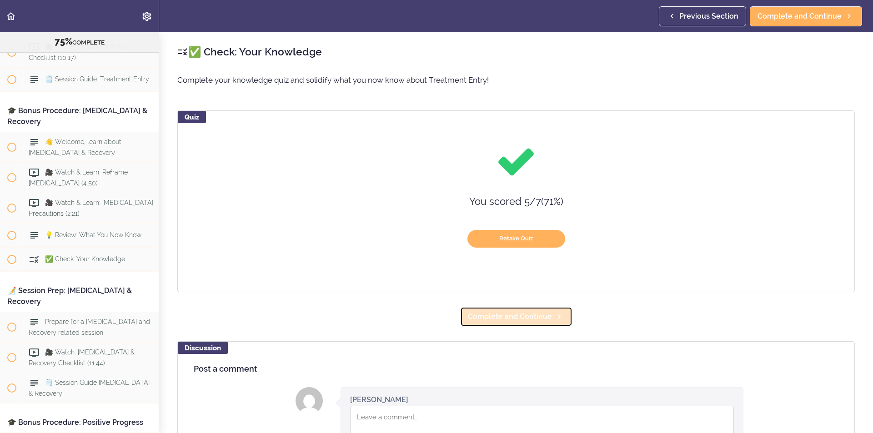
click at [505, 311] on span "Complete and Continue" at bounding box center [510, 316] width 84 height 11
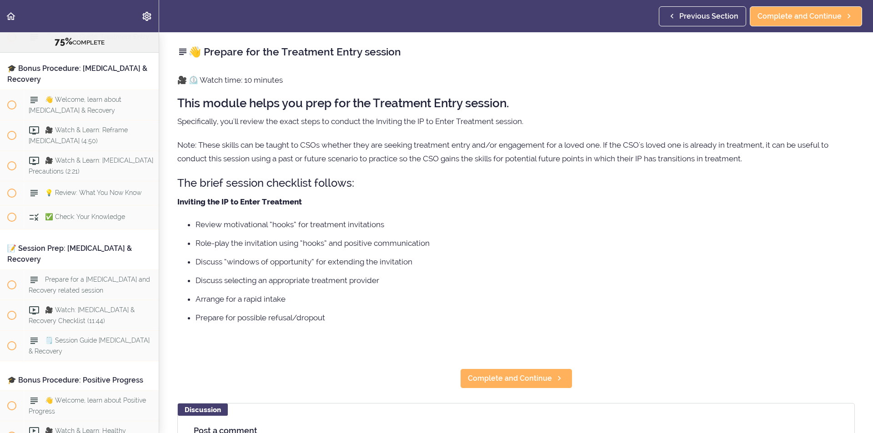
scroll to position [5183, 0]
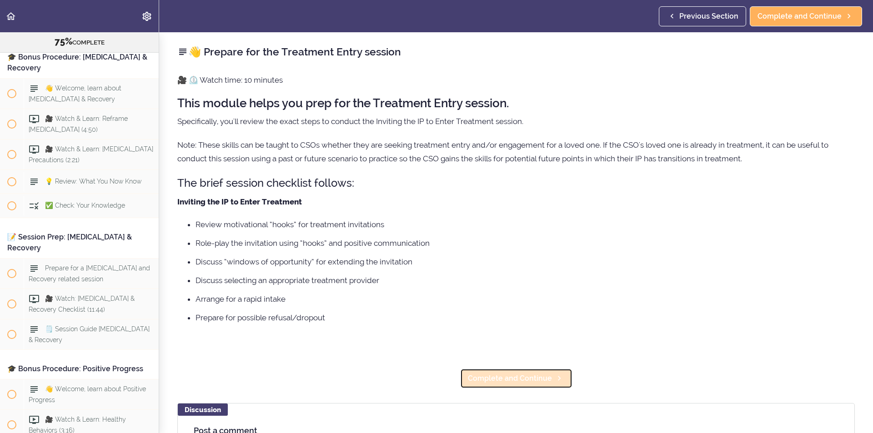
click at [495, 375] on span "Complete and Continue" at bounding box center [510, 378] width 84 height 11
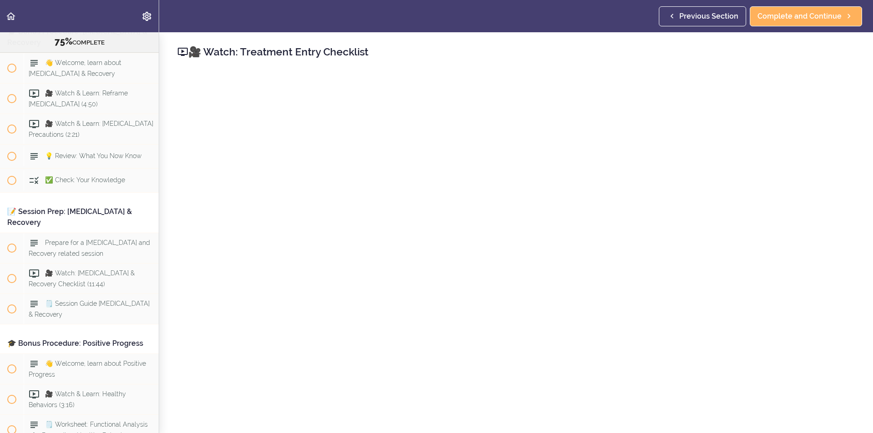
scroll to position [5214, 0]
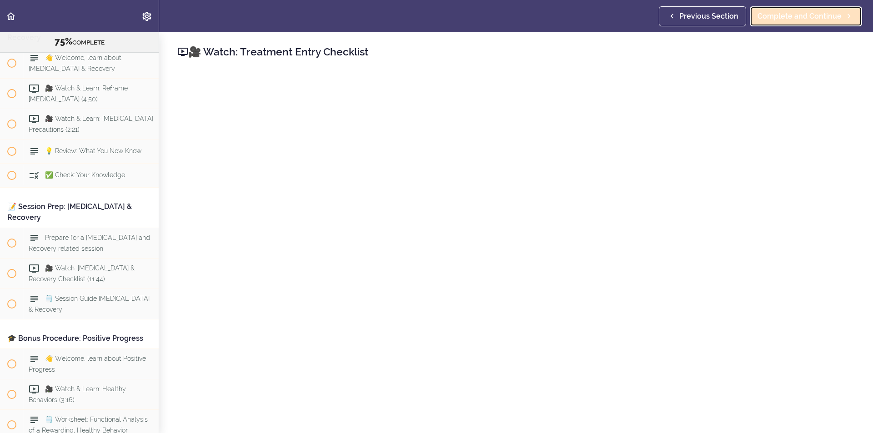
click at [790, 18] on span "Complete and Continue" at bounding box center [799, 16] width 84 height 11
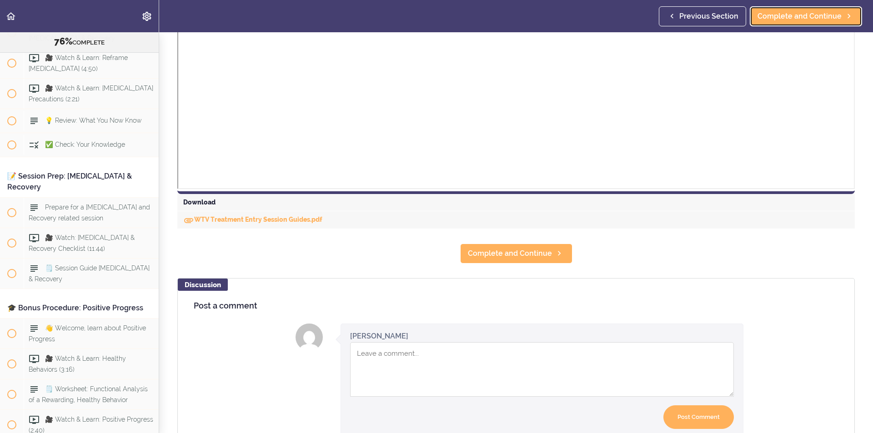
scroll to position [318, 0]
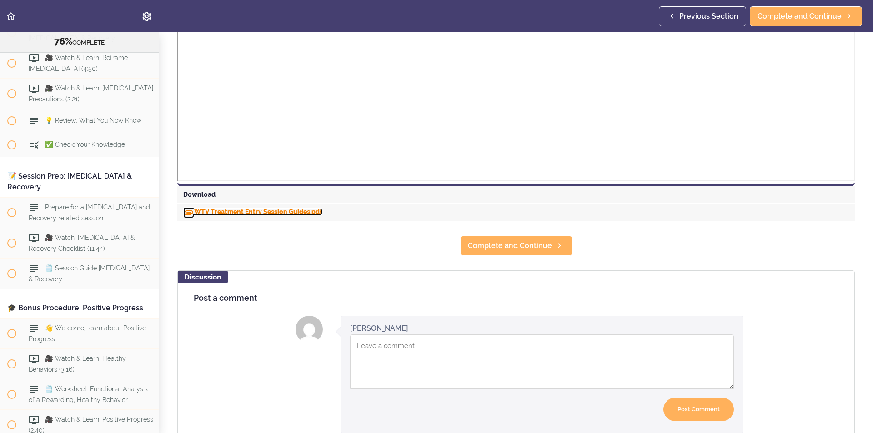
click at [290, 211] on link "WTV Treatment Entry Session Guides.pdf" at bounding box center [252, 211] width 139 height 7
click at [545, 243] on span "Complete and Continue" at bounding box center [510, 246] width 84 height 11
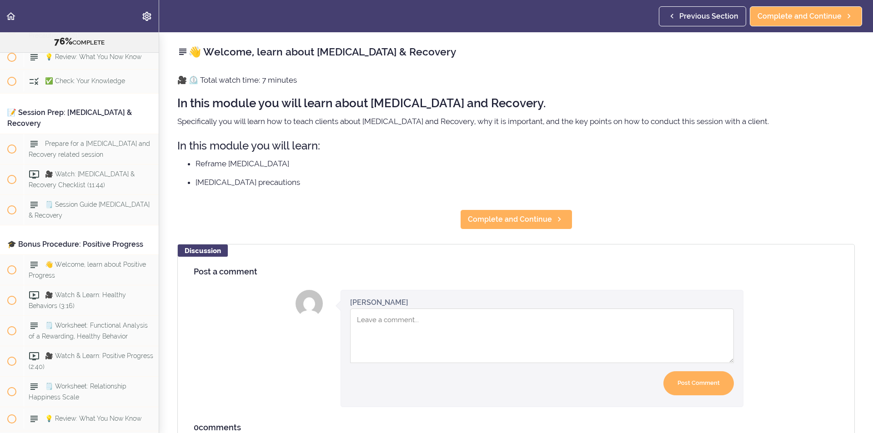
scroll to position [5309, 0]
click at [503, 222] on span "Complete and Continue" at bounding box center [510, 219] width 84 height 11
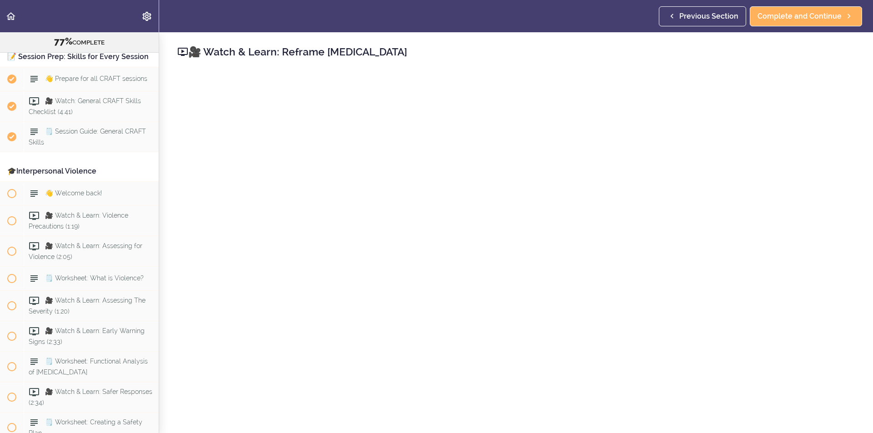
scroll to position [838, 0]
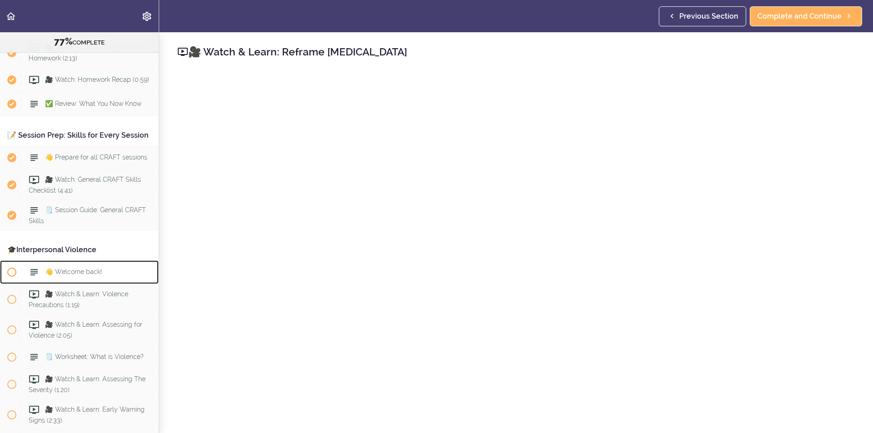
click at [80, 276] on span "👋 Welcome back!" at bounding box center [73, 272] width 57 height 7
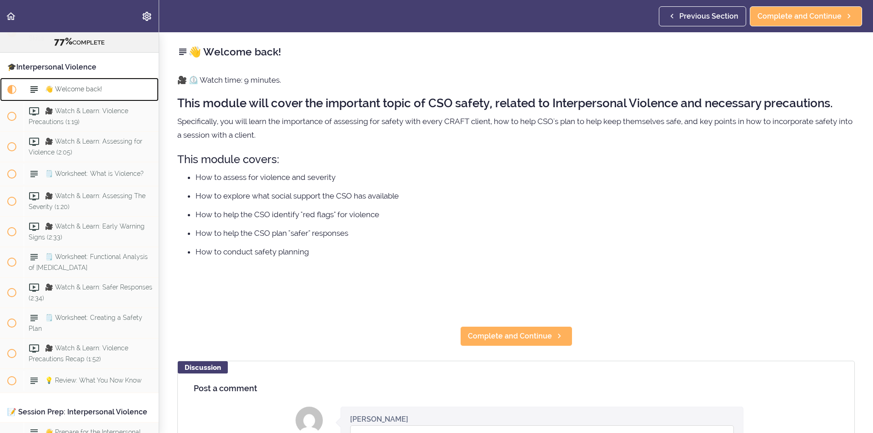
scroll to position [1049, 0]
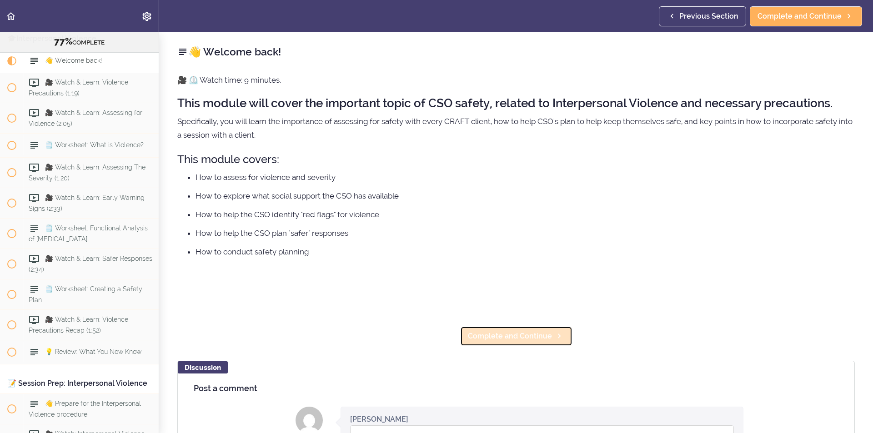
click at [507, 341] on span "Complete and Continue" at bounding box center [510, 336] width 84 height 11
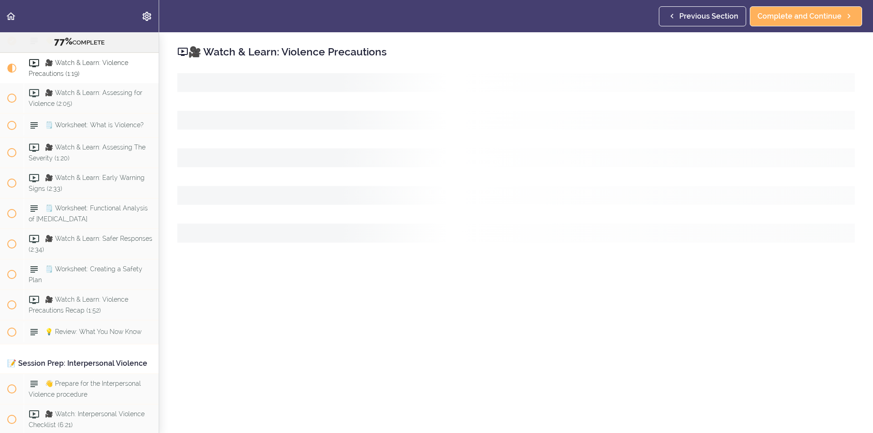
scroll to position [1073, 0]
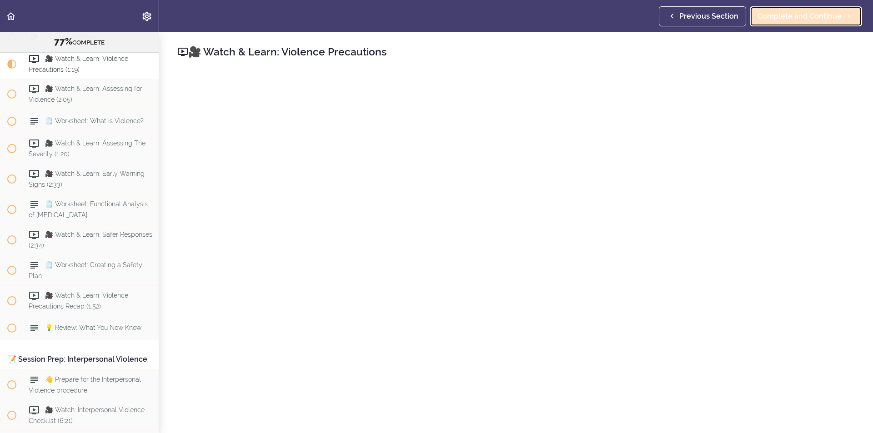
click at [808, 16] on span "Complete and Continue" at bounding box center [799, 16] width 84 height 11
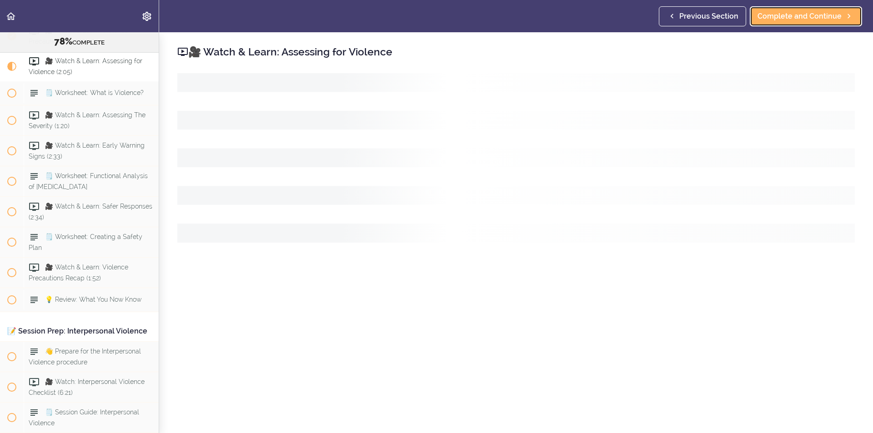
scroll to position [1104, 0]
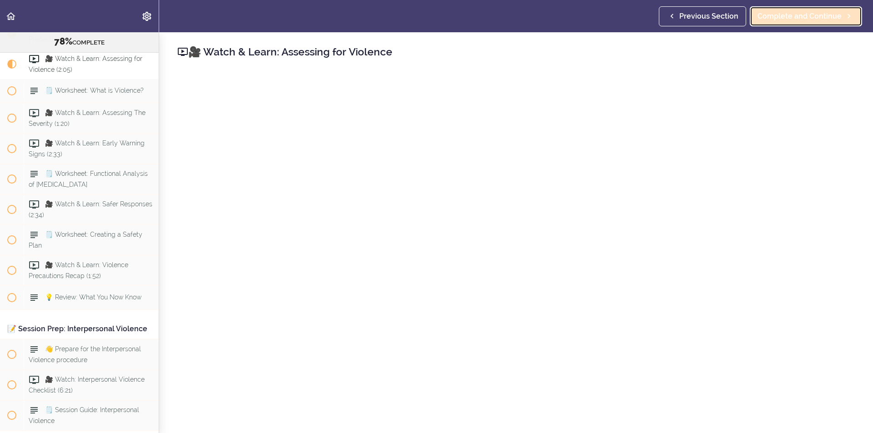
click at [788, 13] on span "Complete and Continue" at bounding box center [799, 16] width 84 height 11
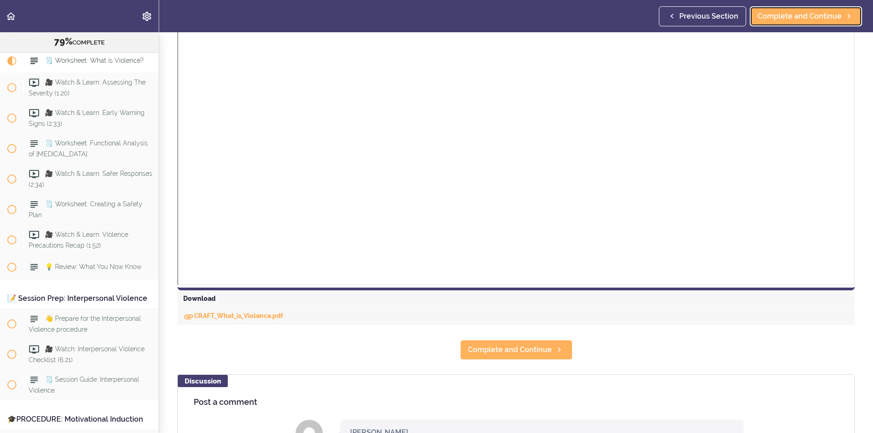
scroll to position [273, 0]
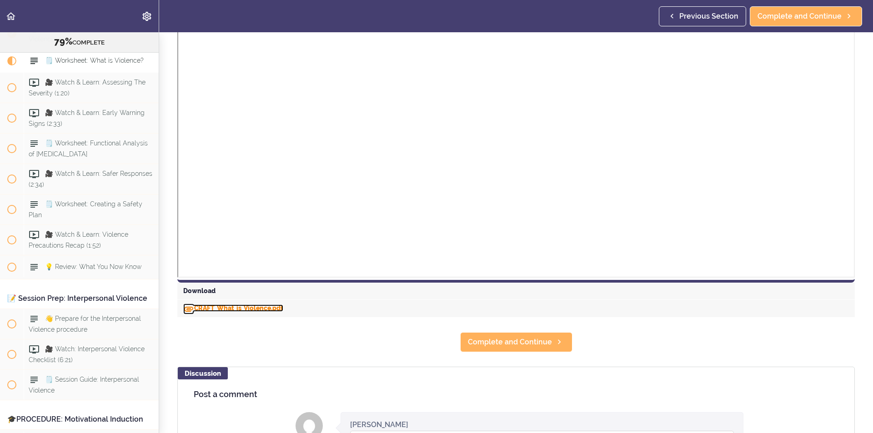
click at [251, 306] on link "CRAFT_What_is_Violence.pdf" at bounding box center [233, 308] width 100 height 7
click at [551, 335] on link "Complete and Continue" at bounding box center [516, 342] width 112 height 20
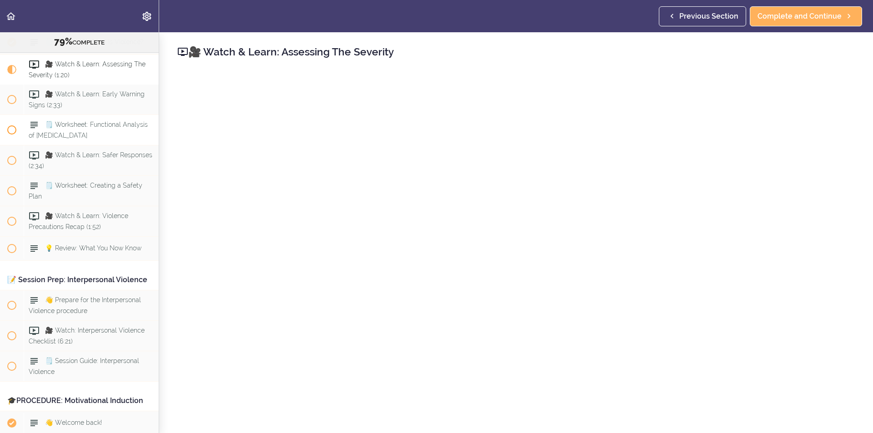
scroll to position [1158, 0]
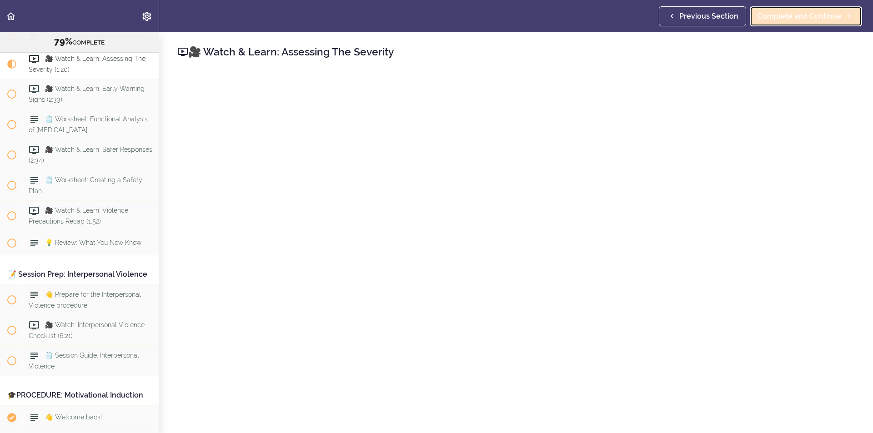
click at [812, 9] on link "Complete and Continue" at bounding box center [806, 16] width 112 height 20
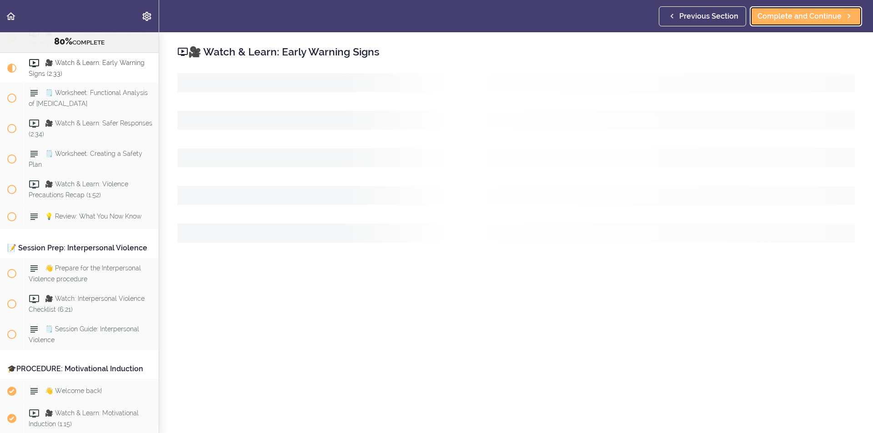
scroll to position [1189, 0]
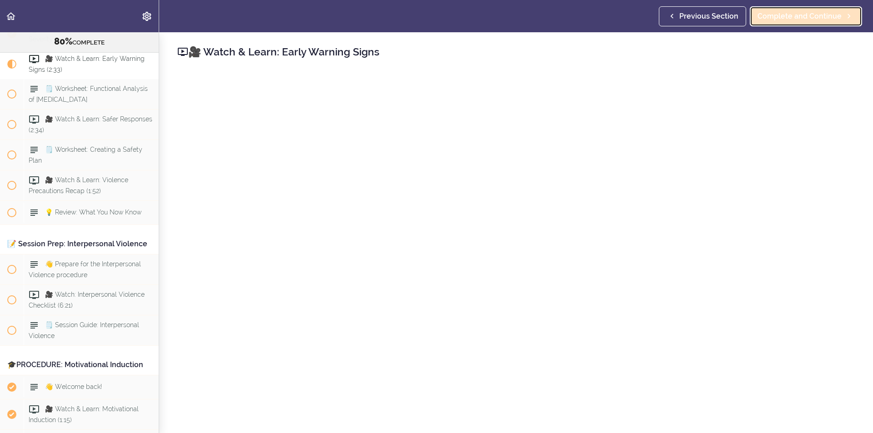
click at [819, 12] on span "Complete and Continue" at bounding box center [799, 16] width 84 height 11
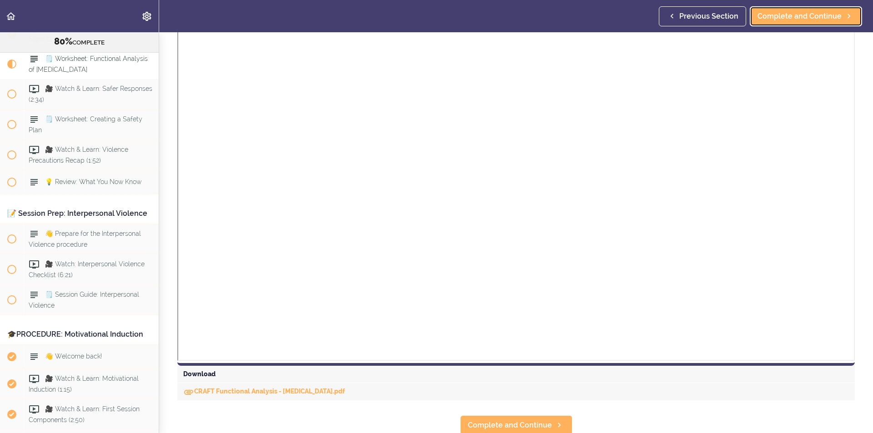
scroll to position [148, 0]
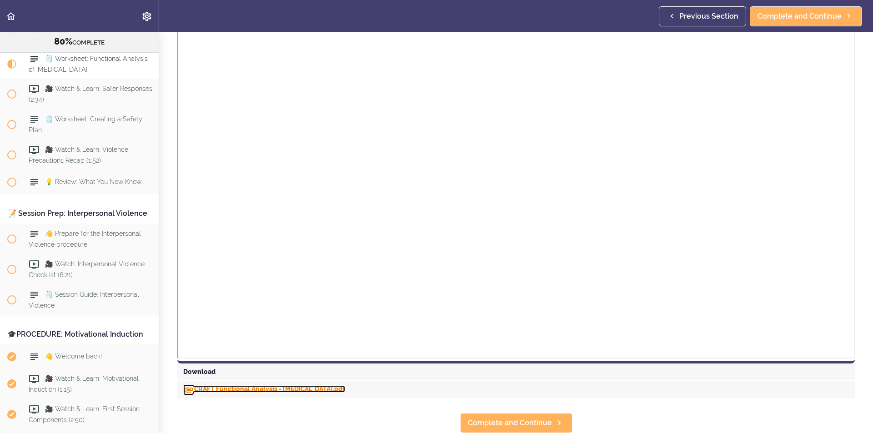
click at [294, 386] on link "CRAFT Functional Analysis - [MEDICAL_DATA].pdf" at bounding box center [264, 389] width 162 height 7
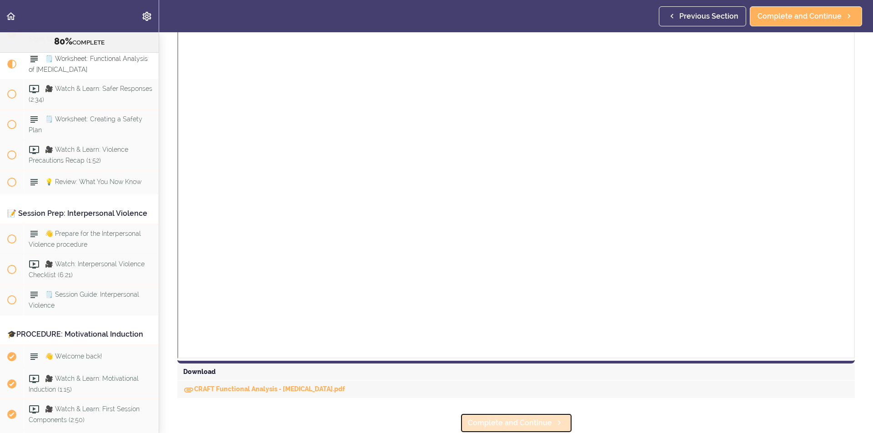
click at [481, 419] on span "Complete and Continue" at bounding box center [510, 423] width 84 height 11
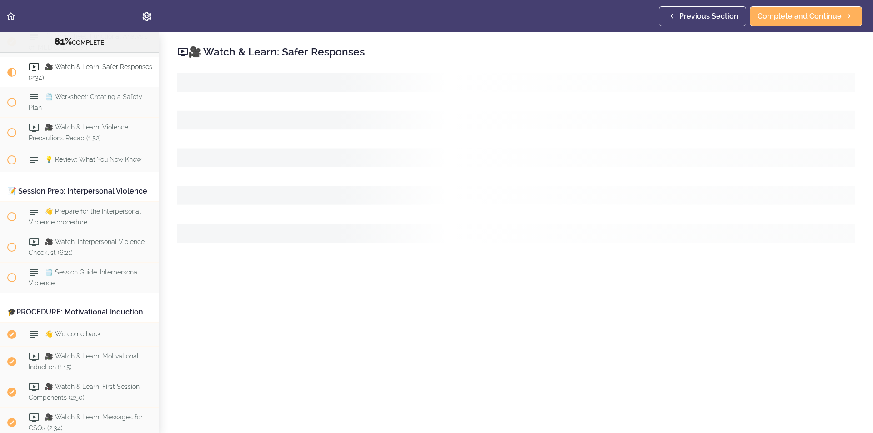
scroll to position [1250, 0]
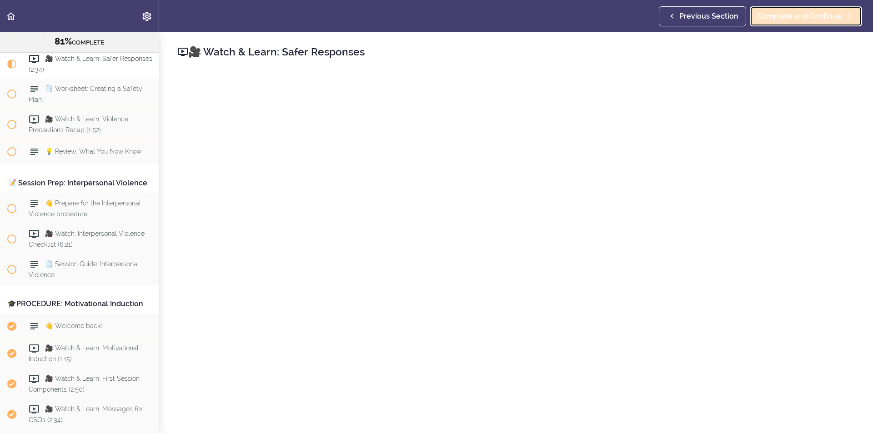
click at [808, 20] on span "Complete and Continue" at bounding box center [799, 16] width 84 height 11
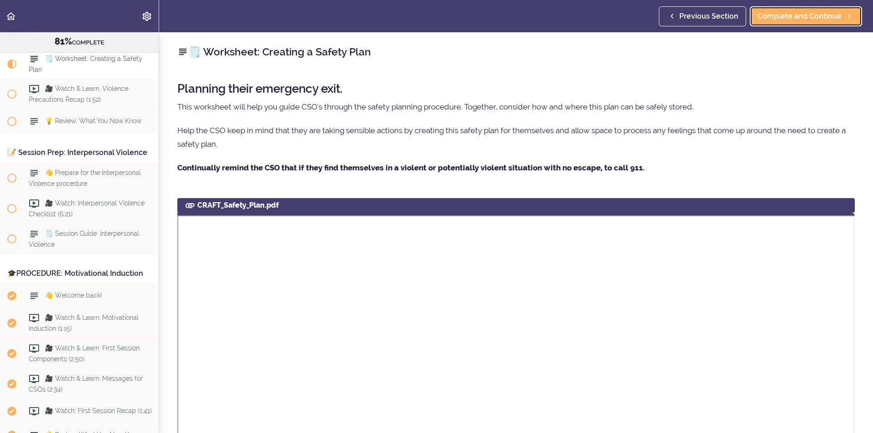
scroll to position [272, 0]
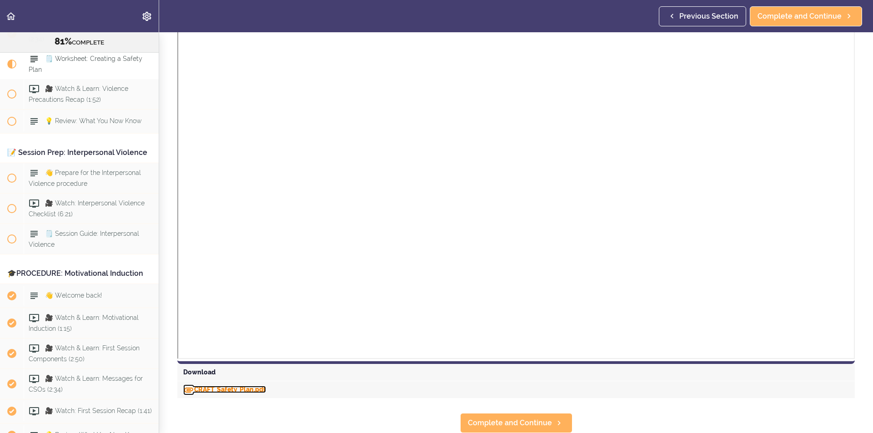
click at [231, 386] on link "CRAFT_Safety_Plan.pdf" at bounding box center [224, 389] width 83 height 7
click at [533, 418] on span "Complete and Continue" at bounding box center [510, 423] width 84 height 11
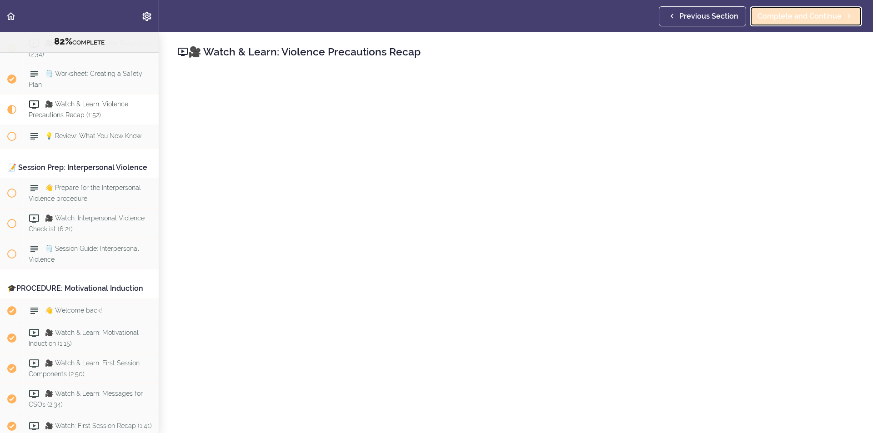
click at [831, 19] on span "Complete and Continue" at bounding box center [799, 16] width 84 height 11
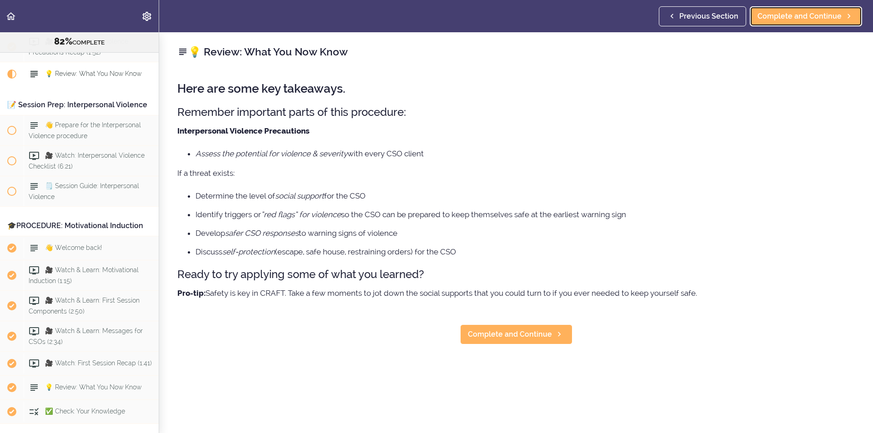
scroll to position [1341, 0]
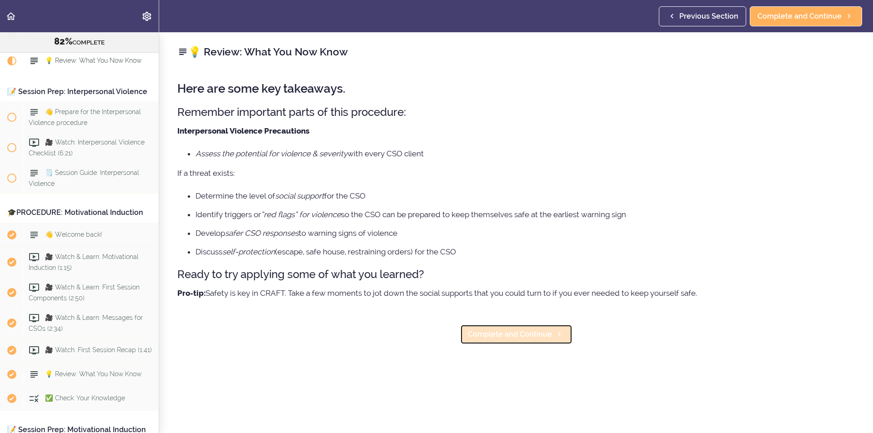
click at [494, 332] on span "Complete and Continue" at bounding box center [510, 334] width 84 height 11
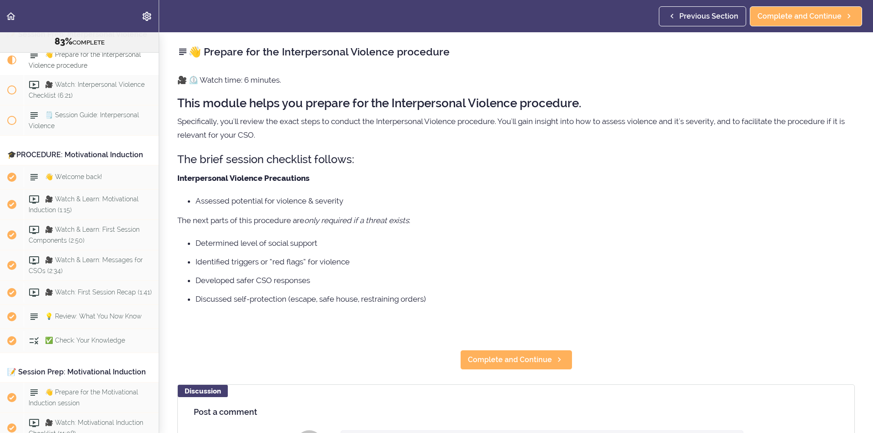
scroll to position [1406, 0]
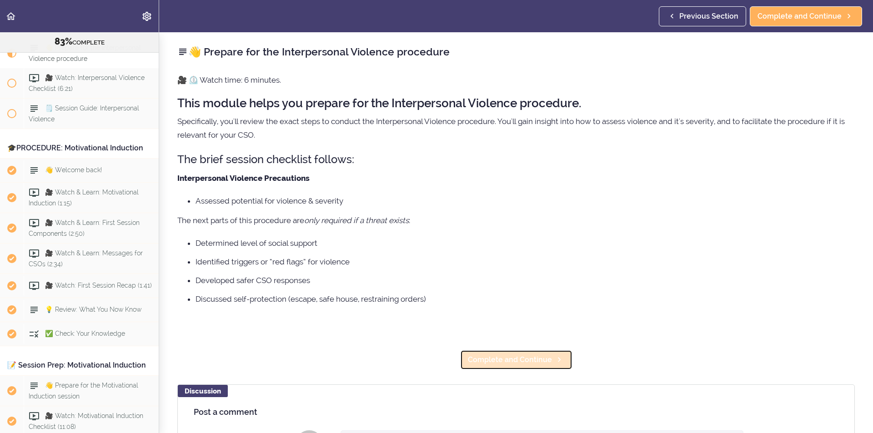
click at [512, 354] on link "Complete and Continue" at bounding box center [516, 360] width 112 height 20
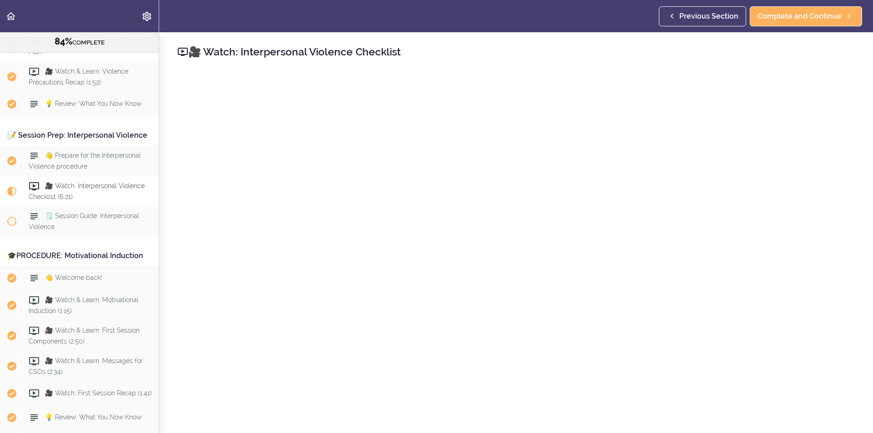
scroll to position [1300, 0]
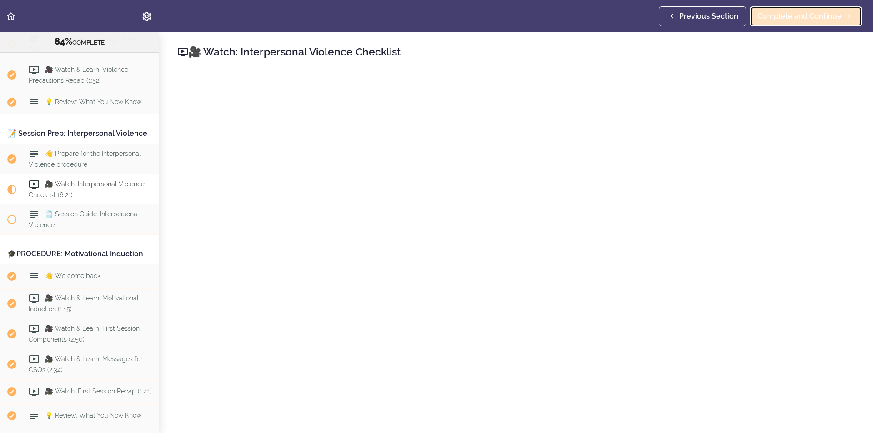
click at [826, 11] on span "Complete and Continue" at bounding box center [799, 16] width 84 height 11
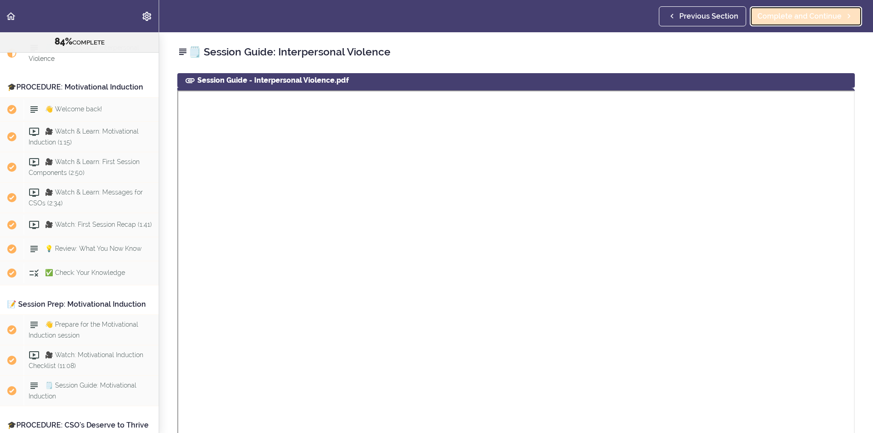
click at [814, 16] on span "Complete and Continue" at bounding box center [799, 16] width 84 height 11
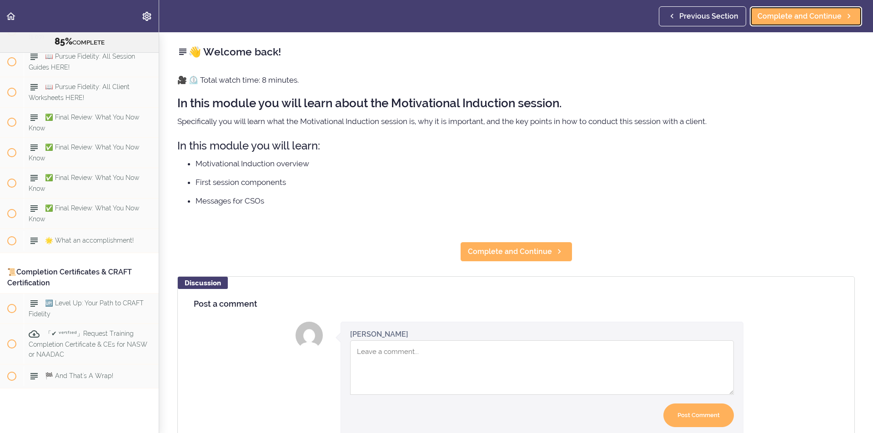
scroll to position [5891, 0]
click at [75, 40] on span "👋 Welcome to the Training Recap! (1:07)" at bounding box center [90, 31] width 123 height 18
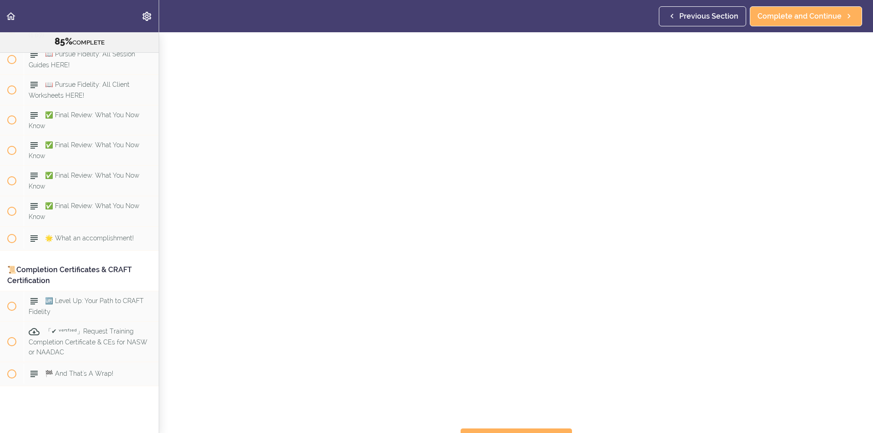
scroll to position [6030, 0]
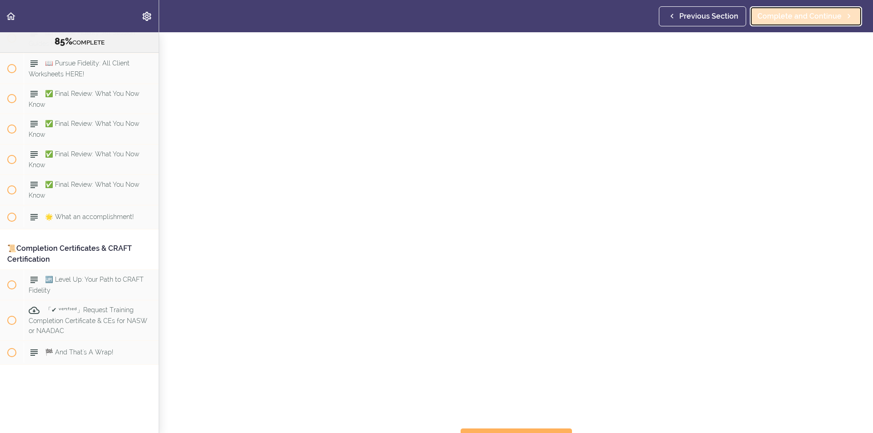
click at [790, 19] on span "Complete and Continue" at bounding box center [799, 16] width 84 height 11
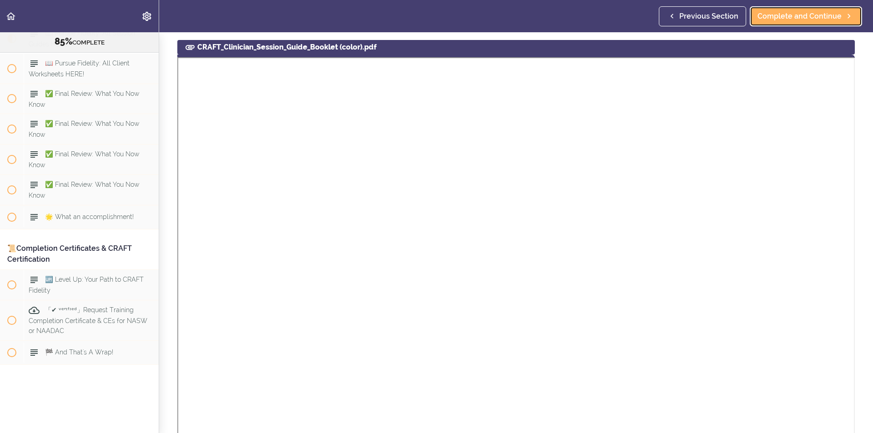
scroll to position [182, 0]
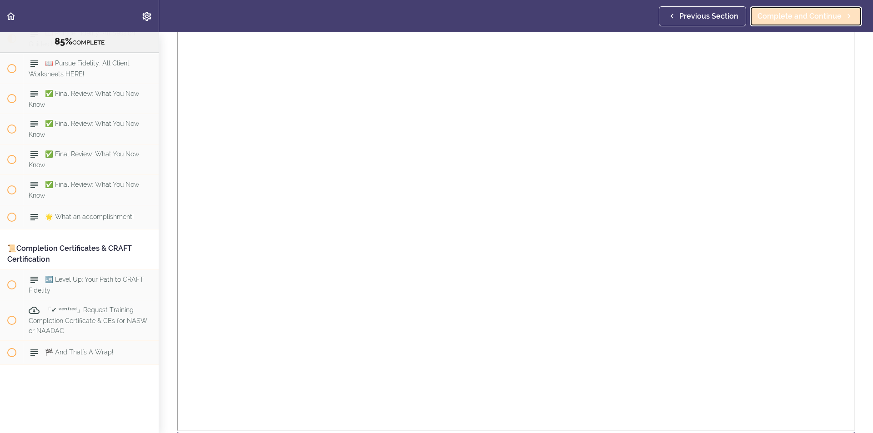
click at [775, 18] on span "Complete and Continue" at bounding box center [799, 16] width 84 height 11
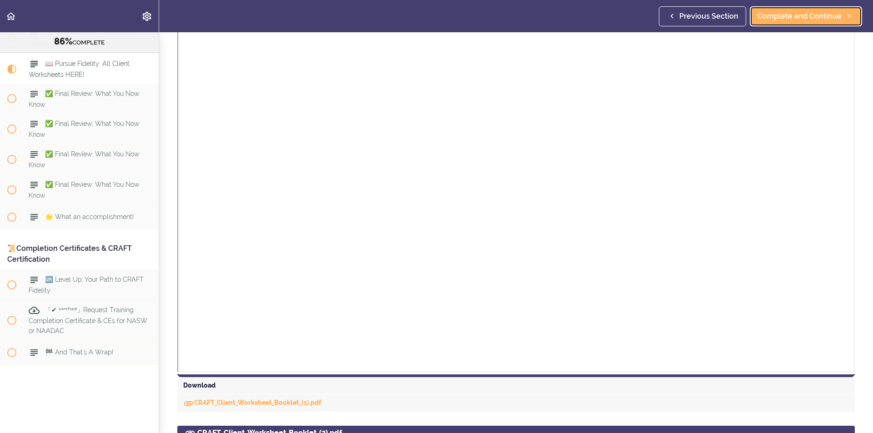
scroll to position [227, 0]
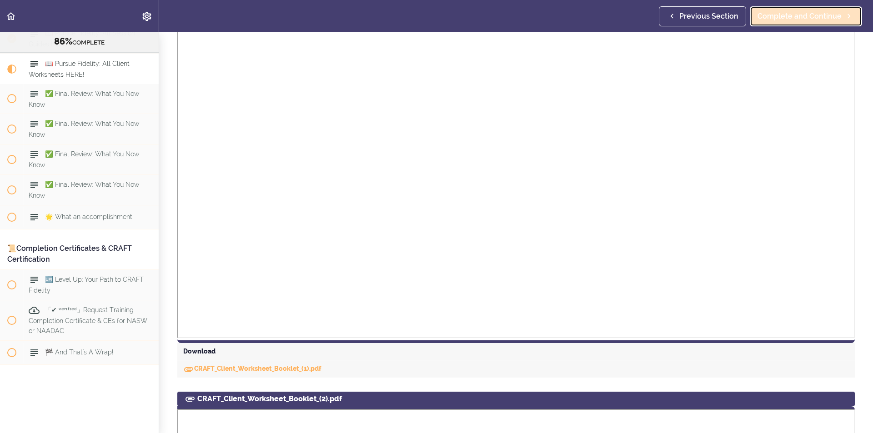
click at [810, 11] on span "Complete and Continue" at bounding box center [799, 16] width 84 height 11
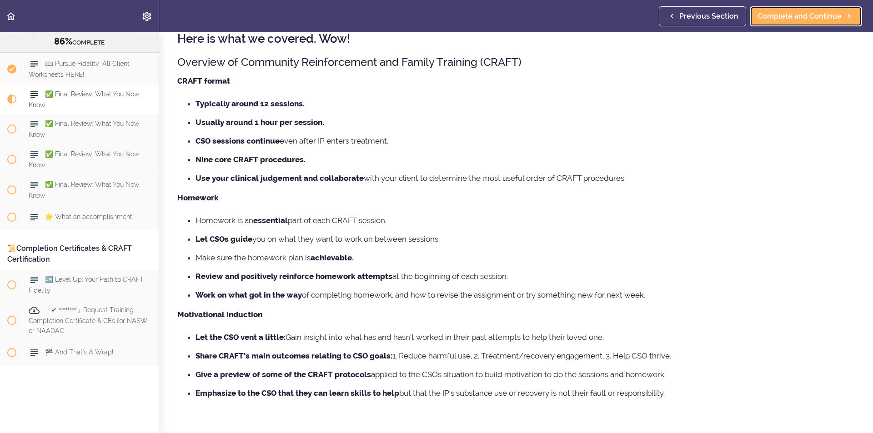
scroll to position [88, 0]
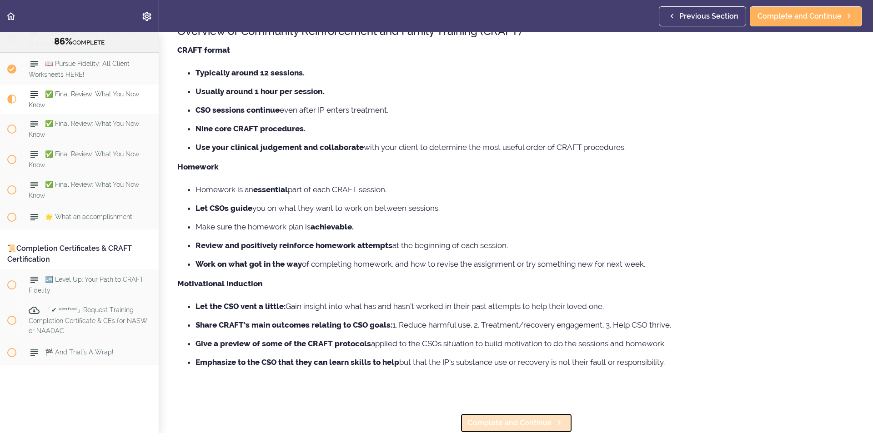
click at [494, 413] on link "Complete and Continue" at bounding box center [516, 423] width 112 height 20
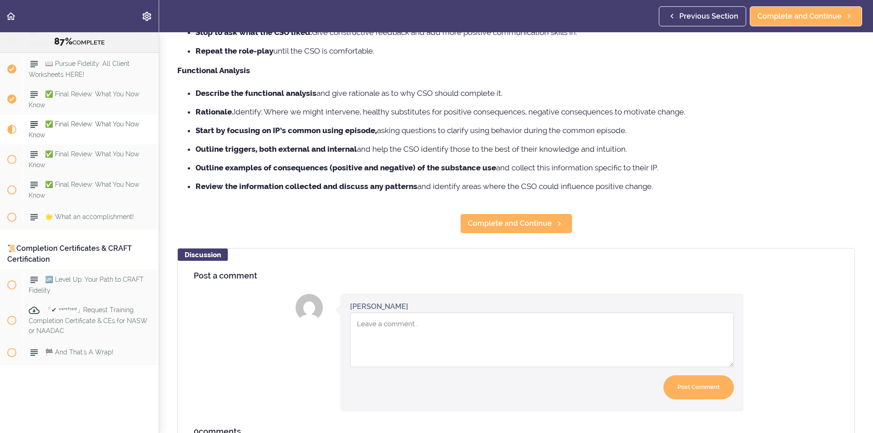
scroll to position [421, 0]
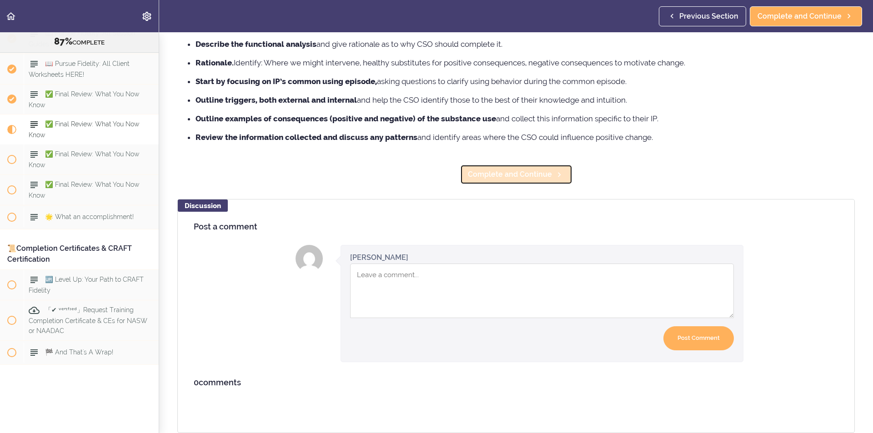
click at [490, 169] on span "Complete and Continue" at bounding box center [510, 174] width 84 height 11
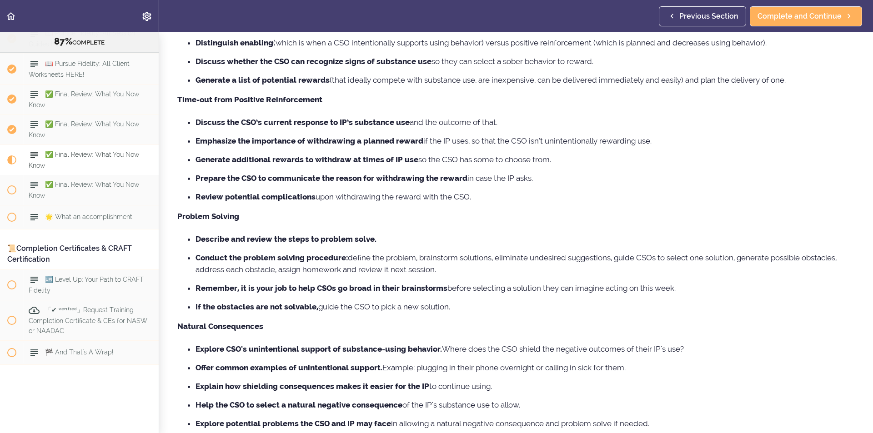
scroll to position [318, 0]
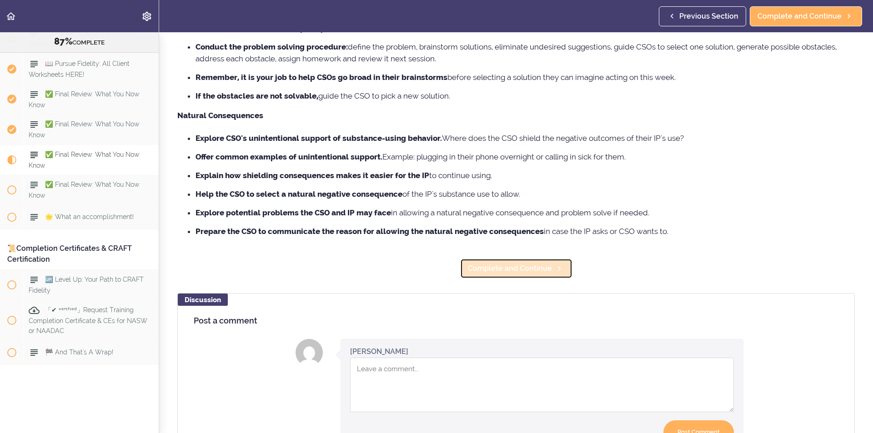
click at [477, 276] on link "Complete and Continue" at bounding box center [516, 269] width 112 height 20
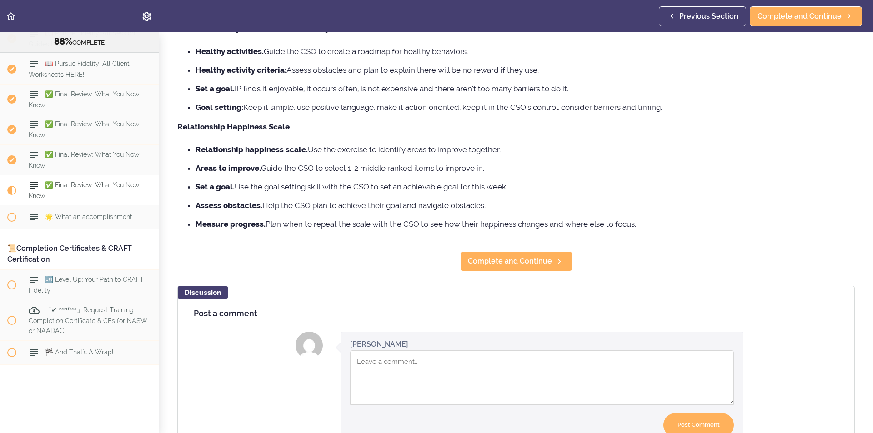
scroll to position [273, 0]
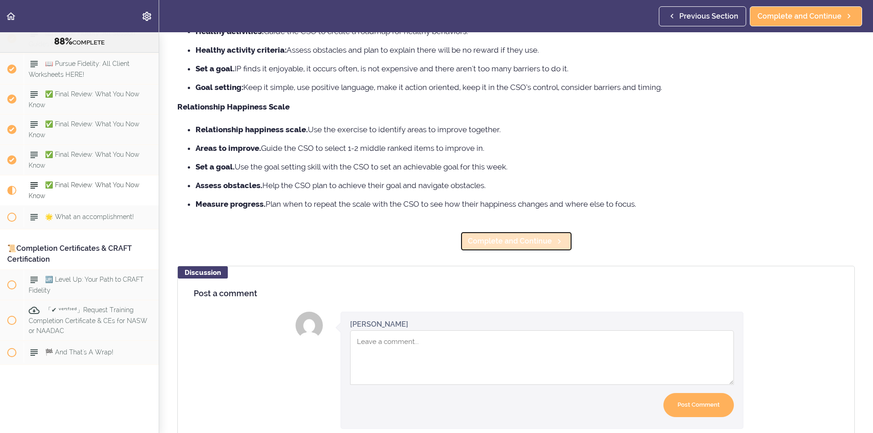
click at [507, 236] on span "Complete and Continue" at bounding box center [510, 241] width 84 height 11
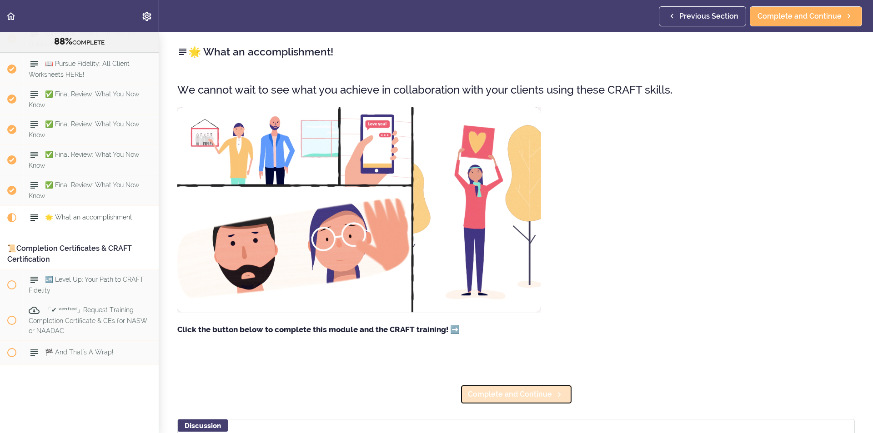
click at [483, 390] on span "Complete and Continue" at bounding box center [510, 394] width 84 height 11
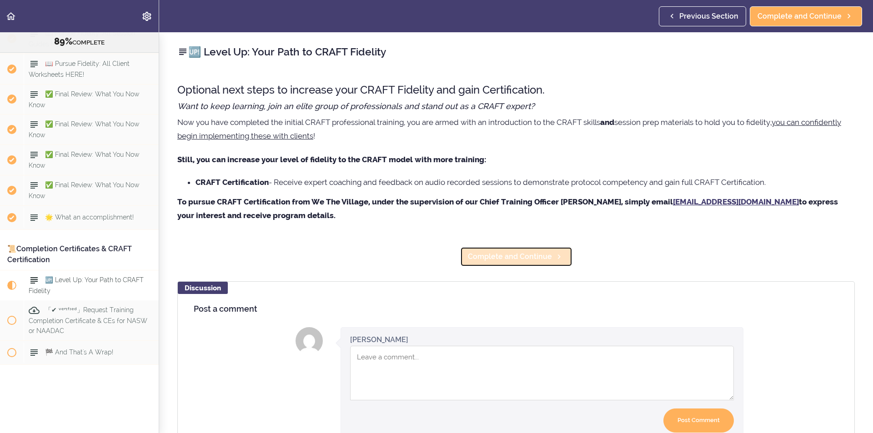
click at [483, 256] on span "Complete and Continue" at bounding box center [510, 256] width 84 height 11
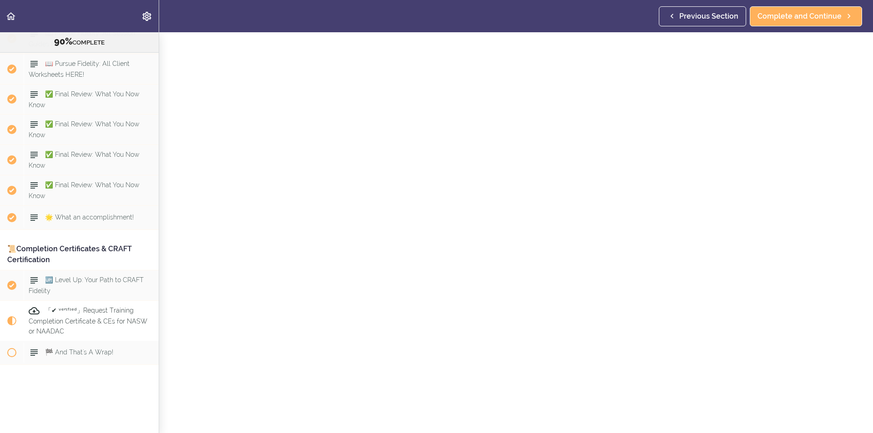
scroll to position [132, 0]
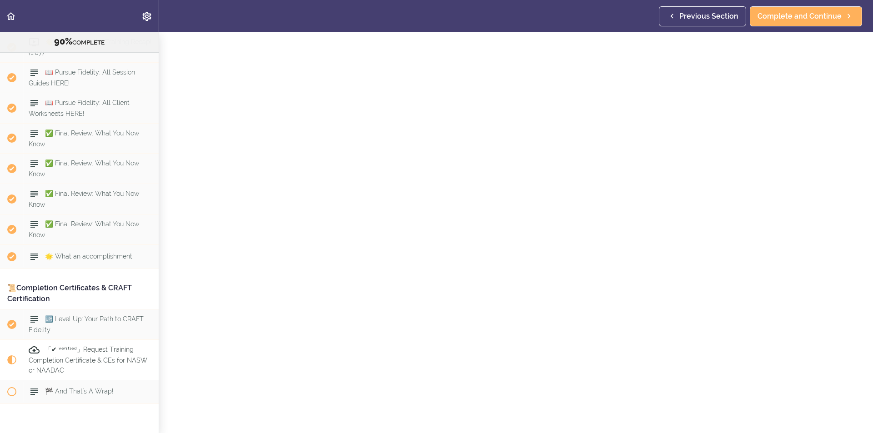
scroll to position [6030, 0]
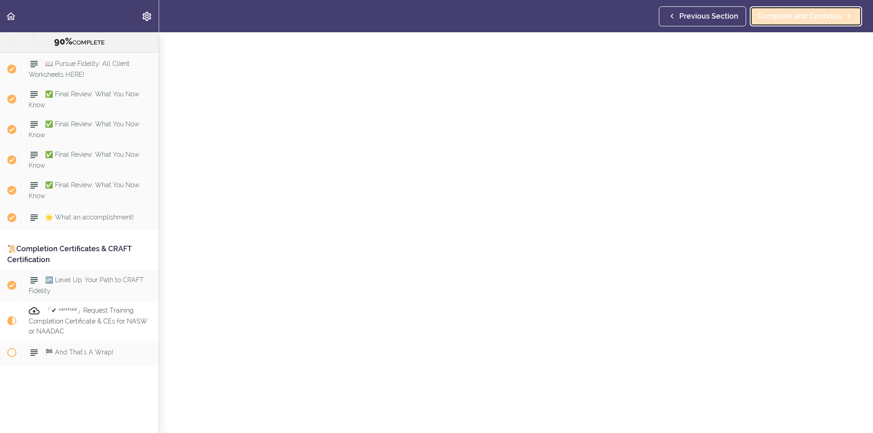
click at [788, 15] on span "Complete and Continue" at bounding box center [799, 16] width 84 height 11
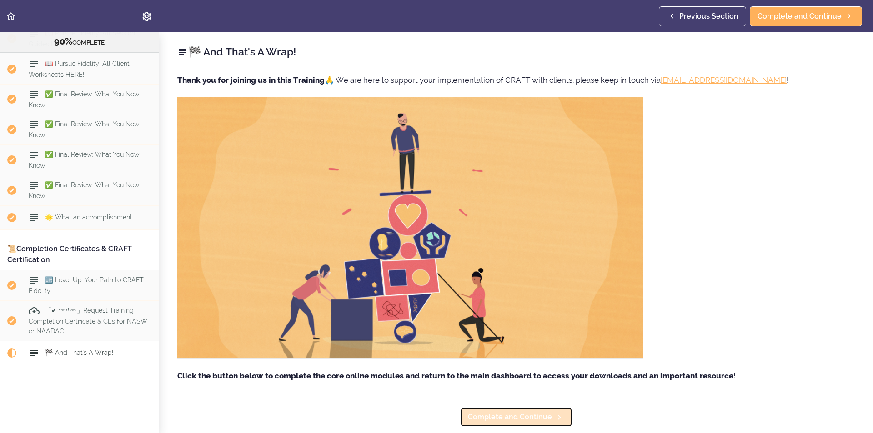
click at [473, 411] on link "Complete and Continue" at bounding box center [516, 417] width 112 height 20
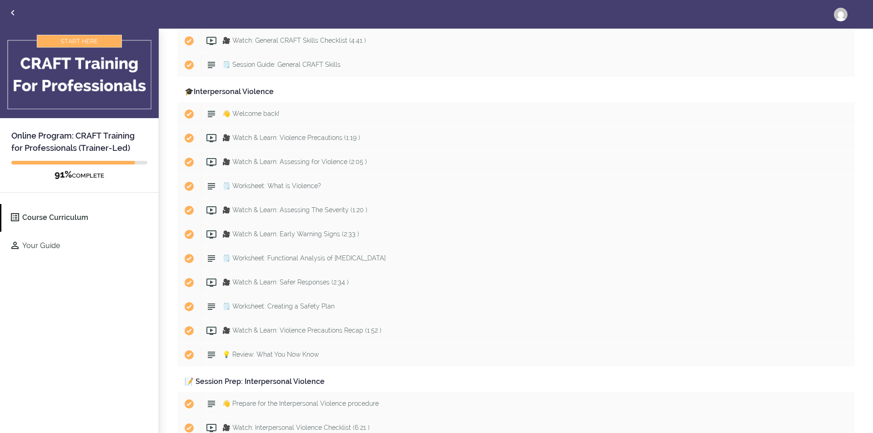
scroll to position [831, 0]
